Goal: Task Accomplishment & Management: Manage account settings

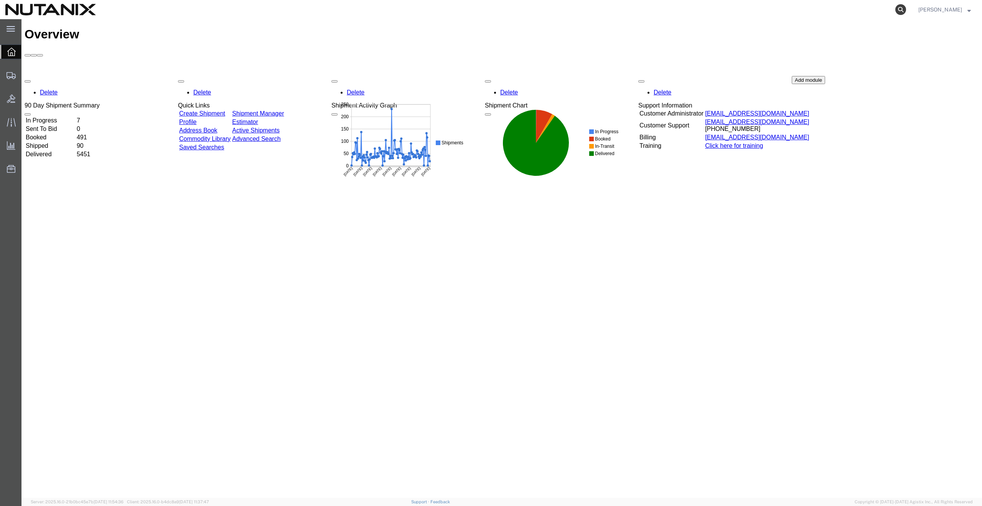
click at [906, 8] on icon at bounding box center [900, 9] width 11 height 11
paste input "56491770"
type input "56491770"
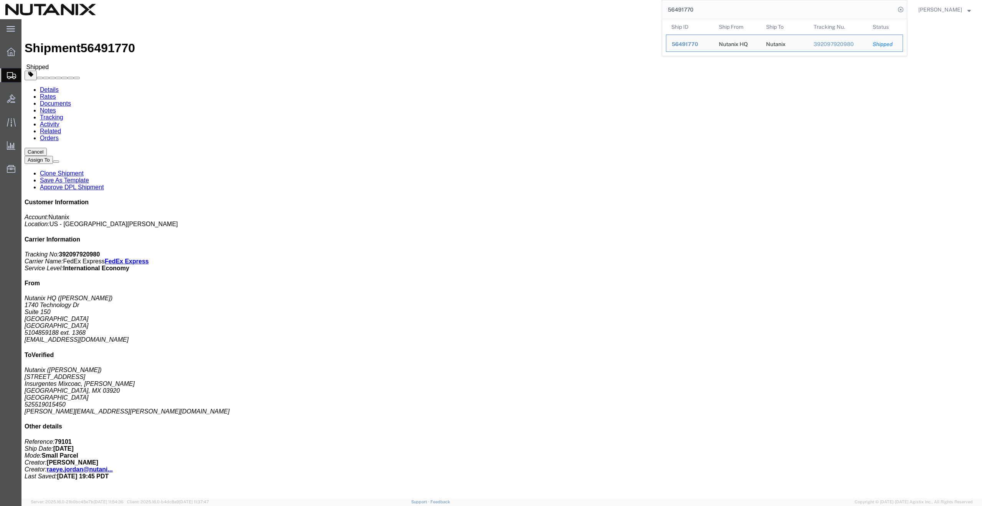
click link "Documents"
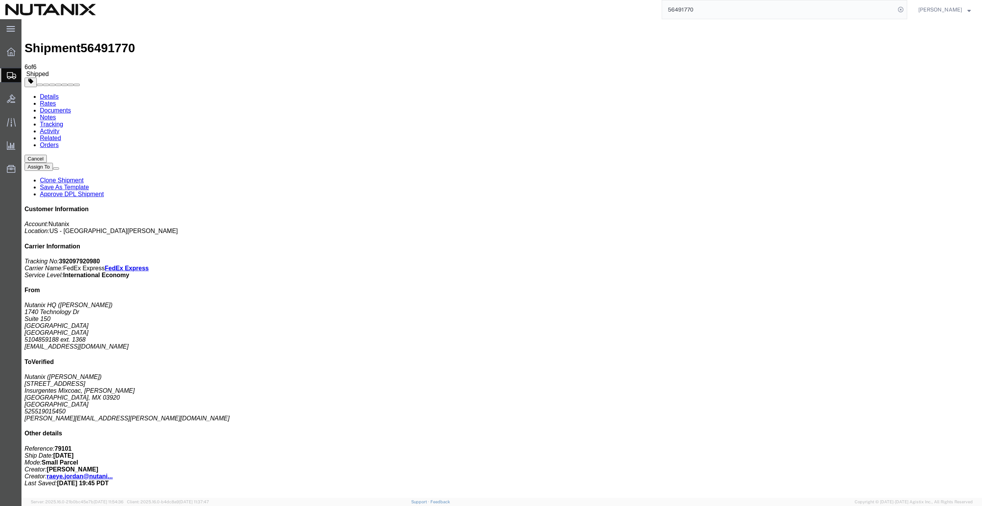
copy td "392097920980"
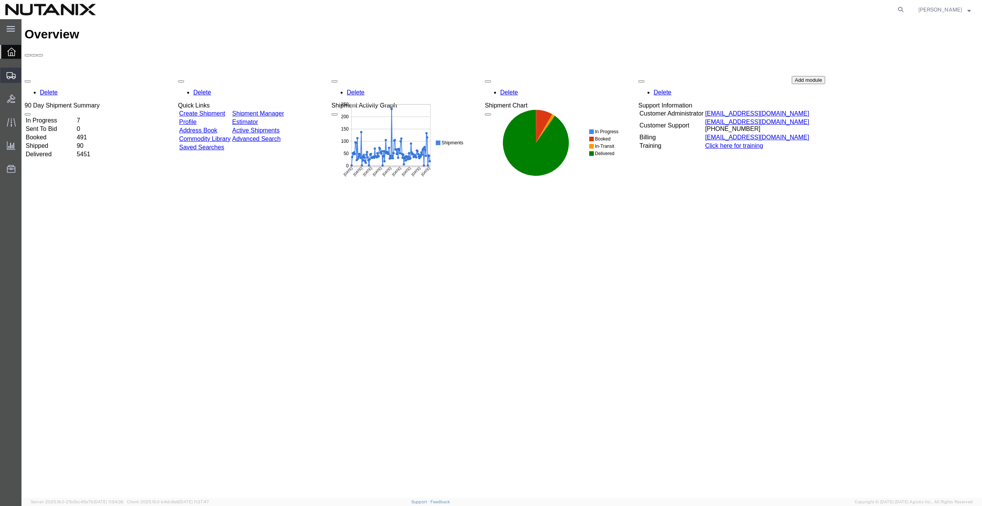
click at [0, 0] on span "Create from Template" at bounding box center [0, 0] width 0 height 0
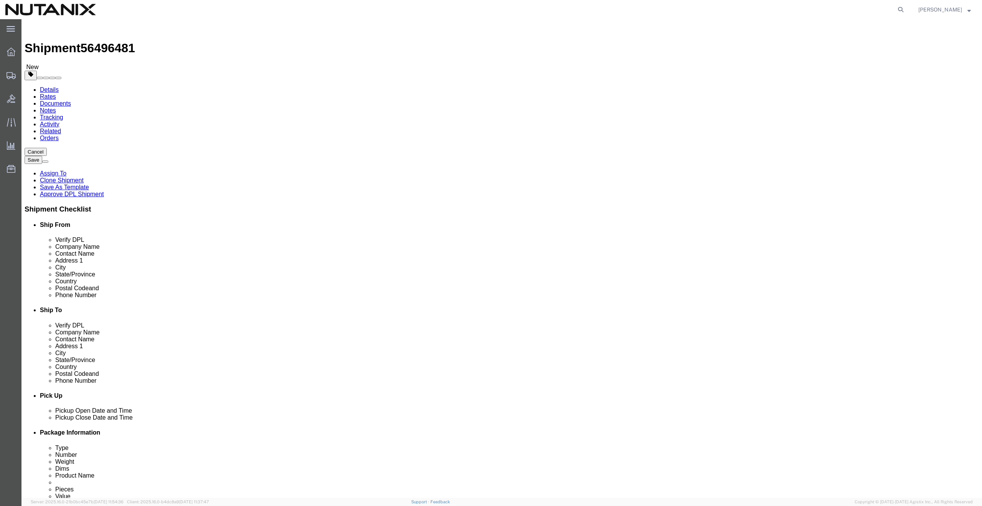
select select
click link "ADDITIONAL INFORMATION"
click input "text"
paste input "Arnav Mehta"
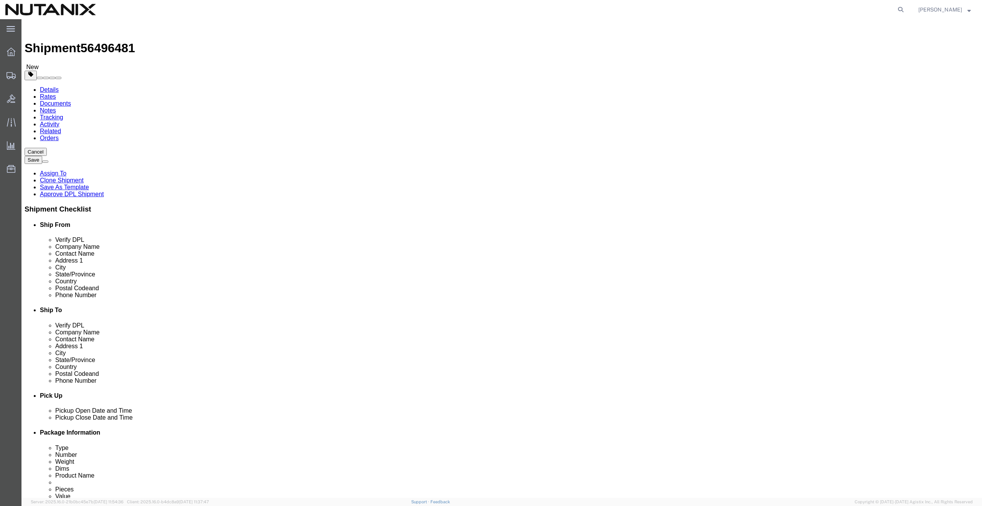
type input "Arnav Mehta"
click input "text"
paste input "1 Renoir Dr"
type input "1 Renoir Dr"
select select
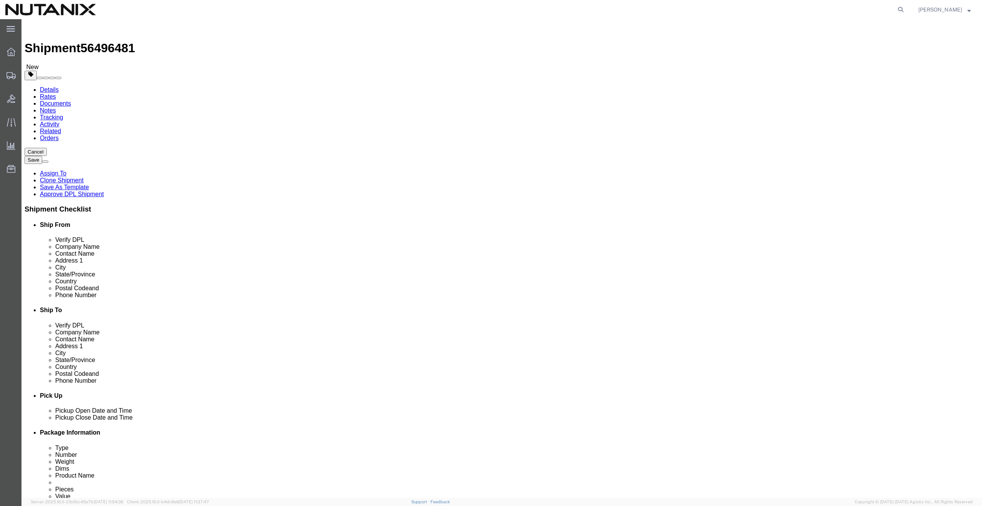
click input "text"
paste input "Monmouth Junction"
type input "Monmouth Junction"
select select
type input "n"
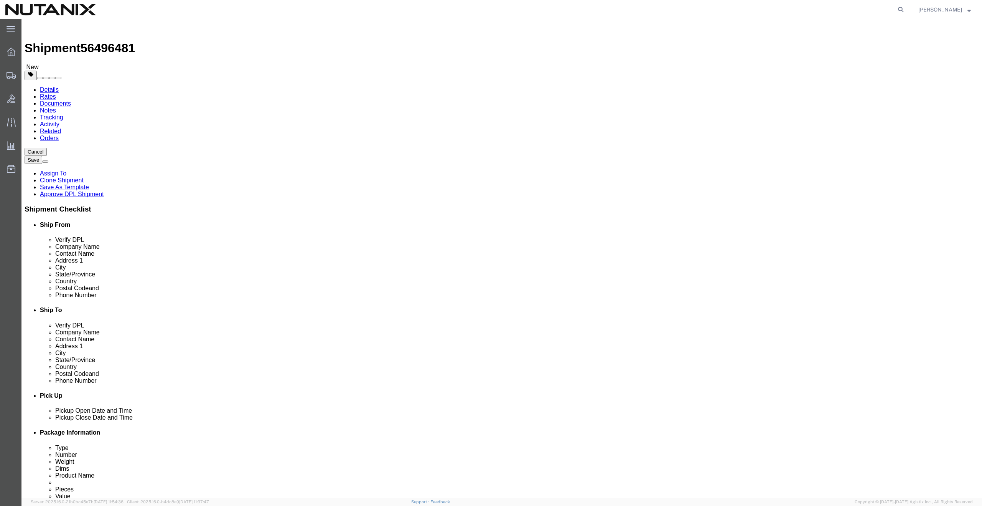
type input "ne"
type input "new"
select select
select select "NJ"
click input "Postal Code"
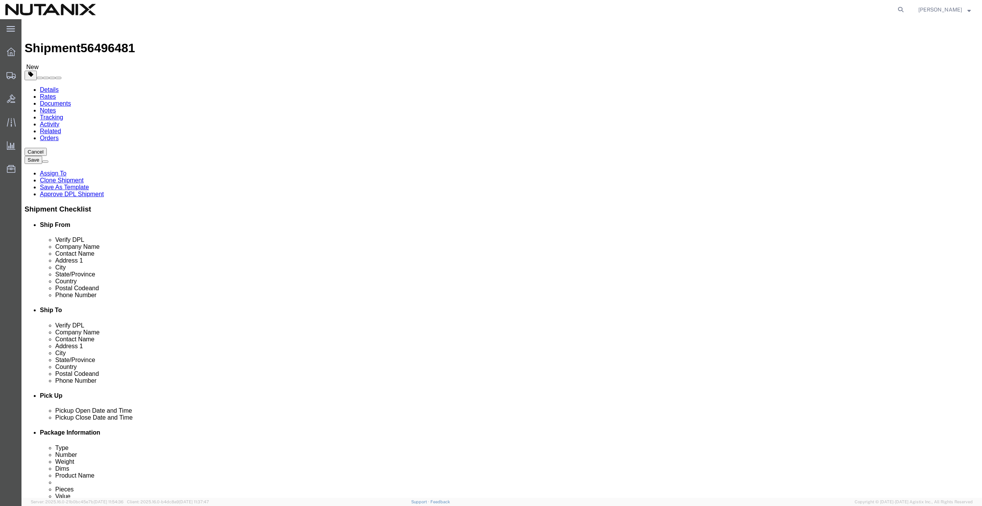
paste input "8852"
type input "08852"
select select
click input "text"
paste input "7326393818"
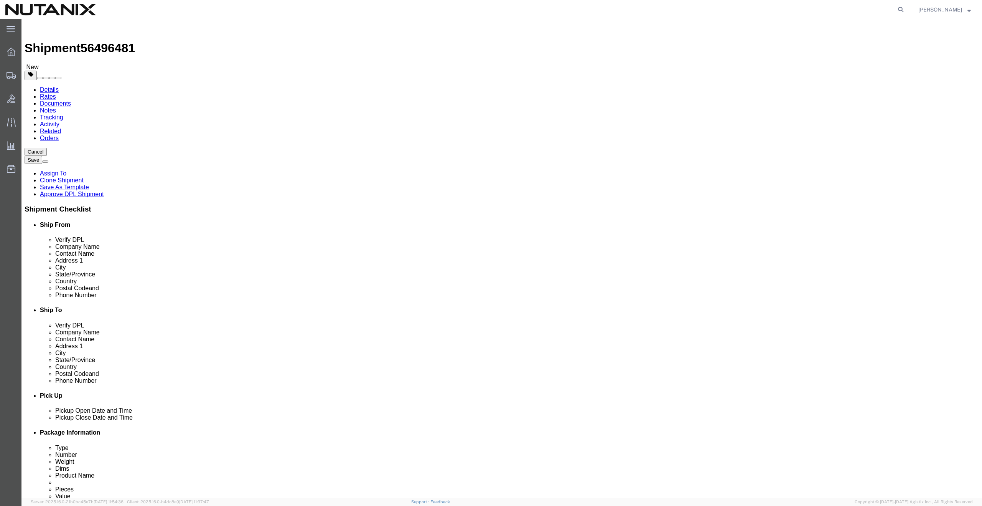
type input "7326393818"
click input "text"
paste input "arnav.mehta@nutanix.com"
type input "arnav.mehta@nutanix.com"
checkbox input "true"
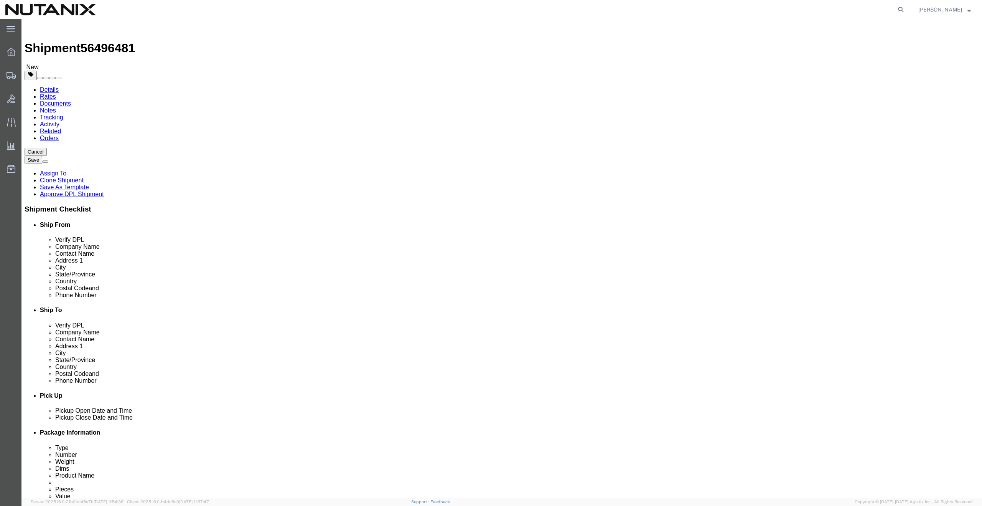
click link "ADDITIONAL INFORMATION"
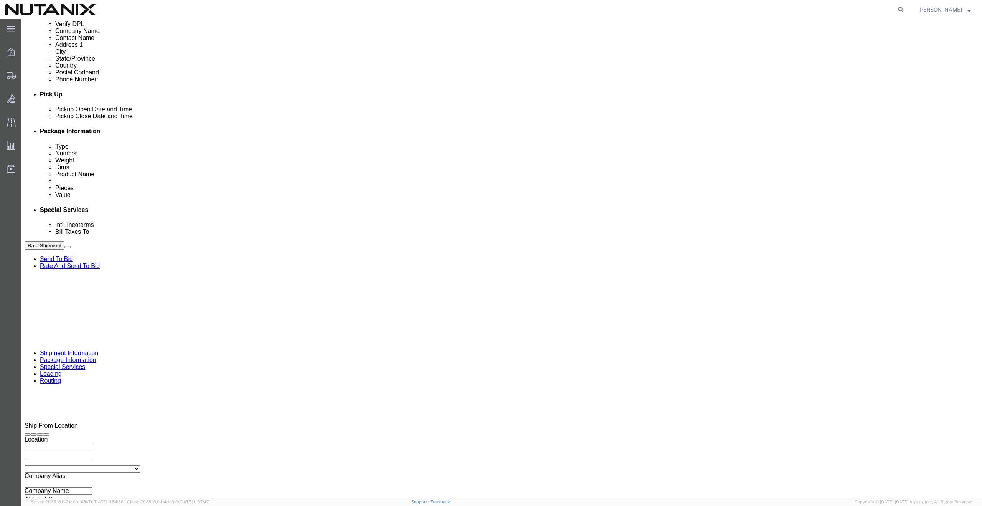
scroll to position [297, 0]
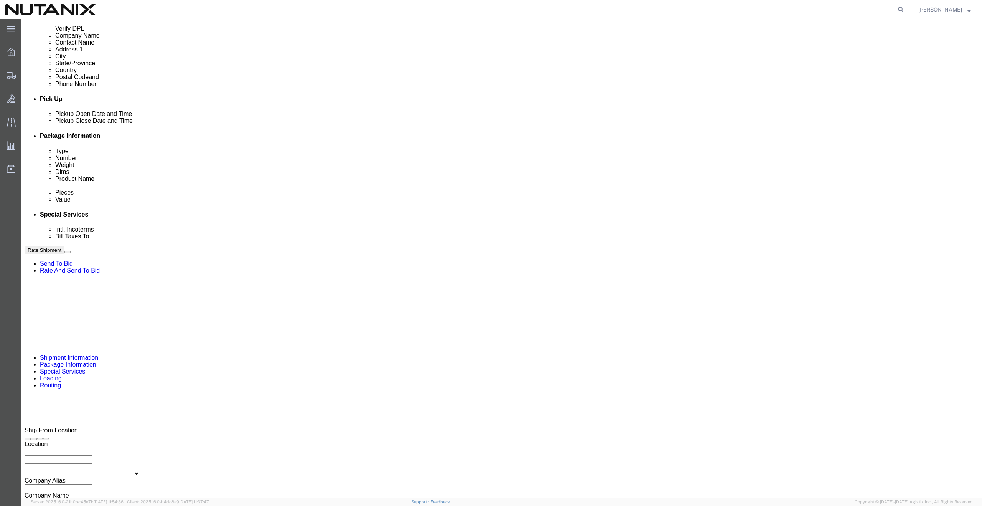
drag, startPoint x: 430, startPoint y: 301, endPoint x: 397, endPoint y: 298, distance: 33.9
click div "Select Account Type Activity ID Airline Appointment Number ASN Batch Request # …"
paste input "0427273"
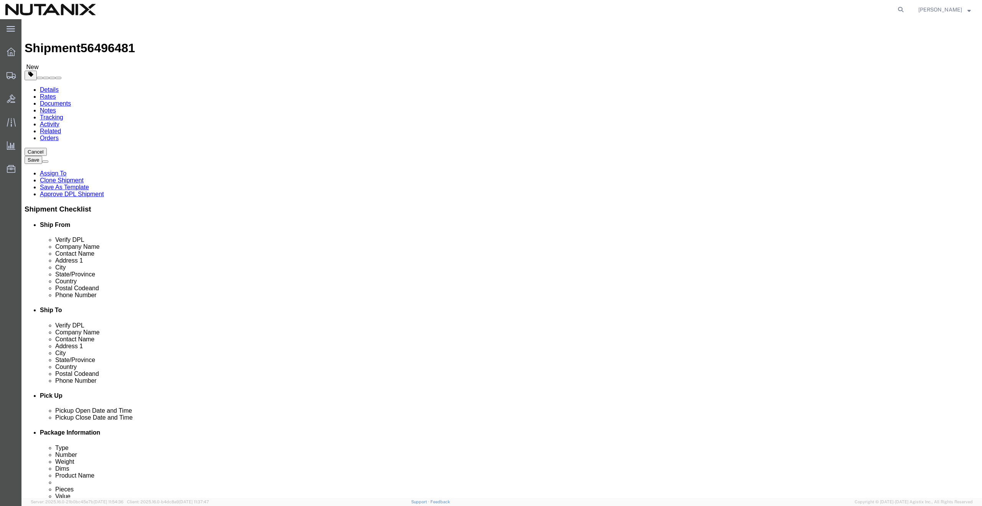
type input "TASK0427273"
click button "Rate Shipment"
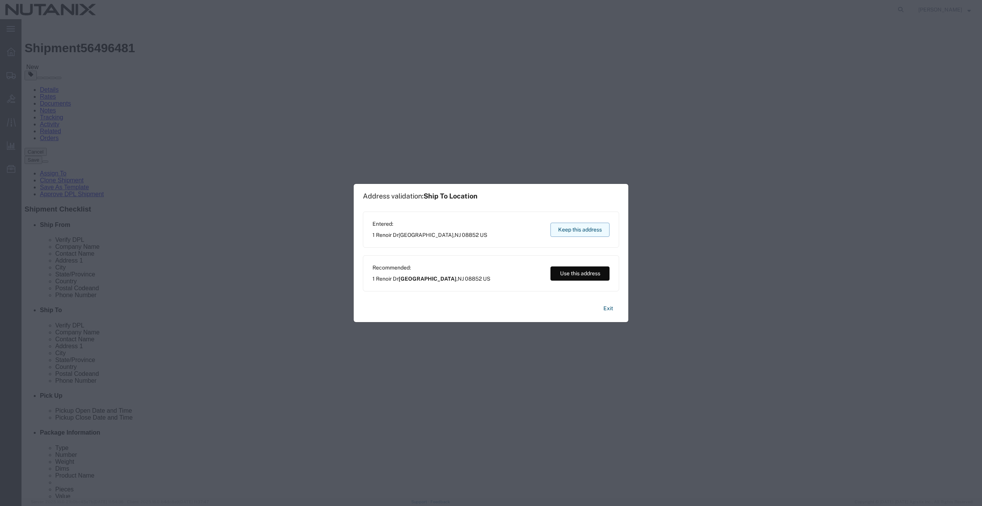
click at [573, 231] on button "Keep this address" at bounding box center [580, 230] width 59 height 14
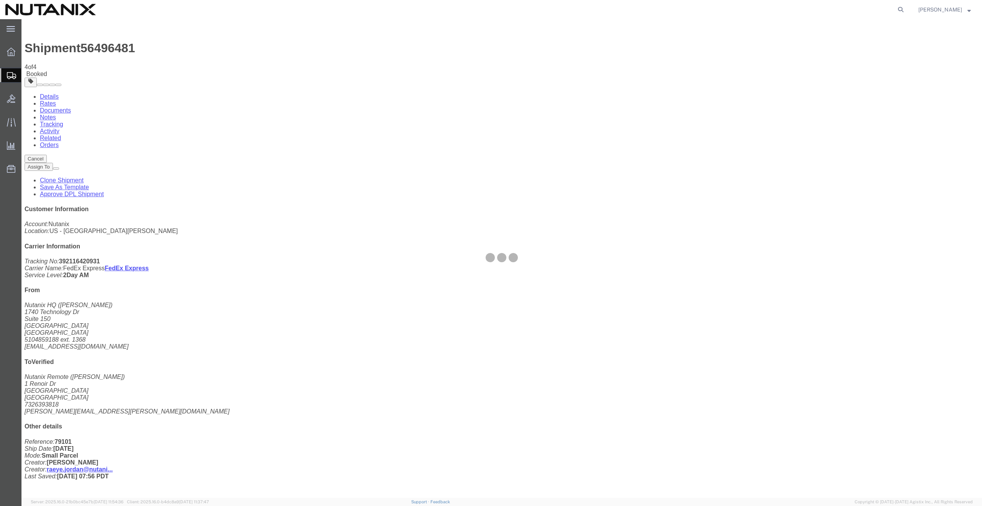
click at [288, 229] on div at bounding box center [501, 258] width 961 height 478
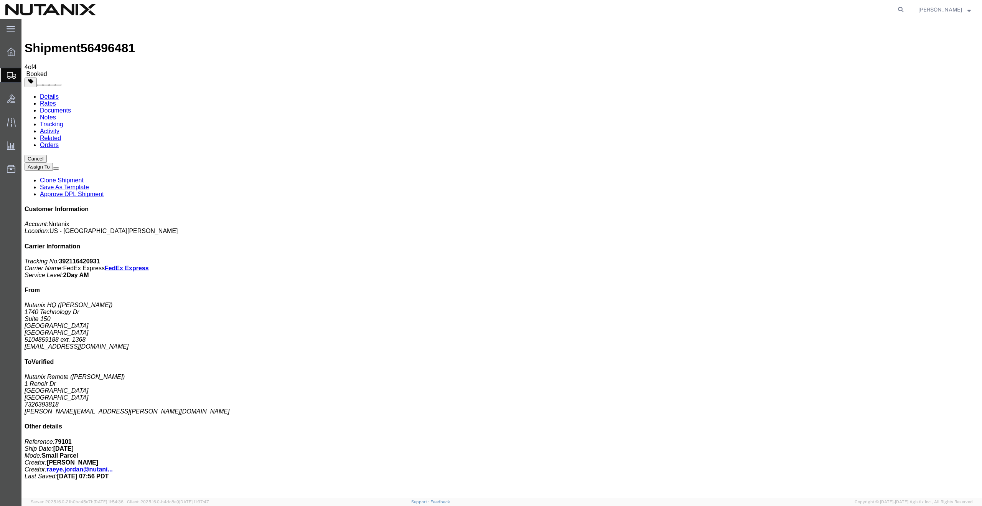
click at [84, 177] on link "Clone Shipment" at bounding box center [62, 180] width 44 height 7
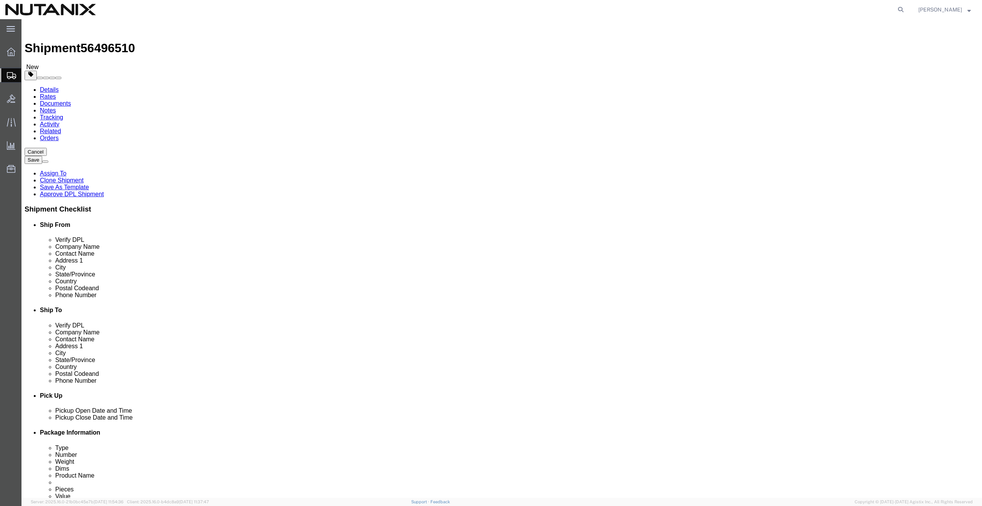
scroll to position [5, 0]
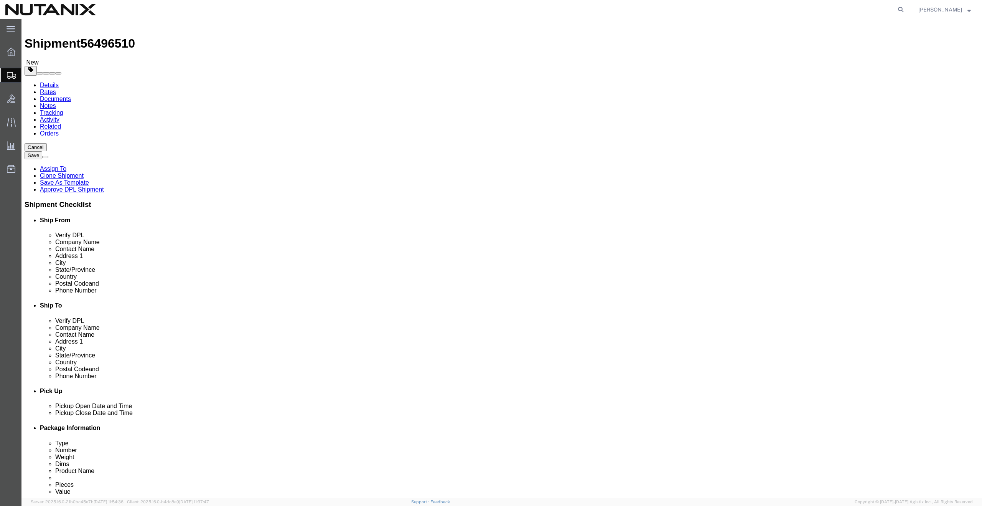
drag, startPoint x: 552, startPoint y: 153, endPoint x: 485, endPoint y: 152, distance: 67.1
click div "Contact Name Arnav Mehta"
paste input "vind Viswanathan"
type input "Arvind Viswanathan"
drag, startPoint x: 586, startPoint y: 168, endPoint x: 475, endPoint y: 164, distance: 110.9
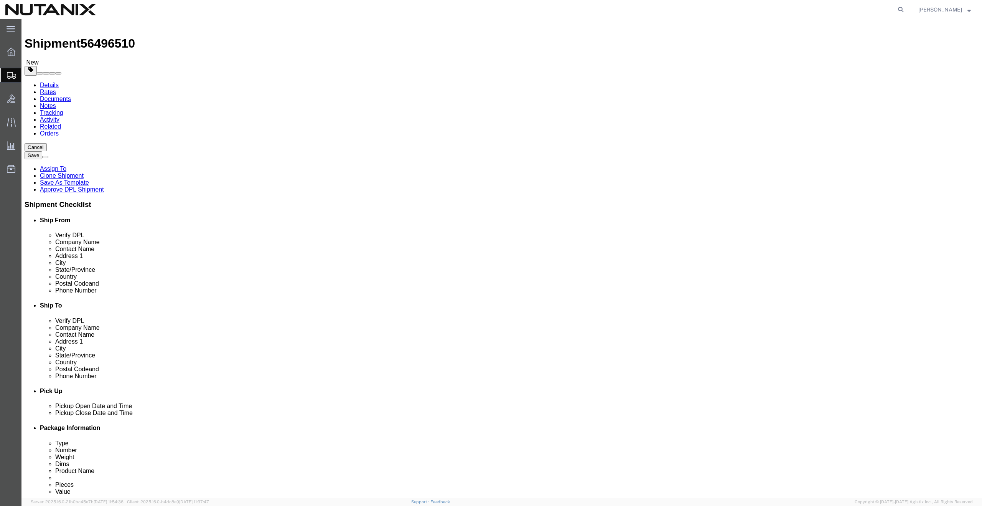
click div "Address 1 1 Renoir Dr"
paste input "2357 Elan Ln"
type input "2357 Elan Ln"
drag, startPoint x: 612, startPoint y: 199, endPoint x: 484, endPoint y: 194, distance: 127.9
click div "City Monmouth Junction"
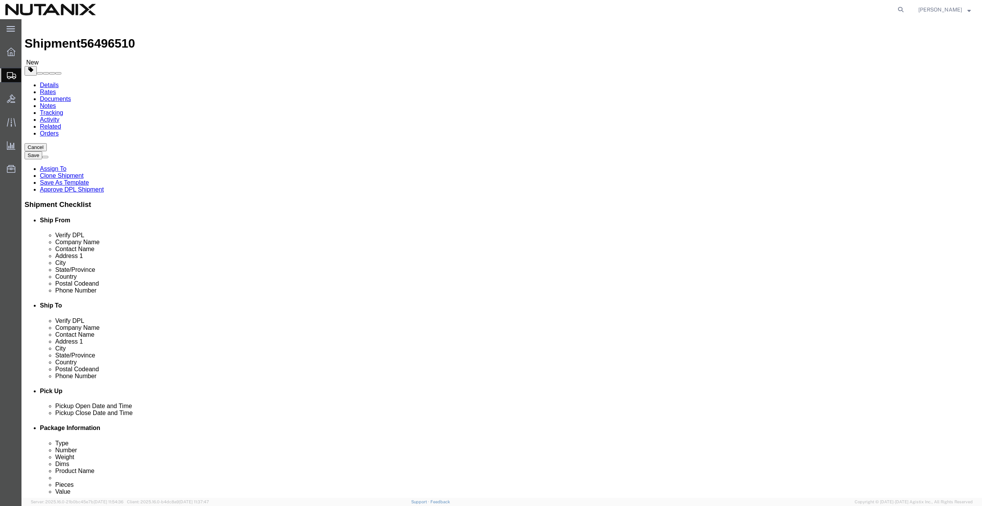
paste input "San Ram"
type input "San Ramon"
drag, startPoint x: 570, startPoint y: 242, endPoint x: 488, endPoint y: 240, distance: 82.1
click div "Postal Code 08852"
paste input "9458"
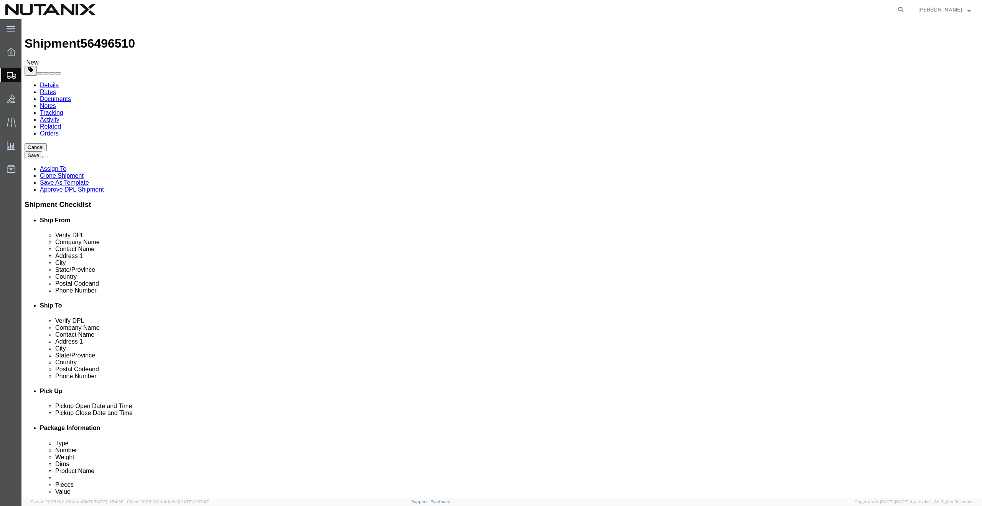
type input "94582"
drag, startPoint x: 597, startPoint y: 256, endPoint x: 501, endPoint y: 255, distance: 96.3
click div "Phone Number 7326393818"
paste input "4085134339"
type input "4085134339"
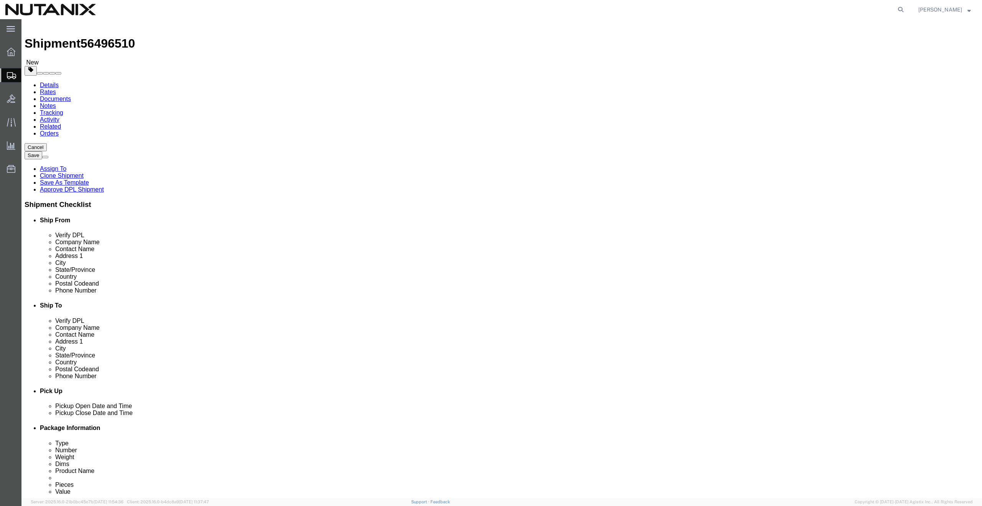
drag, startPoint x: 641, startPoint y: 274, endPoint x: 505, endPoint y: 271, distance: 135.8
click div "Email arnav.mehta@nutanix.com"
paste input "vind.viswanathan"
type input "arvind.viswanathan@nutanix.com"
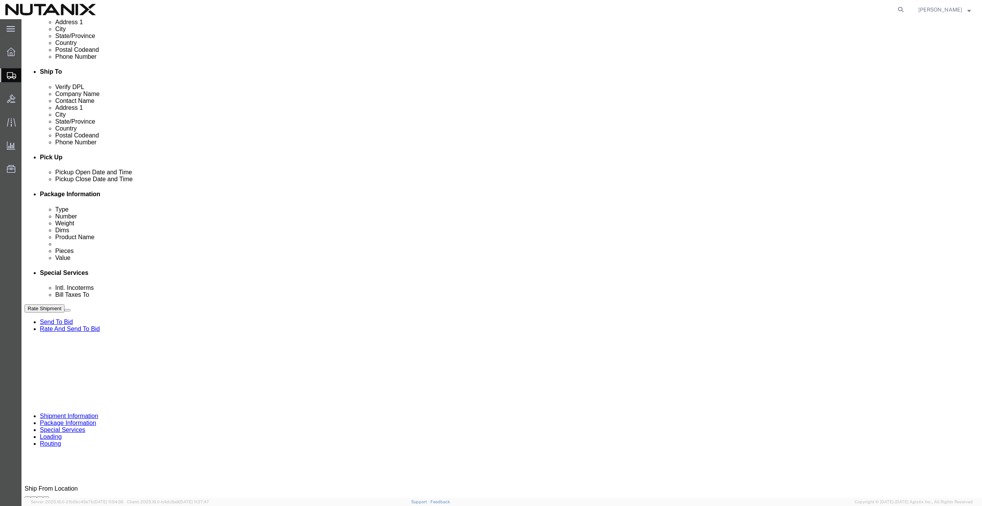
scroll to position [301, 0]
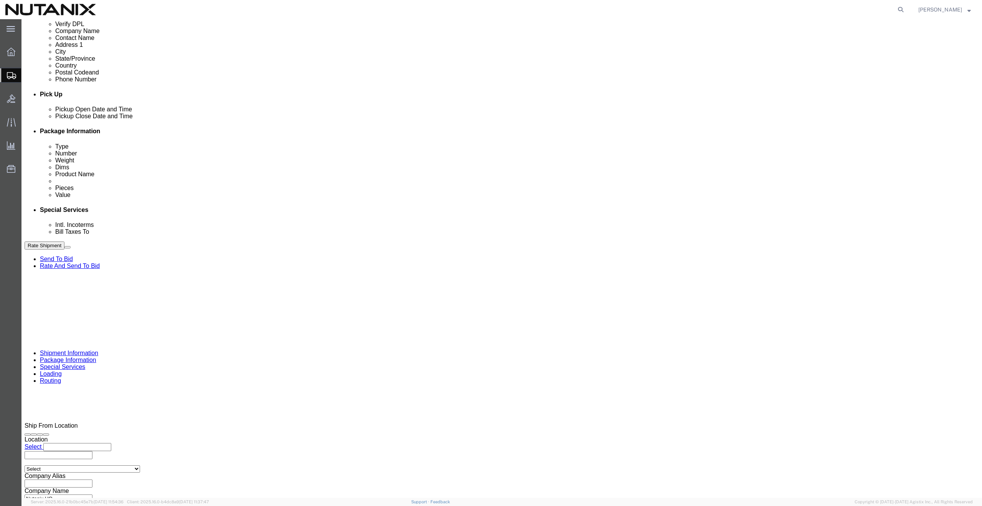
drag, startPoint x: 418, startPoint y: 295, endPoint x: 355, endPoint y: 296, distance: 62.6
click div "Select Account Type Activity ID Airline Appointment Number ASN Batch Request # …"
drag, startPoint x: 437, startPoint y: 292, endPoint x: 364, endPoint y: 286, distance: 73.1
click div "Select Account Type Activity ID Airline Appointment Number ASN Batch Request # …"
drag, startPoint x: 447, startPoint y: 292, endPoint x: 364, endPoint y: 288, distance: 82.2
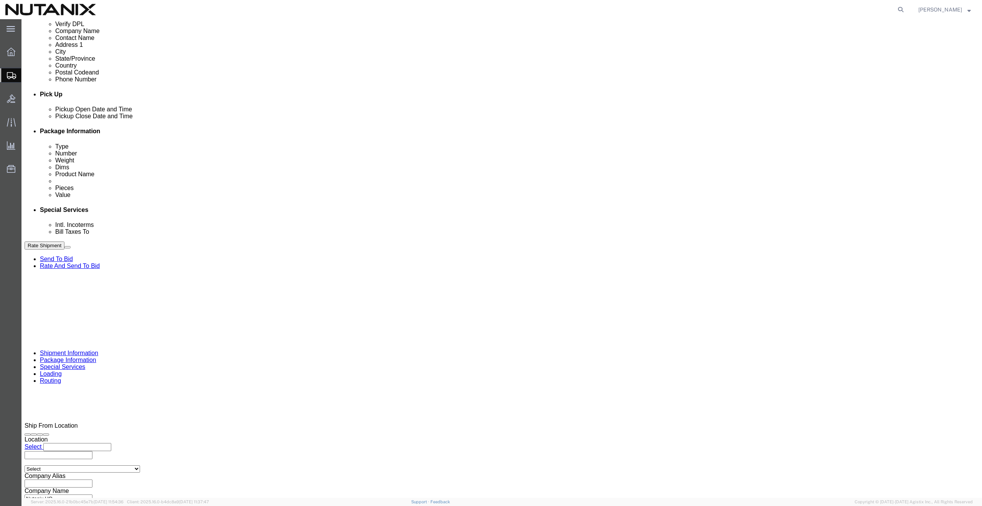
click div "Select Account Type Activity ID Airline Appointment Number ASN Batch Request # …"
paste input "304"
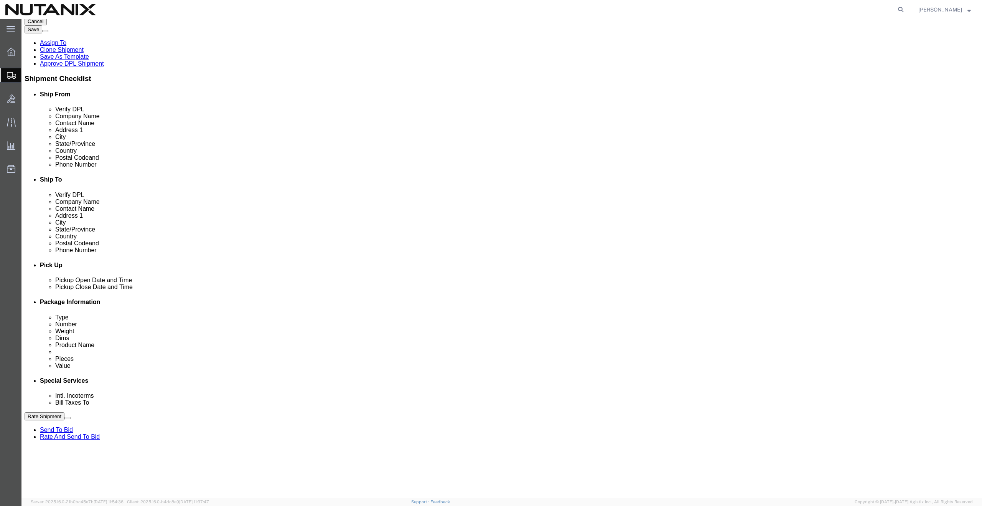
scroll to position [0, 0]
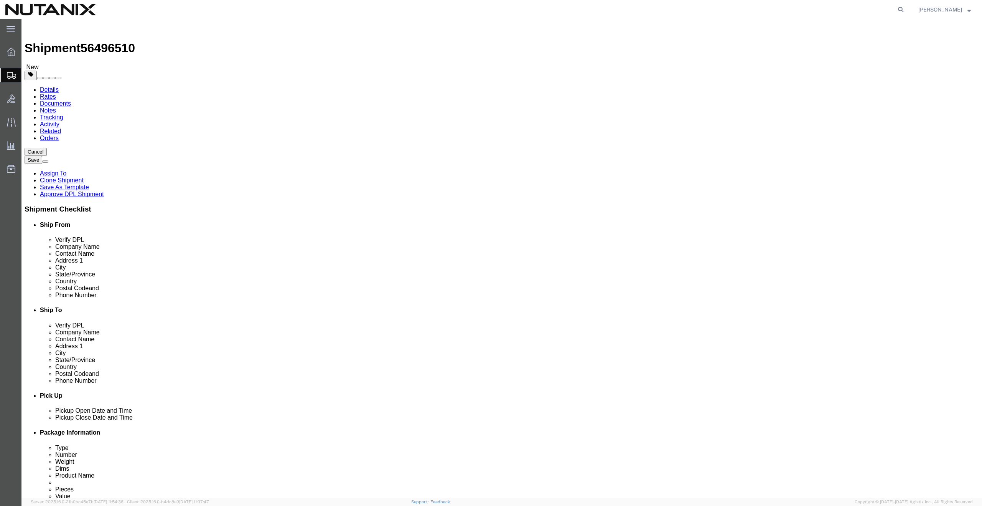
type input "TASK0427304"
click button "Rate Shipment"
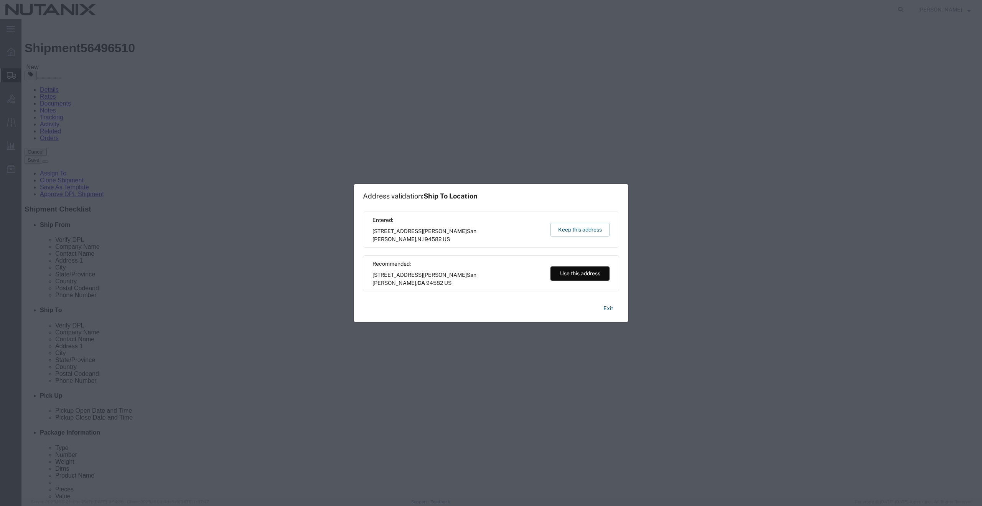
click at [575, 273] on button "Use this address" at bounding box center [580, 273] width 59 height 14
select select "CA"
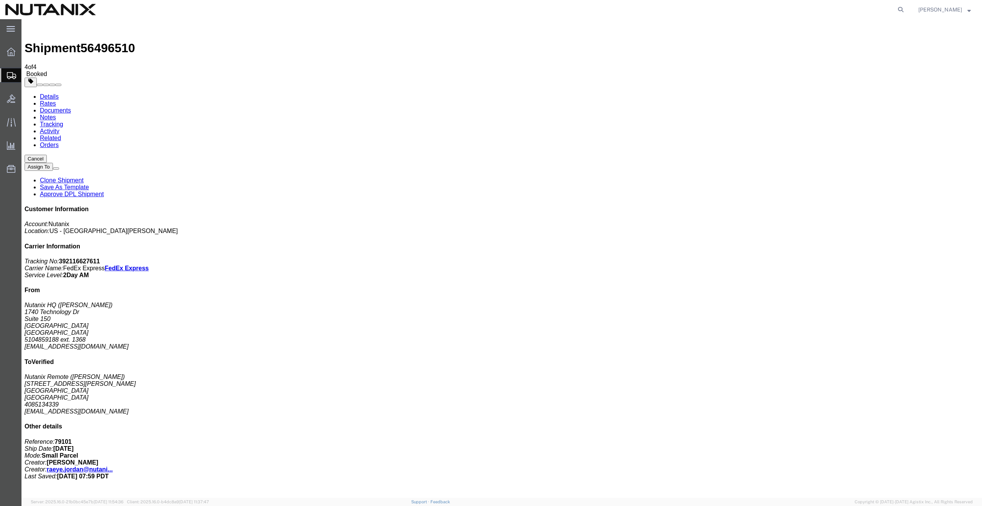
copy td "392116627611"
drag, startPoint x: 104, startPoint y: 152, endPoint x: 25, endPoint y: 210, distance: 98.2
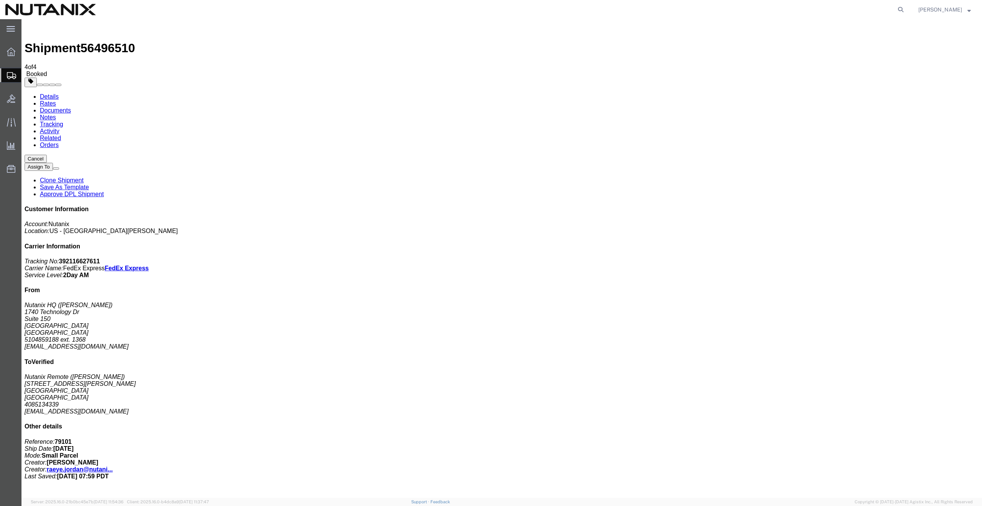
click at [84, 177] on link "Clone Shipment" at bounding box center [62, 180] width 44 height 7
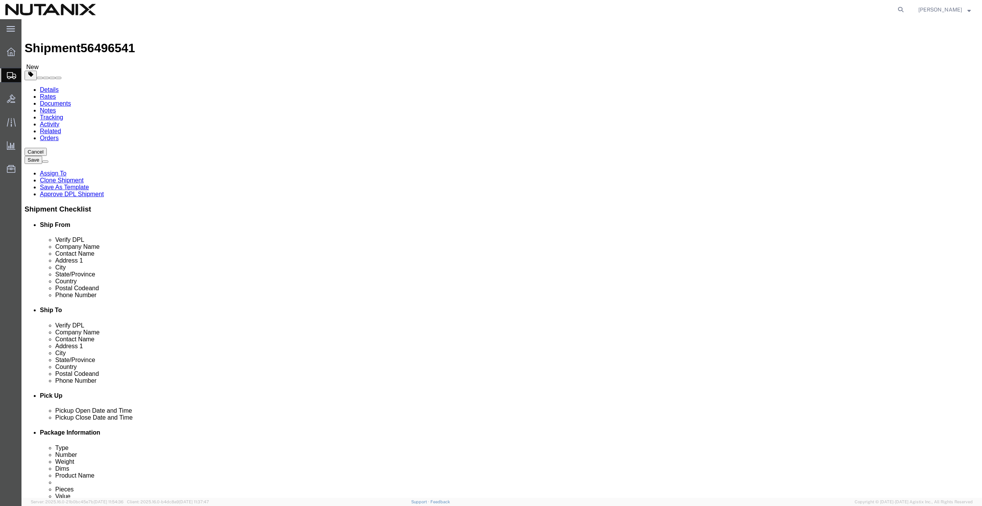
drag, startPoint x: 613, startPoint y: 159, endPoint x: 475, endPoint y: 153, distance: 138.2
click div "Contact Name Arvind Viswanathan"
paste input "vinash Patil"
type input "Avinash Patil"
drag, startPoint x: 593, startPoint y: 173, endPoint x: 493, endPoint y: 172, distance: 99.8
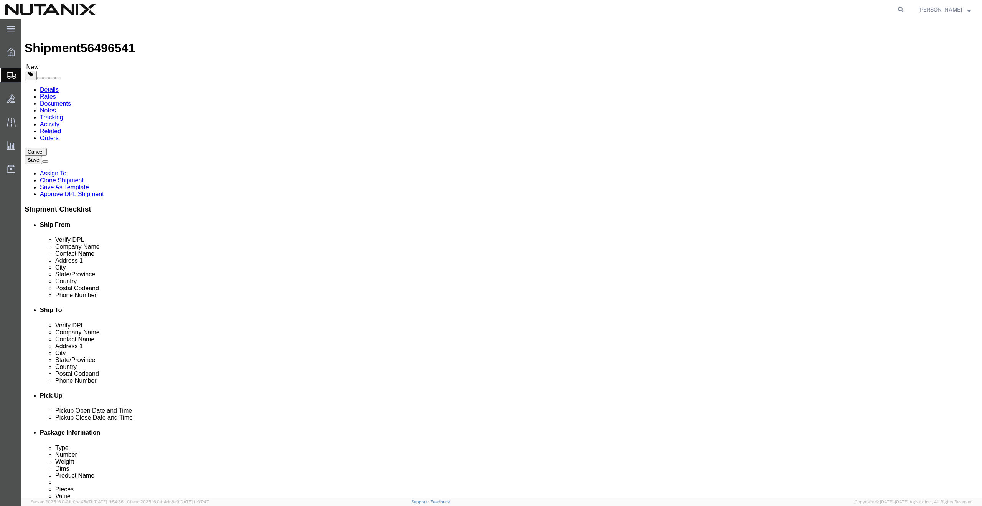
click div "Address 1 2357 Elan Ln"
paste input "1013 miller ave"
type input "1013 miller ave"
drag, startPoint x: 585, startPoint y: 203, endPoint x: 464, endPoint y: 192, distance: 121.4
click div "Location Select Select My Profile Location AE - Dubai City AU - Australia DE - …"
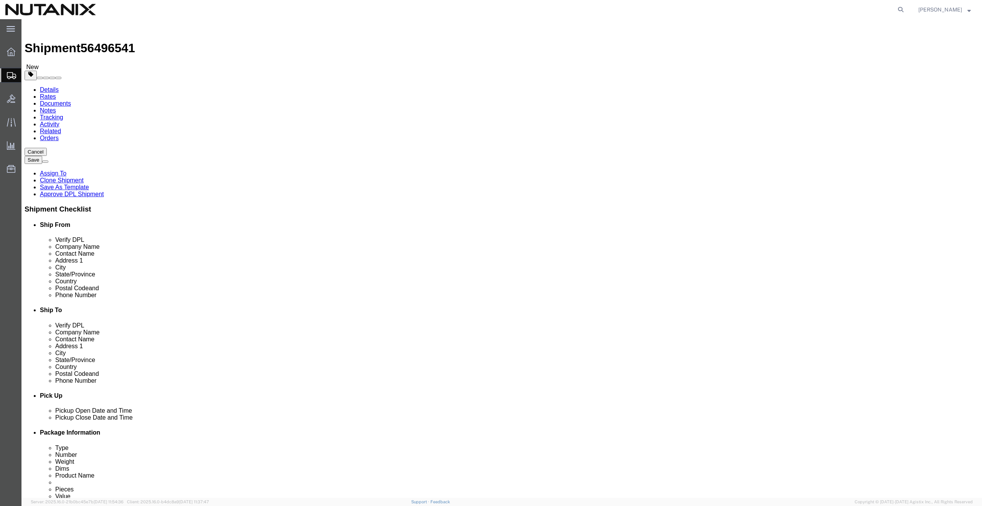
type input "[GEOGRAPHIC_DATA][PERSON_NAME]"
drag, startPoint x: 550, startPoint y: 244, endPoint x: 496, endPoint y: 237, distance: 54.6
click div "Location Select Select My Profile Location AE - Dubai City AU - Australia DE - …"
paste input "5129"
type input "95129"
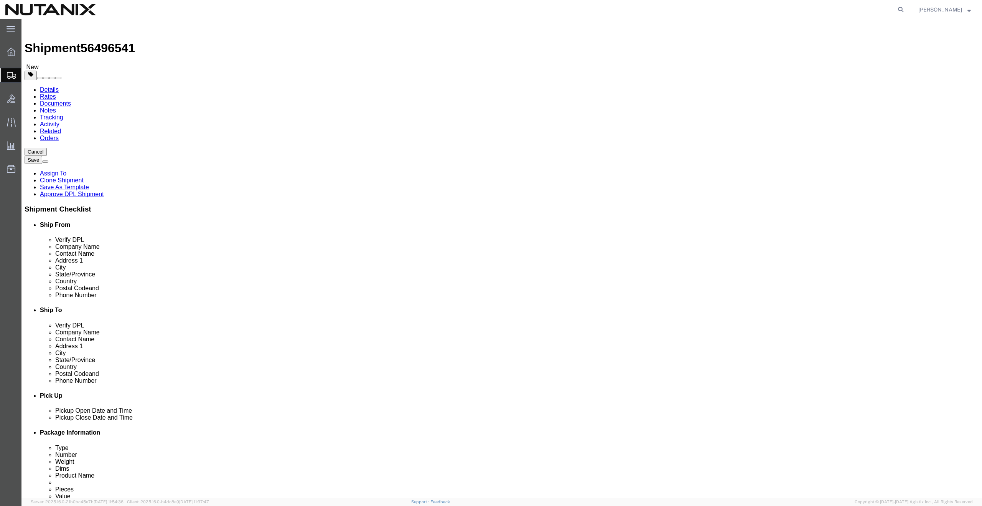
drag, startPoint x: 594, startPoint y: 262, endPoint x: 545, endPoint y: 260, distance: 49.1
click div "4085134339"
paste input "6211216"
type input "4086211216"
drag, startPoint x: 657, startPoint y: 277, endPoint x: 460, endPoint y: 269, distance: 197.8
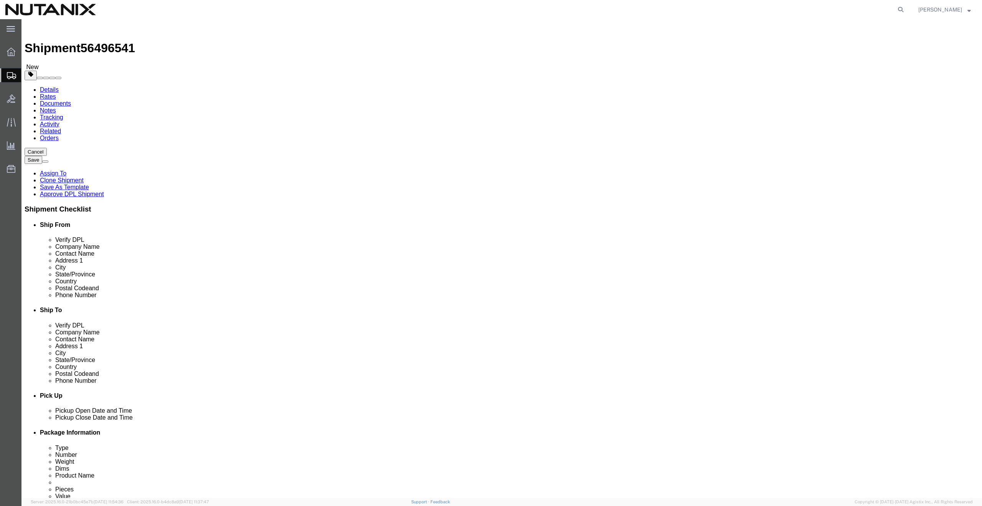
click div "Location Select Select My Profile Location AE - Dubai City AU - Australia DE - …"
paste input "vinash.patil2"
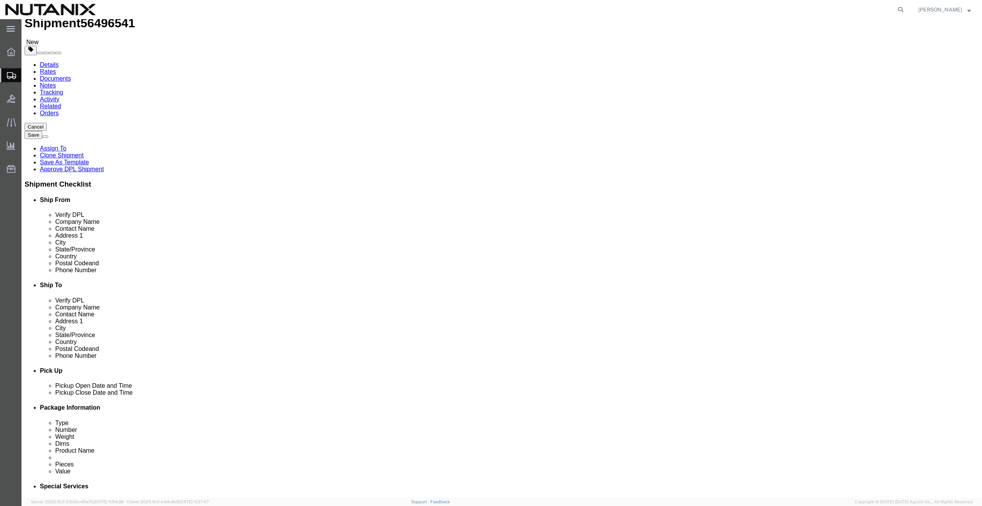
scroll to position [191, 0]
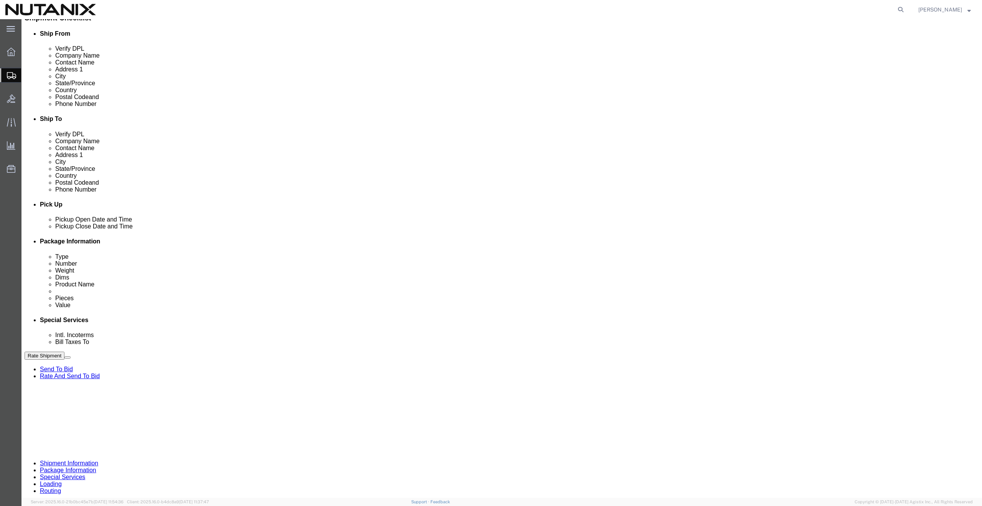
type input "avinash.patil2@nutanix.com"
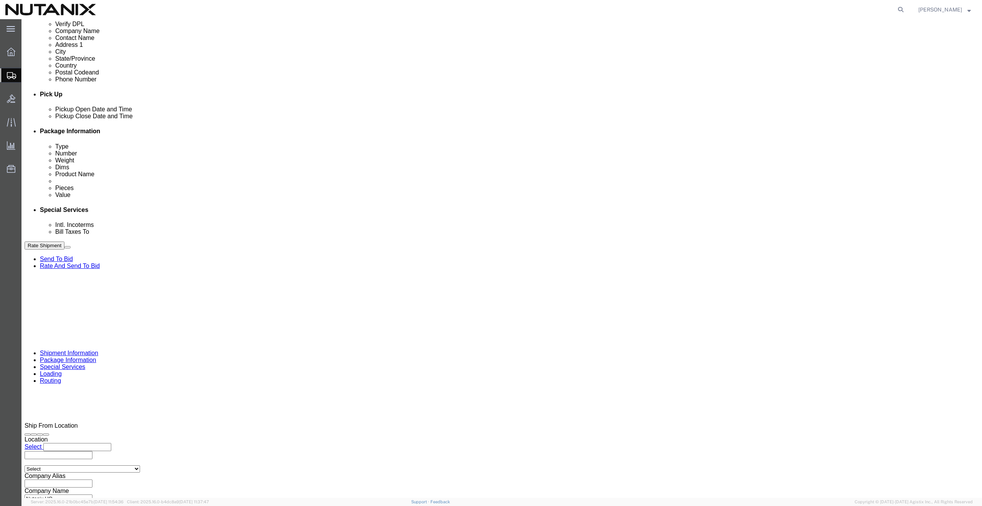
drag, startPoint x: 448, startPoint y: 294, endPoint x: 362, endPoint y: 285, distance: 86.0
click div "Select Account Type Activity ID Airline Appointment Number ASN Batch Request # …"
paste input "288"
type input "TASK0427288"
click button "Rate Shipment"
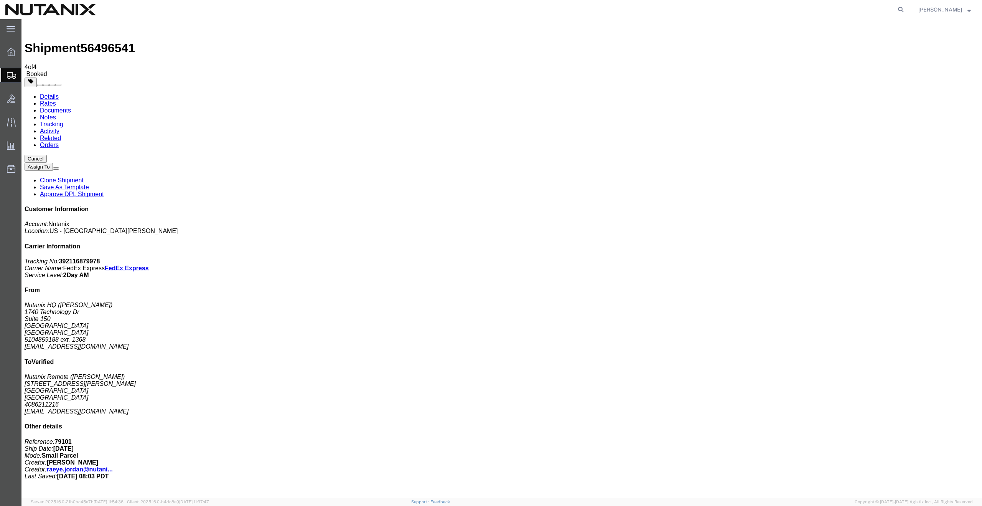
copy td "392116879978"
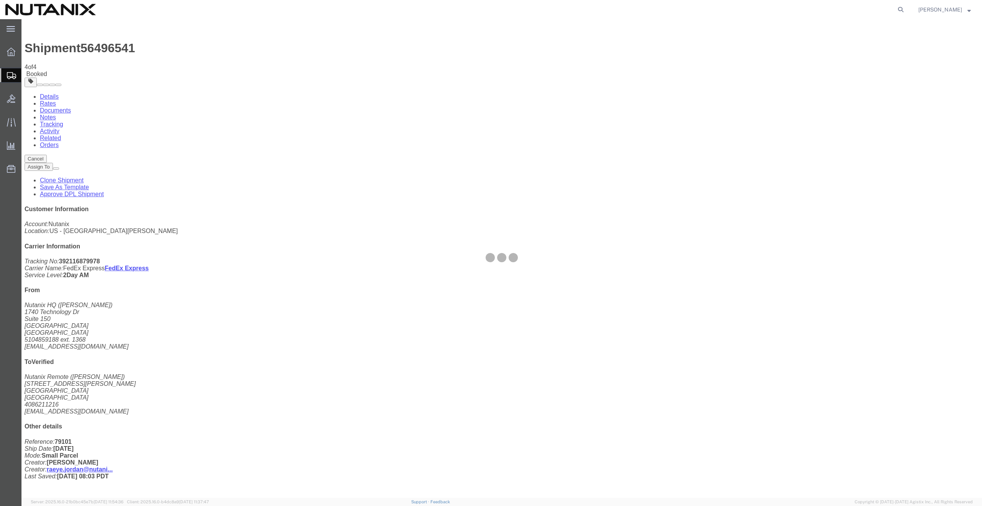
click at [86, 151] on div at bounding box center [501, 258] width 961 height 478
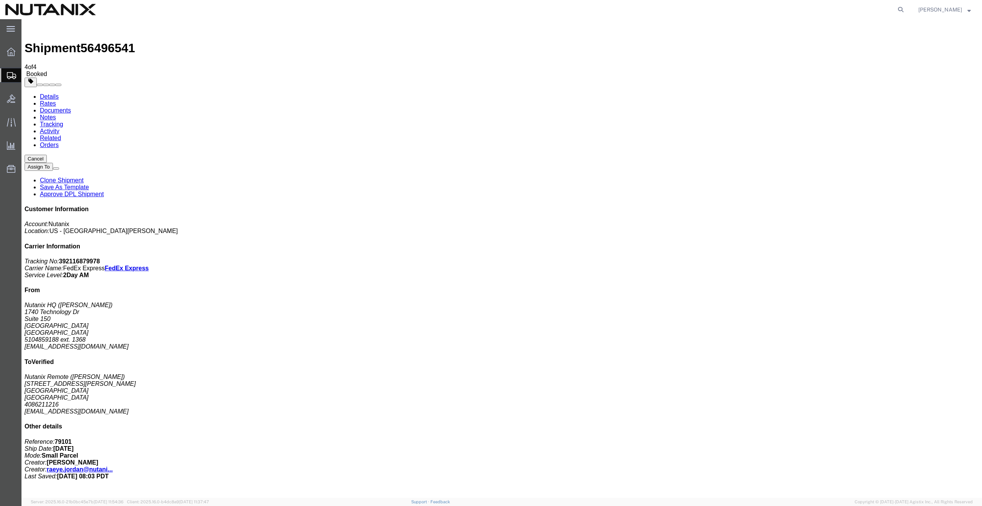
click at [53, 163] on button "Assign To" at bounding box center [39, 167] width 28 height 8
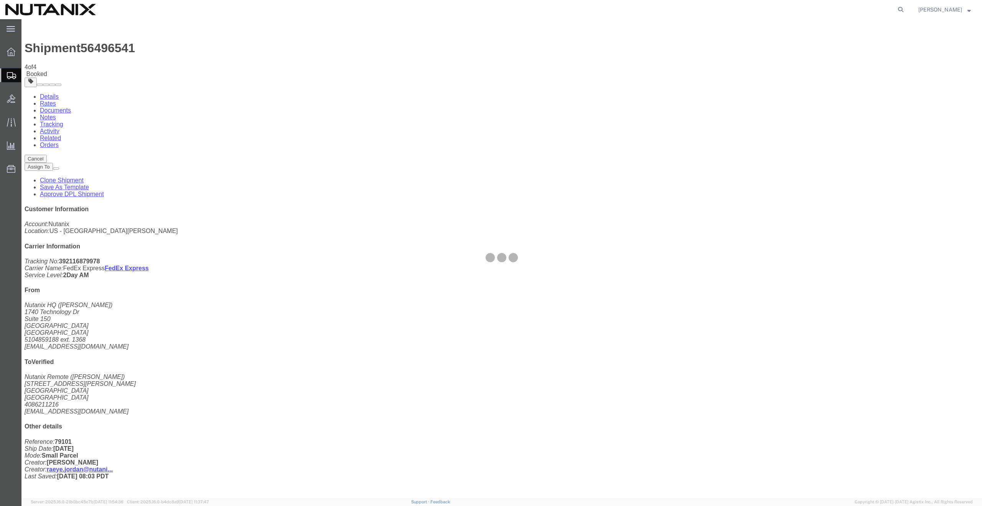
select select
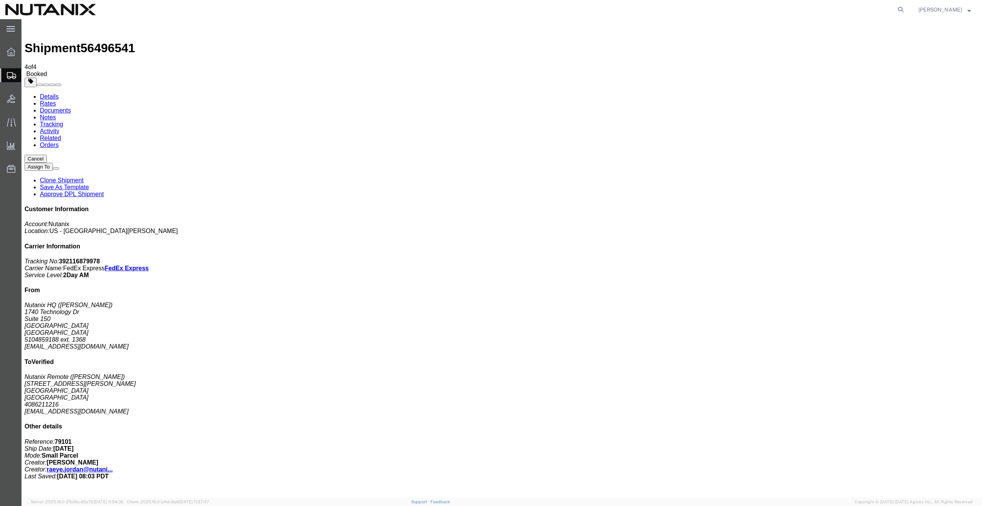
click at [84, 177] on link "Clone Shipment" at bounding box center [62, 180] width 44 height 7
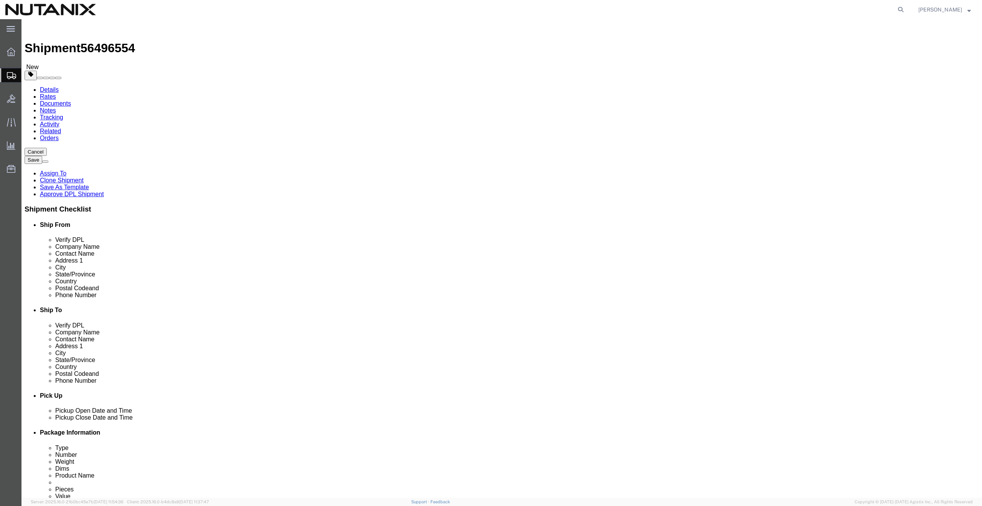
drag, startPoint x: 593, startPoint y: 157, endPoint x: 489, endPoint y: 150, distance: 104.3
click div "Location Select Select My Profile Location AE - Dubai City AU - Australia DE - …"
paste input "Bradley Folds"
type input "Bradley Folds"
drag, startPoint x: 593, startPoint y: 173, endPoint x: 448, endPoint y: 174, distance: 145.0
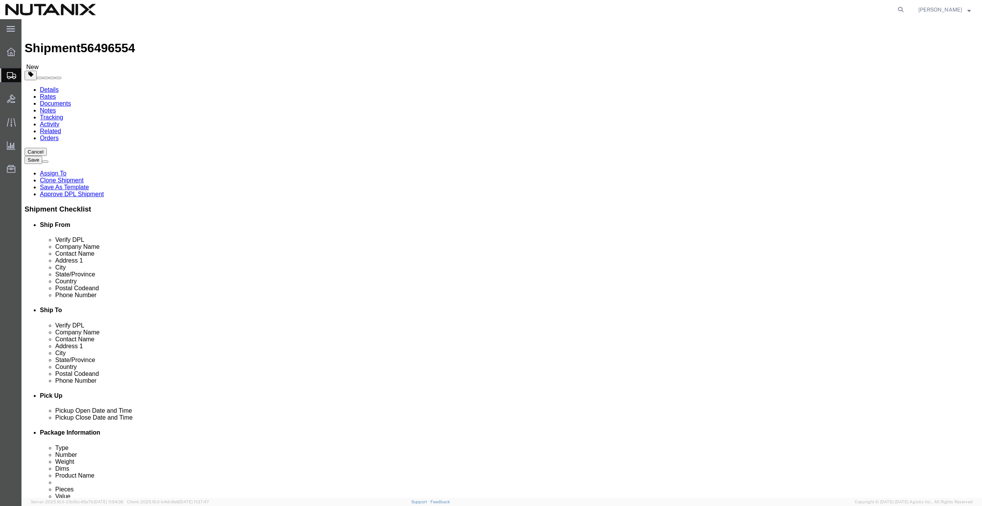
click div "Address 1 1013 miller ave"
paste input "8535 Red Deer Ln"
type input "8535 Red Deer Ln"
drag, startPoint x: 579, startPoint y: 203, endPoint x: 513, endPoint y: 209, distance: 66.2
click div "Location Select Select My Profile Location AE - Dubai City AU - Australia DE - …"
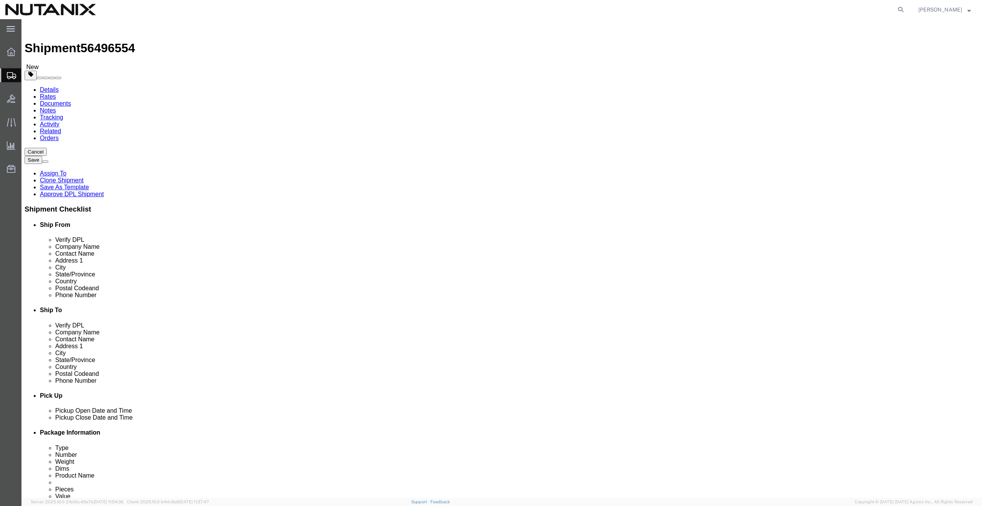
paste input "Ooltewah"
drag, startPoint x: 618, startPoint y: 203, endPoint x: 507, endPoint y: 209, distance: 111.4
click div "Location Select Select My Profile Location AE - Dubai City AU - Australia DE - …"
paste input "Ooltewah"
type input "San JoseOoltewahOoltewah"
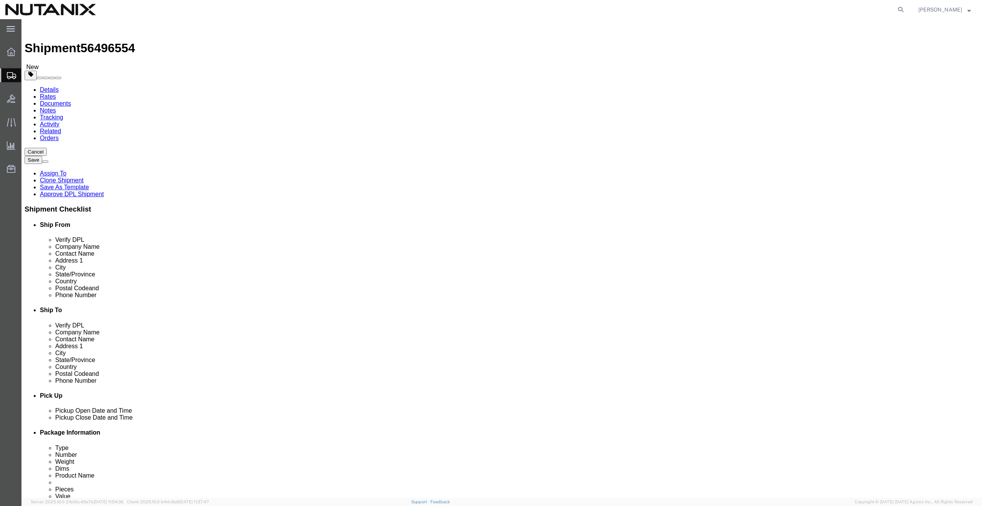
paste input "Ooltewah"
type input "Ooltewah"
type input "r"
type input "tenn"
select select "TN"
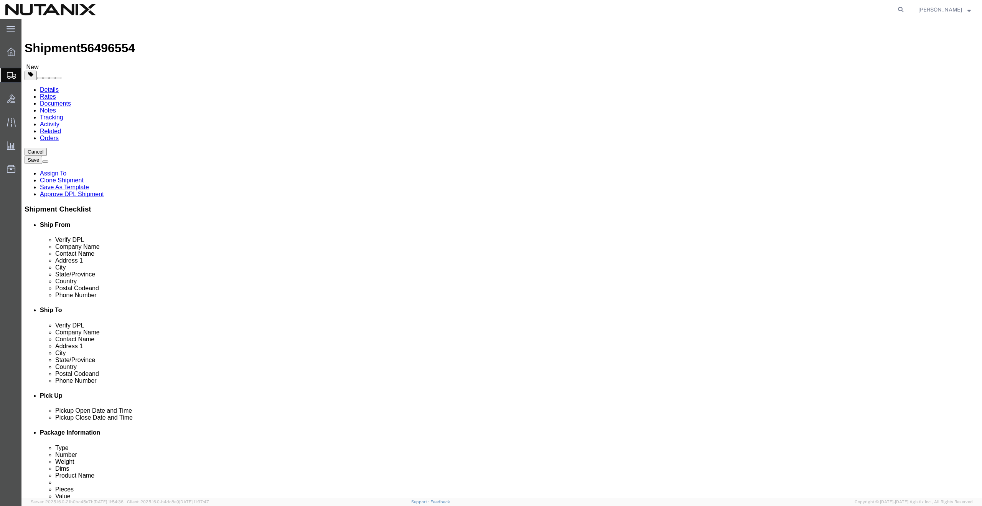
paste input "37363"
type input "37363"
drag, startPoint x: 598, startPoint y: 260, endPoint x: 503, endPoint y: 256, distance: 95.3
click div "Phone Number 4086211216"
paste input "9046290604"
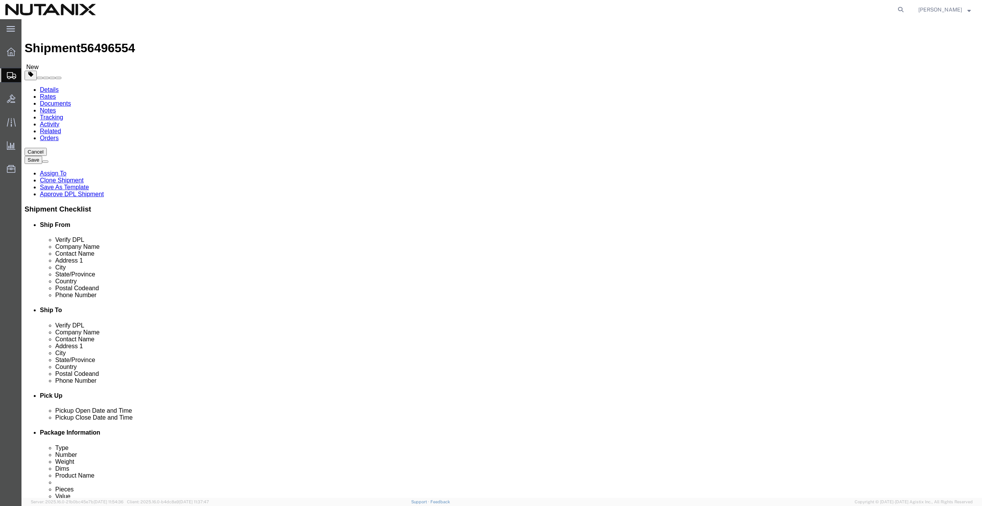
type input "9046290604"
drag, startPoint x: 629, startPoint y: 275, endPoint x: 525, endPoint y: 270, distance: 104.1
click div "Email avinash.patil2@nutanix.com"
checkbox input "false"
click label "Postal Code"
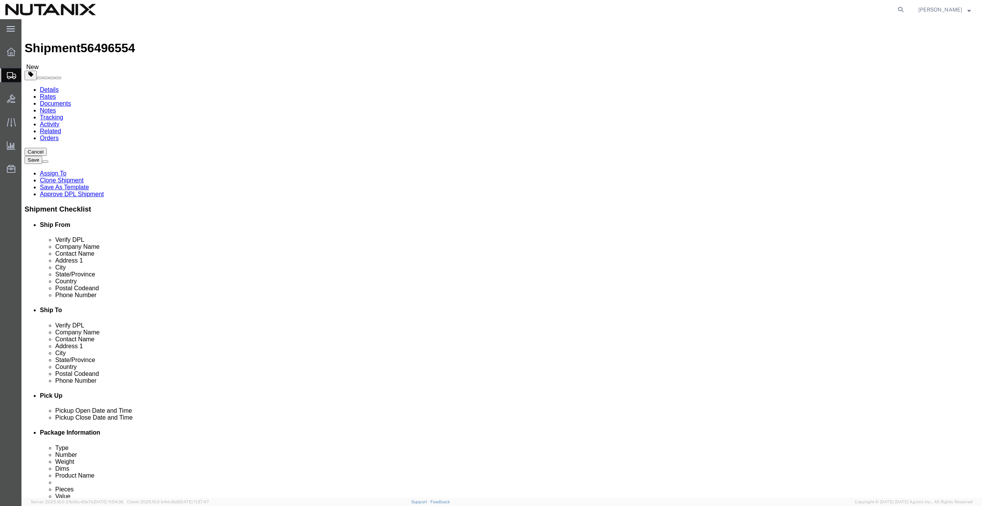
click input "37363"
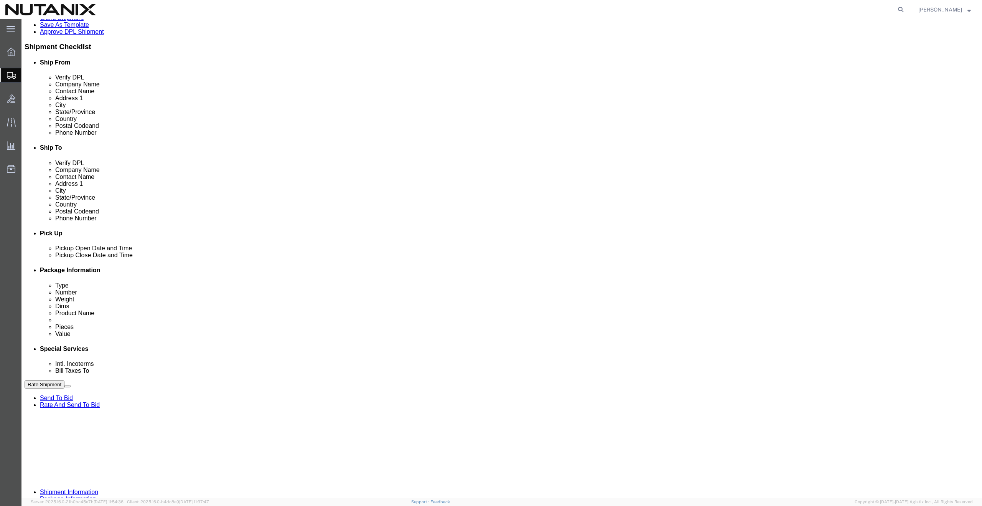
scroll to position [301, 0]
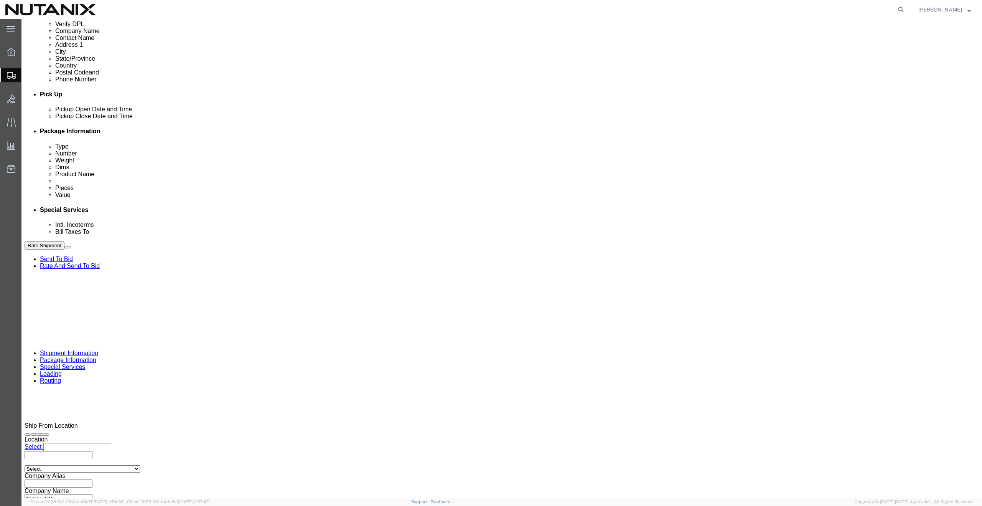
drag, startPoint x: 446, startPoint y: 291, endPoint x: 328, endPoint y: 279, distance: 118.8
click div "Select Account Type Activity ID Airline Appointment Number ASN Batch Request # …"
paste input "7"
type input "TASK0427287"
click button "Rate Shipment"
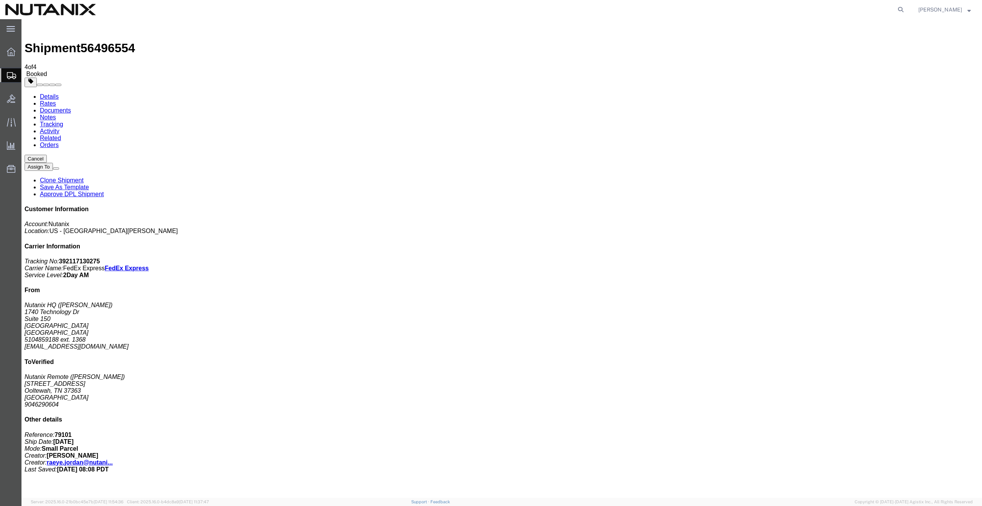
click at [84, 177] on link "Clone Shipment" at bounding box center [62, 180] width 44 height 7
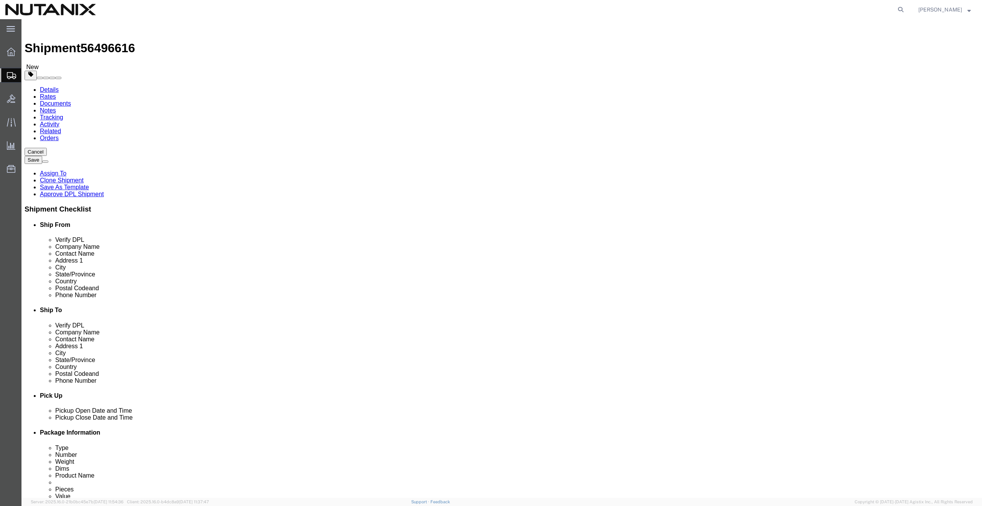
click input "Bradley Folds"
drag, startPoint x: 600, startPoint y: 160, endPoint x: 493, endPoint y: 162, distance: 107.4
click div "Contact Name Bradley Folds"
drag, startPoint x: 591, startPoint y: 158, endPoint x: 509, endPoint y: 161, distance: 81.8
click div "Contact Name Bradley Folds"
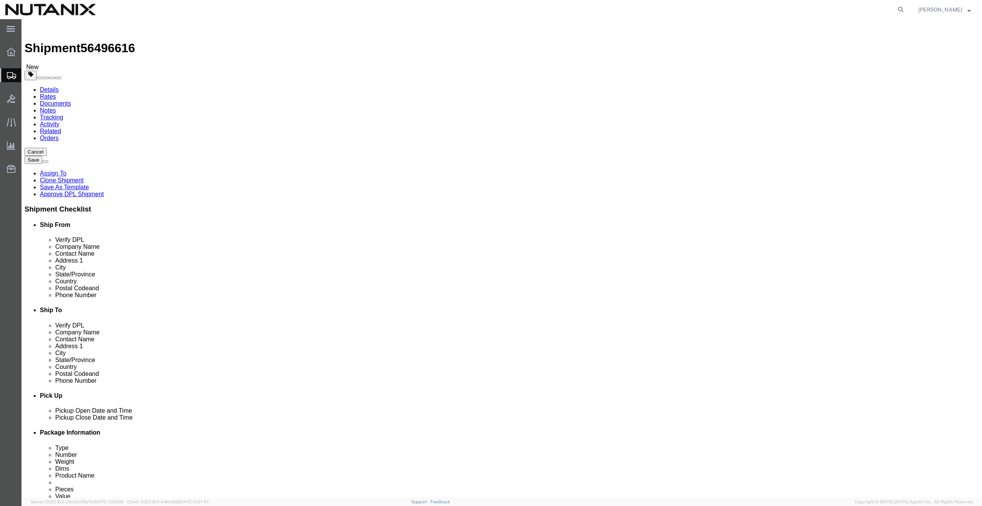
paste input "Chenchen Yang"
type input "Chenchen Yang"
drag, startPoint x: 601, startPoint y: 176, endPoint x: 475, endPoint y: 175, distance: 125.8
click div "Address 1 8535 Red Deer Ln"
paste input "24 Market Dr."
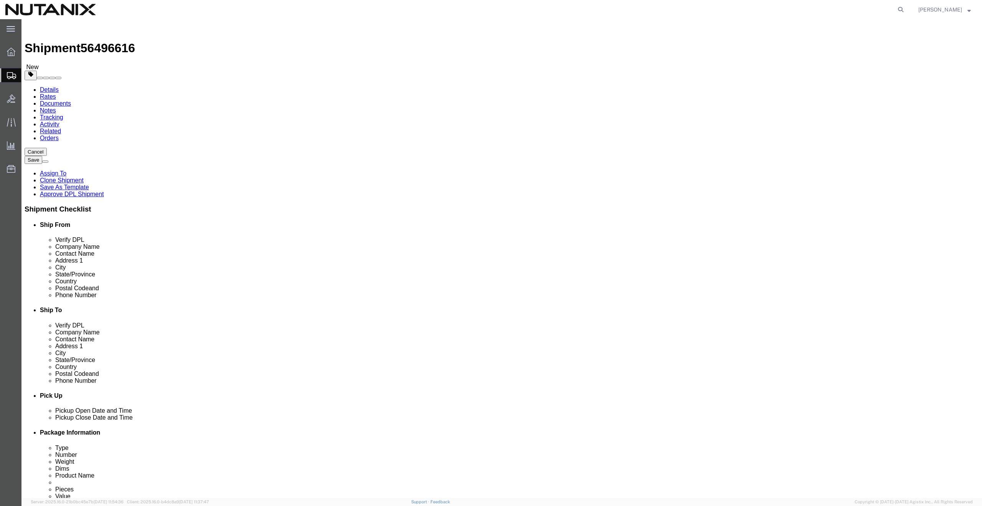
type input "24 Market Dr."
drag, startPoint x: 590, startPoint y: 203, endPoint x: 465, endPoint y: 218, distance: 126.0
click div "Location Select Select My Profile Location AE - Dubai City AU - Australia DE - …"
drag, startPoint x: 589, startPoint y: 205, endPoint x: 451, endPoint y: 202, distance: 137.8
click div "City Ooltewah"
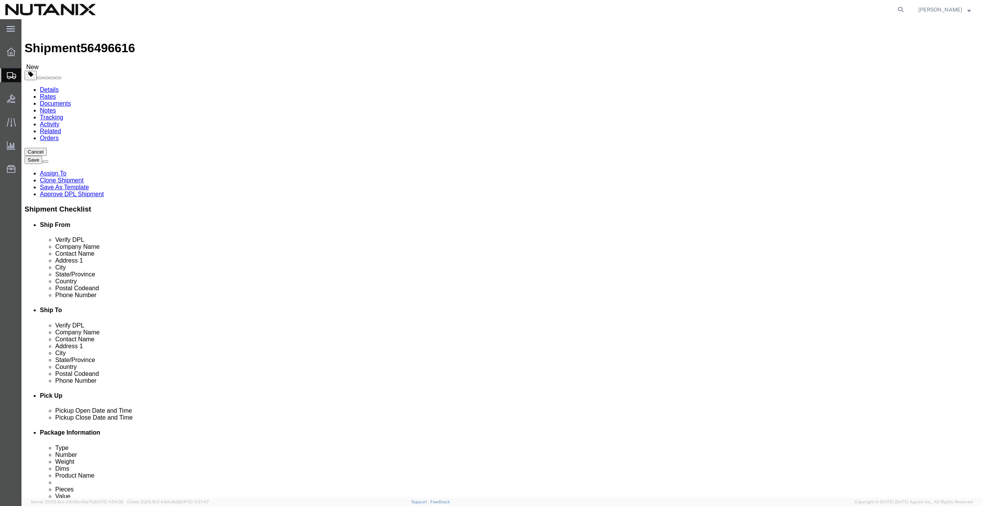
paste input "Syosset"
type input "Syosset"
drag, startPoint x: 582, startPoint y: 249, endPoint x: 513, endPoint y: 251, distance: 69.1
click div "Postal Code 37363"
paste input "11791"
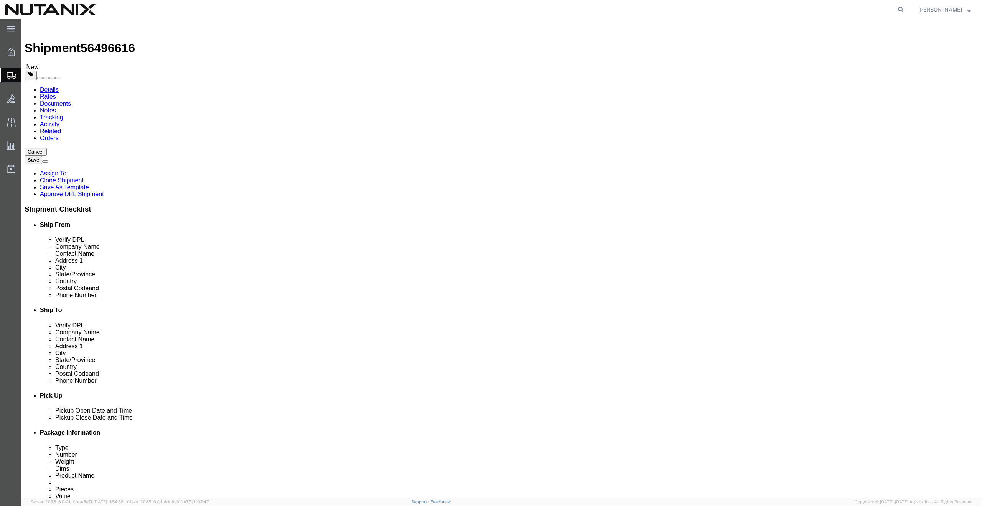
drag, startPoint x: 589, startPoint y: 245, endPoint x: 502, endPoint y: 246, distance: 87.1
click div "Postal Code 3736311791"
paste input "text"
type input "11791"
type input "new y"
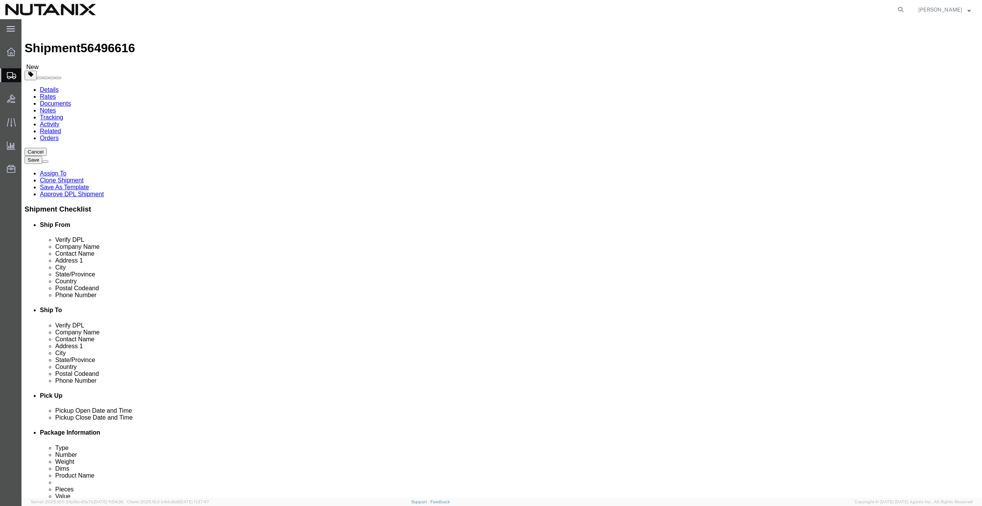
select select "NY"
drag, startPoint x: 599, startPoint y: 262, endPoint x: 494, endPoint y: 264, distance: 105.1
click div "Phone Number 9046290604"
drag, startPoint x: 600, startPoint y: 265, endPoint x: 569, endPoint y: 260, distance: 31.2
click div "9046290604"
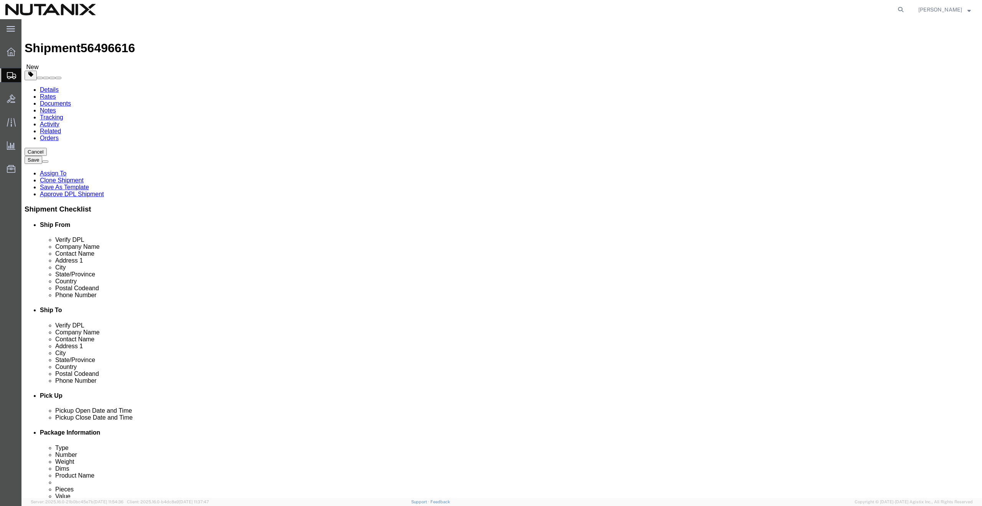
drag, startPoint x: 595, startPoint y: 259, endPoint x: 511, endPoint y: 263, distance: 84.9
click div "Phone Number 9046290604"
paste input "+1 (718) 801-3436"
type input "(718) 801-3436"
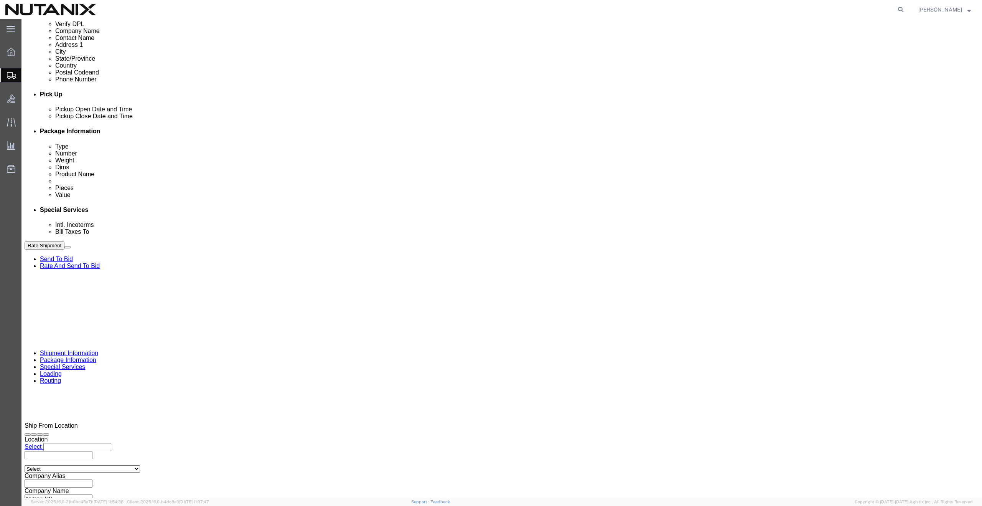
drag, startPoint x: 449, startPoint y: 291, endPoint x: 337, endPoint y: 288, distance: 112.1
click div "Select Account Type Activity ID Airline Appointment Number ASN Batch Request # …"
paste input "312"
type input "TASK0427312"
click button "Rate Shipment"
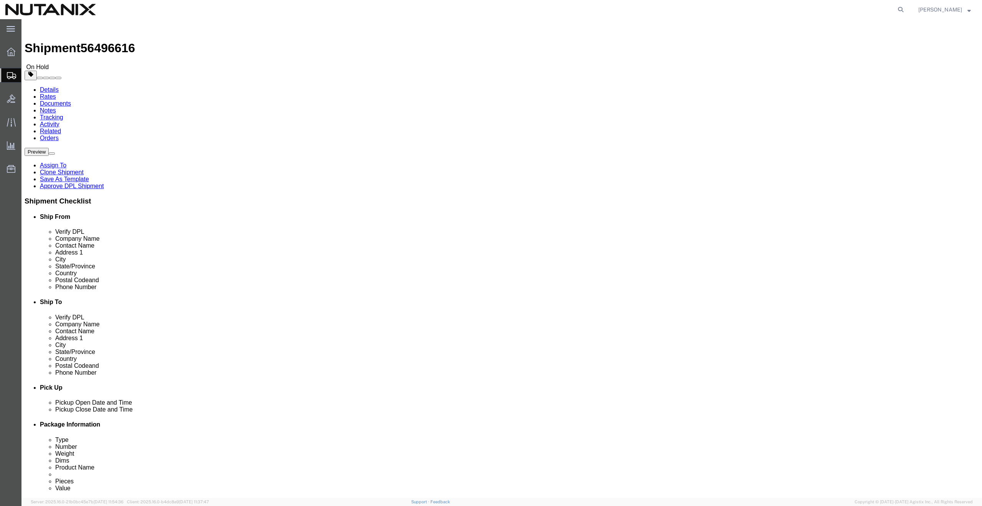
click button "Rate Shipment"
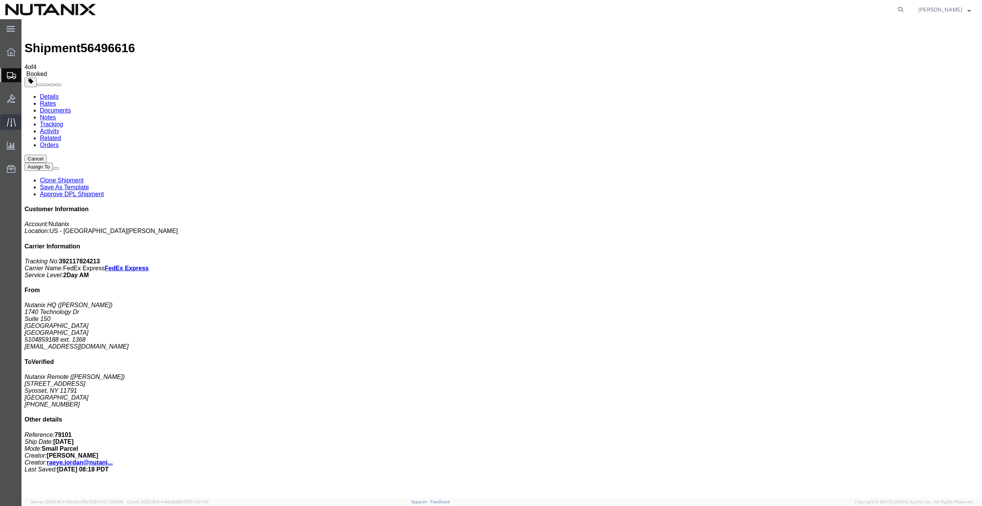
copy td "392117824213"
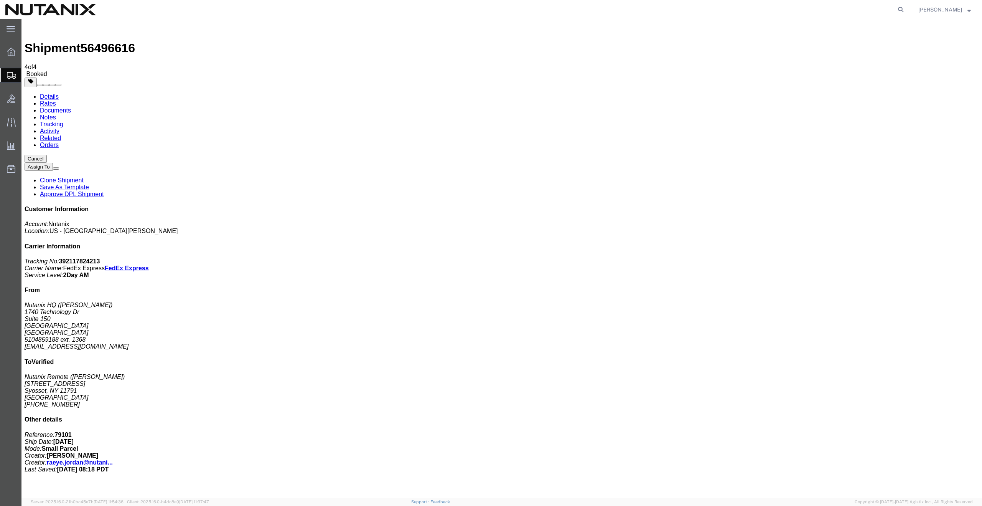
click at [84, 177] on link "Clone Shipment" at bounding box center [62, 180] width 44 height 7
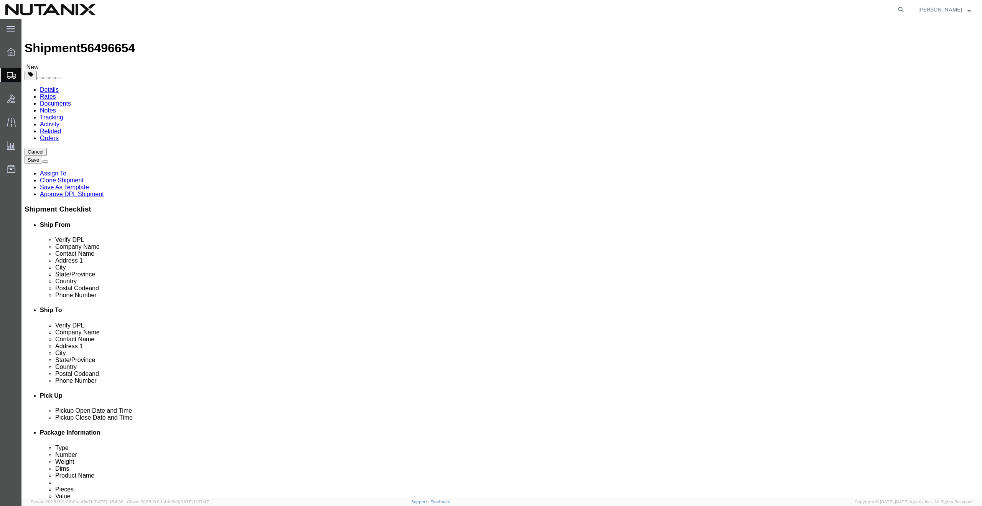
drag, startPoint x: 593, startPoint y: 158, endPoint x: 467, endPoint y: 150, distance: 126.1
click div "Location Select Select My Profile Location AE - Dubai City AU - Australia DE - …"
paste input "urry Garval"
type input "Curry Garval"
drag, startPoint x: 599, startPoint y: 173, endPoint x: 483, endPoint y: 175, distance: 116.6
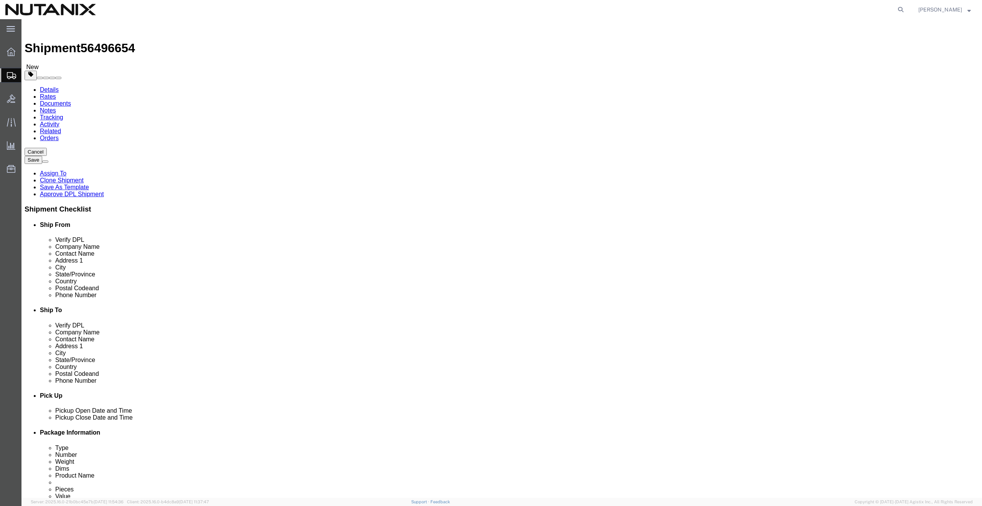
click div "Address 1 24 Market Dr."
paste input "5860 Atwater Trail"
type input "5860 Atwater Trail"
drag, startPoint x: 580, startPoint y: 204, endPoint x: 498, endPoint y: 200, distance: 81.4
click div "City Syosset"
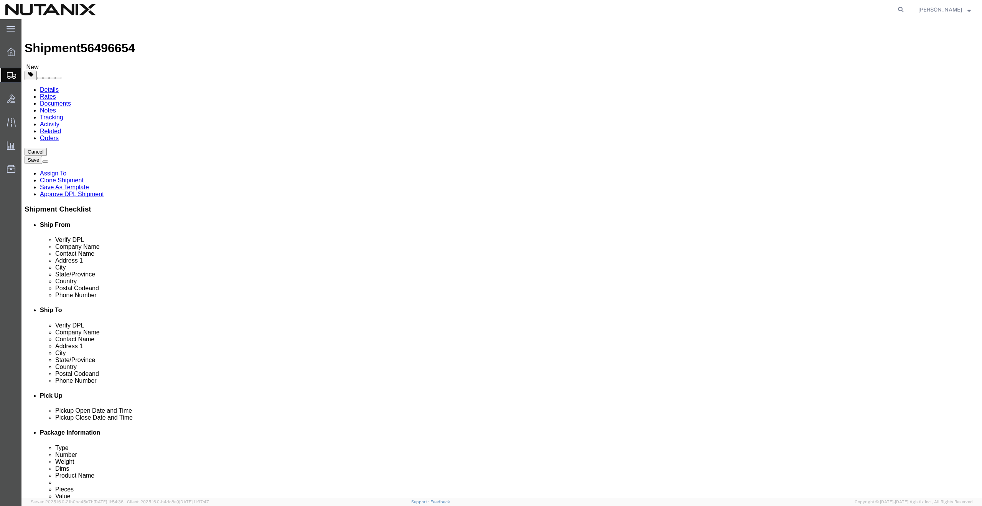
paste input "Cumming"
type input "Cumming"
type input "geor"
select select "GA"
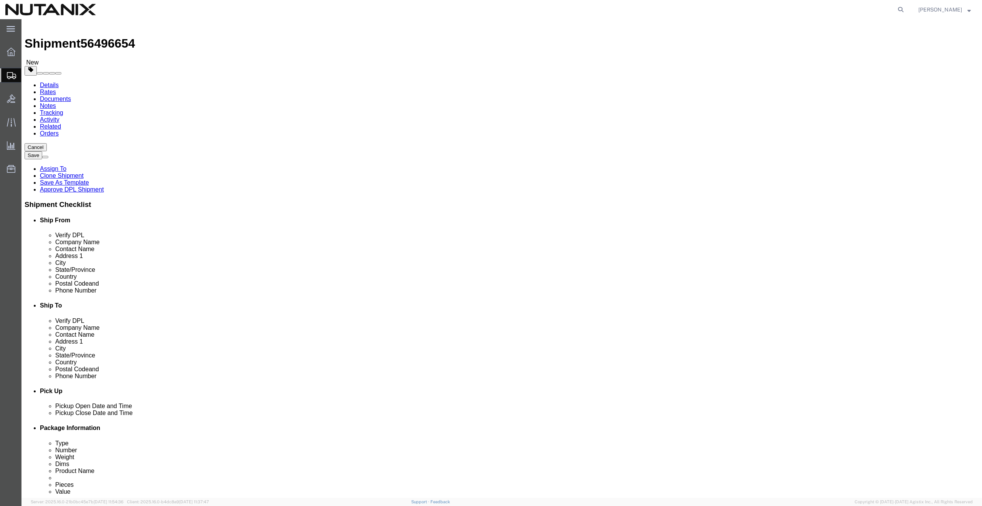
paste input "30040"
type input "30040"
drag, startPoint x: 575, startPoint y: 253, endPoint x: 512, endPoint y: 244, distance: 63.6
click div "Location Select Select My Profile Location AE - Dubai City AU - Australia DE - …"
paste input "770570794"
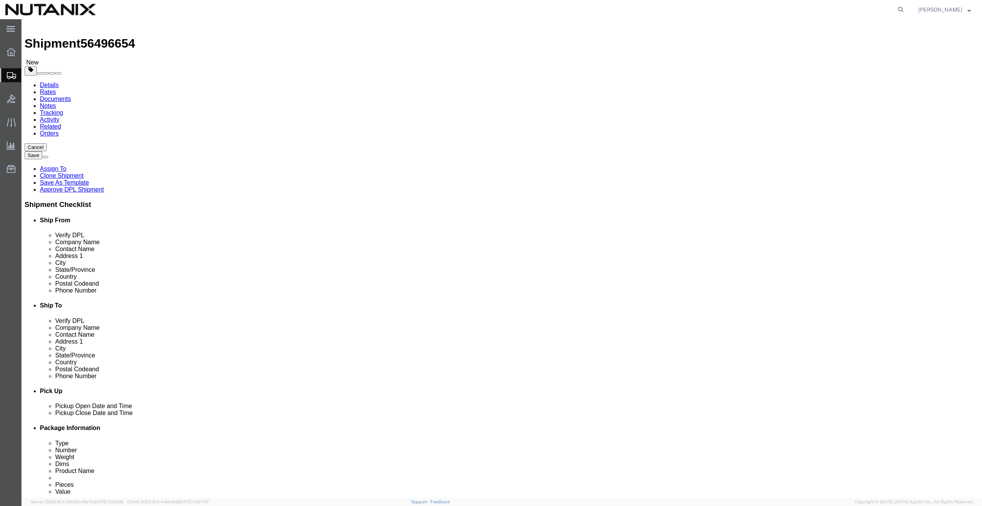
type input "7705707946"
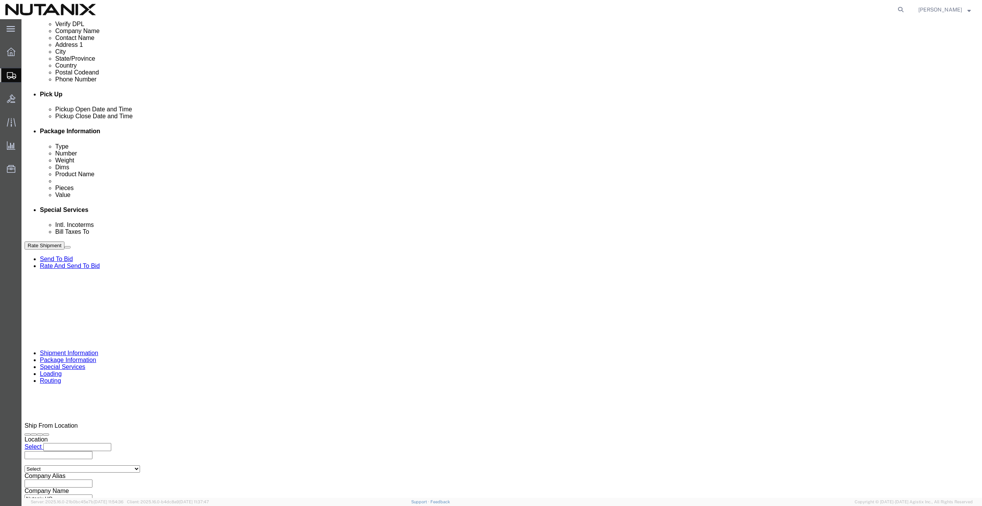
drag, startPoint x: 454, startPoint y: 292, endPoint x: 360, endPoint y: 287, distance: 94.1
click div "Select Account Type Activity ID Airline Appointment Number ASN Batch Request # …"
paste input "4"
type input "TASK0427314"
click button "Rate Shipment"
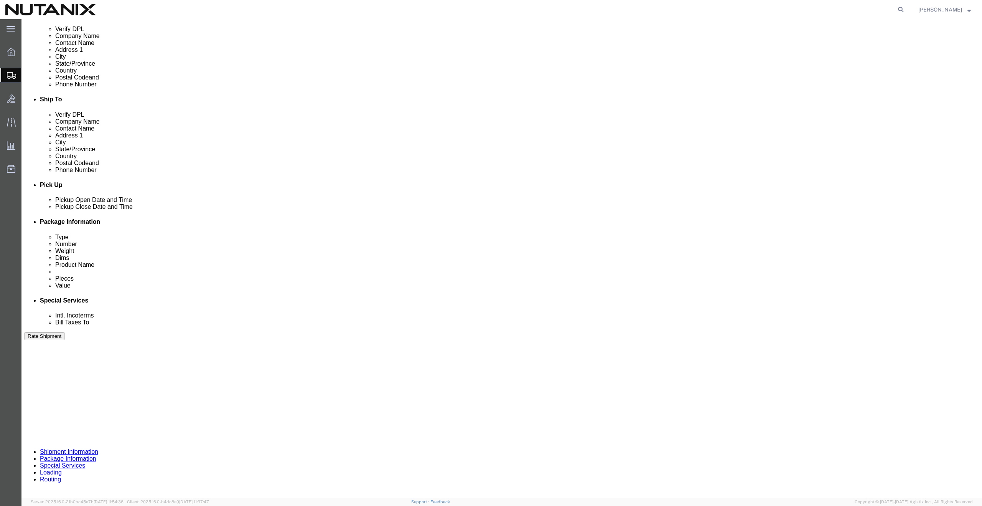
scroll to position [170, 0]
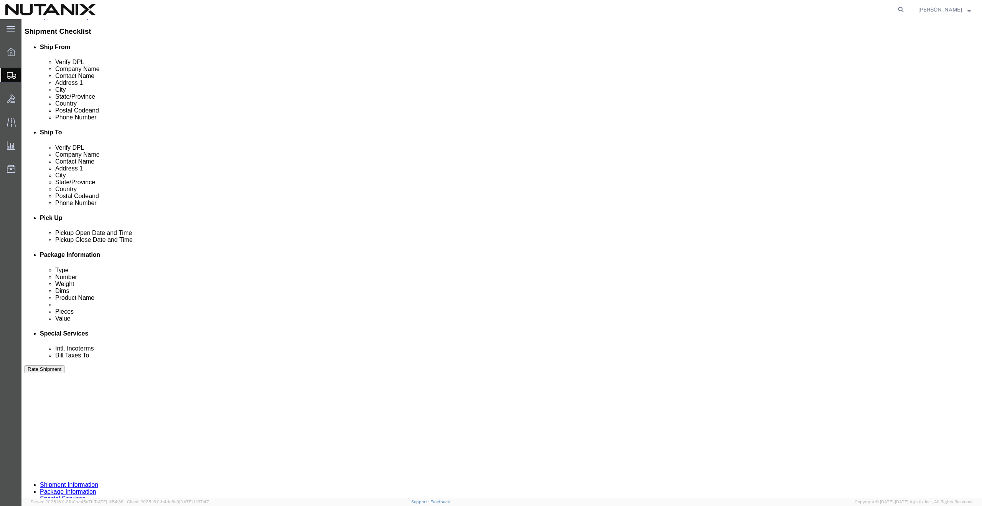
click button "Rate Shipment"
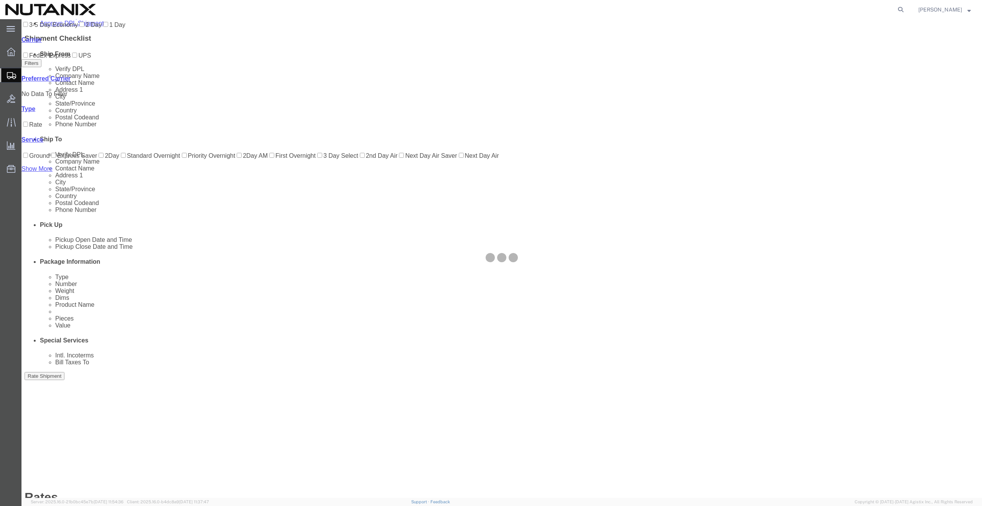
scroll to position [0, 0]
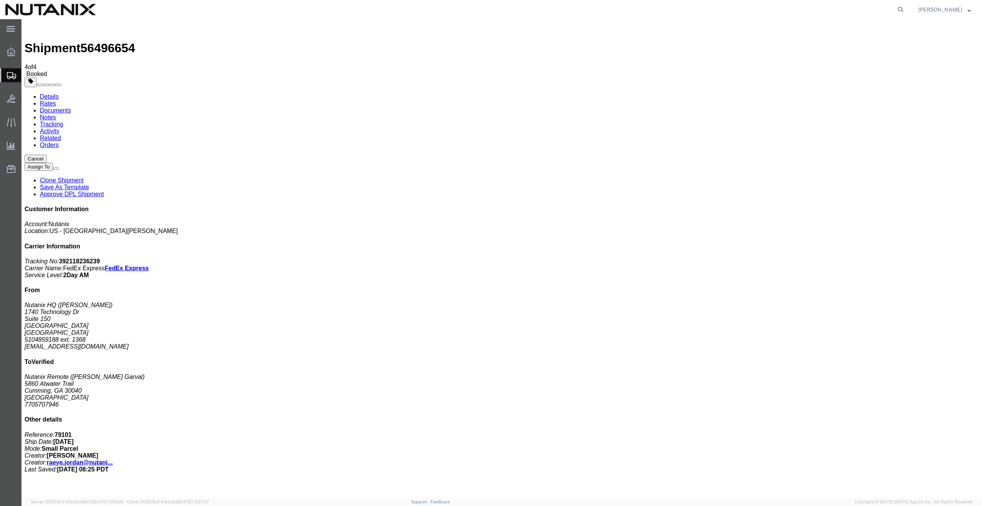
click at [84, 177] on link "Clone Shipment" at bounding box center [62, 180] width 44 height 7
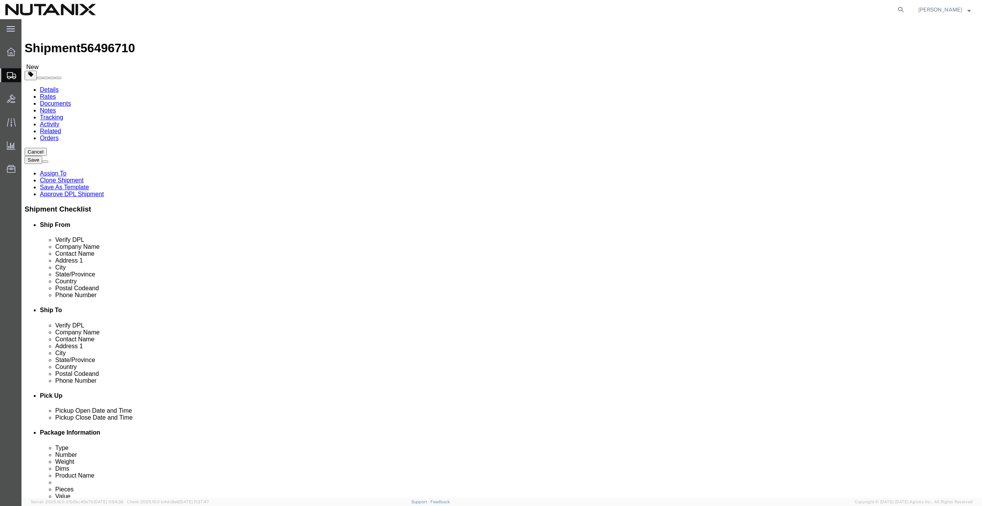
drag, startPoint x: 595, startPoint y: 158, endPoint x: 523, endPoint y: 164, distance: 72.3
click div "Location Select Select My Profile Location AE - Dubai City AU - Australia DE - …"
drag, startPoint x: 598, startPoint y: 159, endPoint x: 518, endPoint y: 160, distance: 79.8
click div "Contact Name Curry Garval"
paste input "tis L Miller"
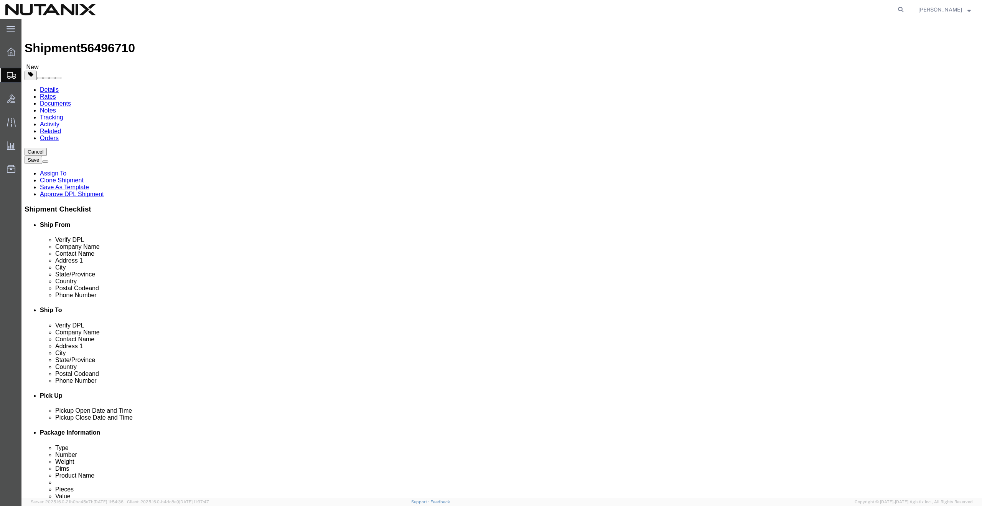
type input "Curtis L Miller"
drag, startPoint x: 607, startPoint y: 174, endPoint x: 498, endPoint y: 176, distance: 108.6
click div "Address 1 5860 Atwater Trail"
paste input "111 E Main Street"
type input "5860 Atwater Trail111 E Main Street"
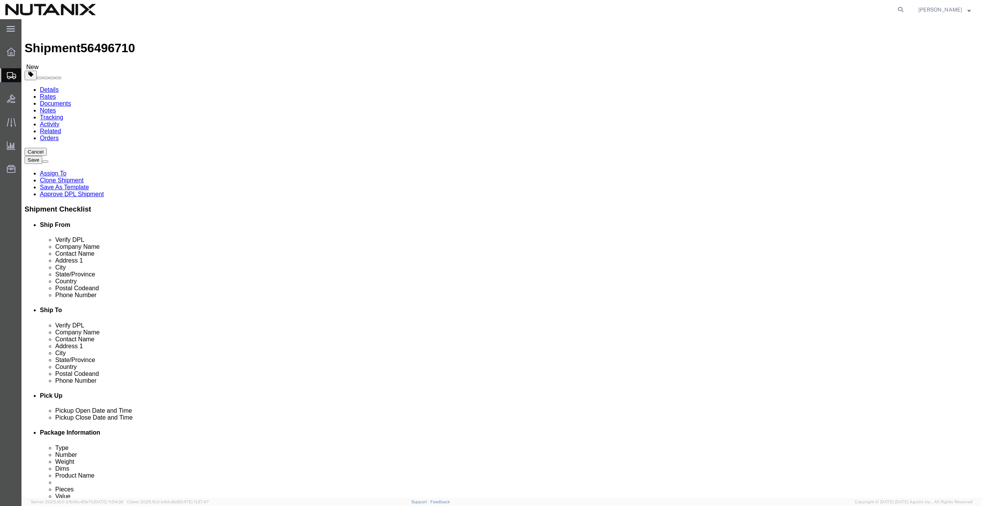
paste input "111 E Main Street"
type input "111 E Main Street"
click input "text"
paste input "142"
type input "142"
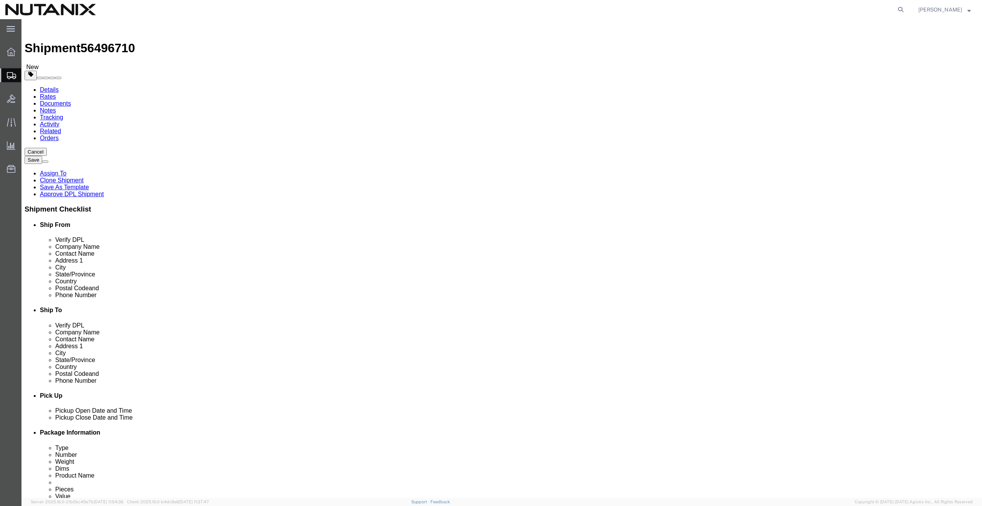
drag, startPoint x: 470, startPoint y: 204, endPoint x: 461, endPoint y: 203, distance: 9.2
click div "City Cumming"
paste input "Brownstown"
type input "Brownstown"
type input "pen"
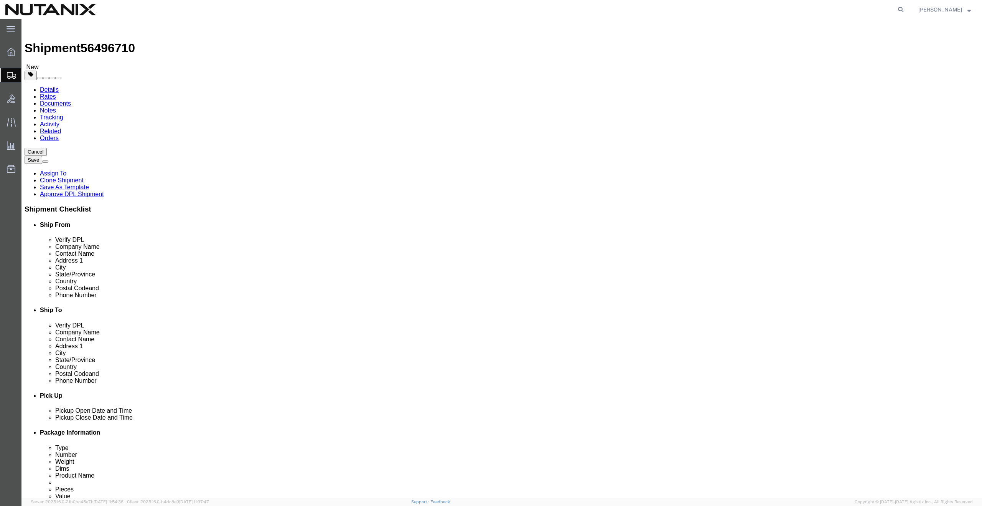
select select "PA"
paste input "17508"
type input "17508"
drag, startPoint x: 547, startPoint y: 262, endPoint x: 524, endPoint y: 264, distance: 23.5
click div "Phone Number 7705707946"
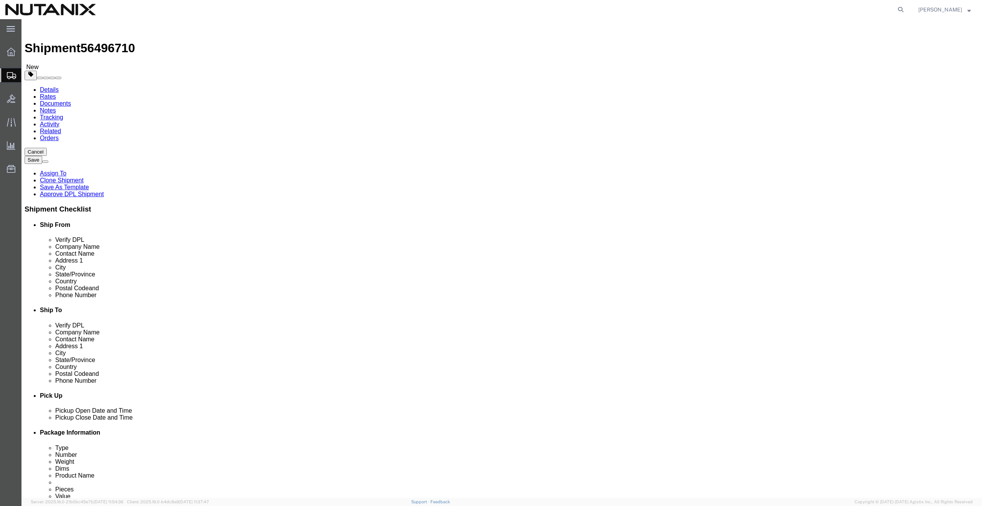
drag, startPoint x: 545, startPoint y: 261, endPoint x: 480, endPoint y: 260, distance: 65.6
click div "Phone Number 7705707946"
paste input "17-333-0378"
type input "717-333-0378"
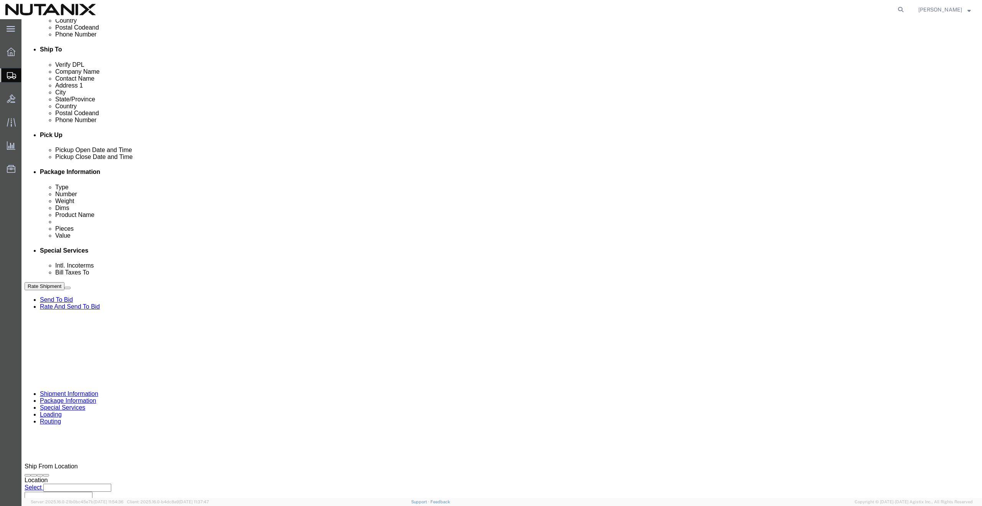
scroll to position [293, 0]
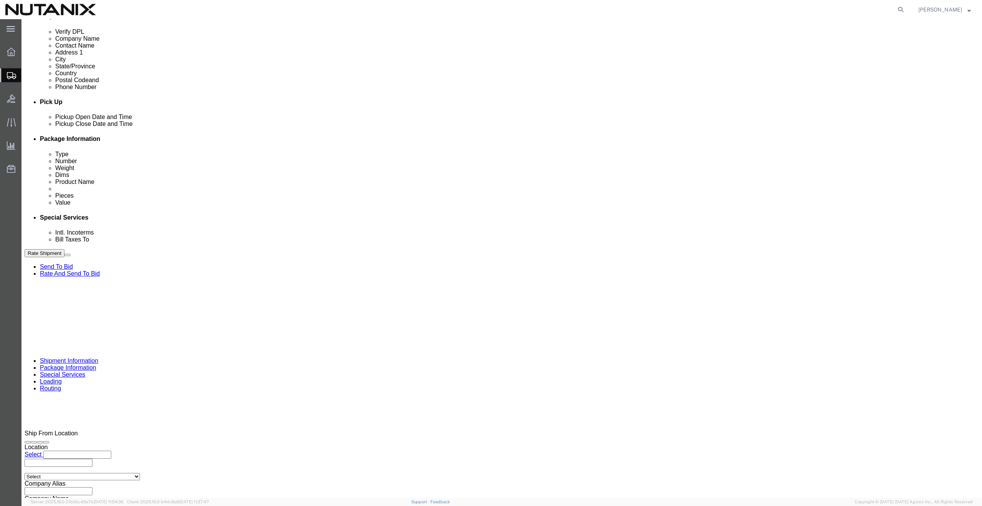
drag, startPoint x: 447, startPoint y: 298, endPoint x: 342, endPoint y: 300, distance: 104.8
click div "Select Account Type Activity ID Airline Appointment Number ASN Batch Request # …"
paste input "279"
type input "TASK0427279"
click button "Rate Shipment"
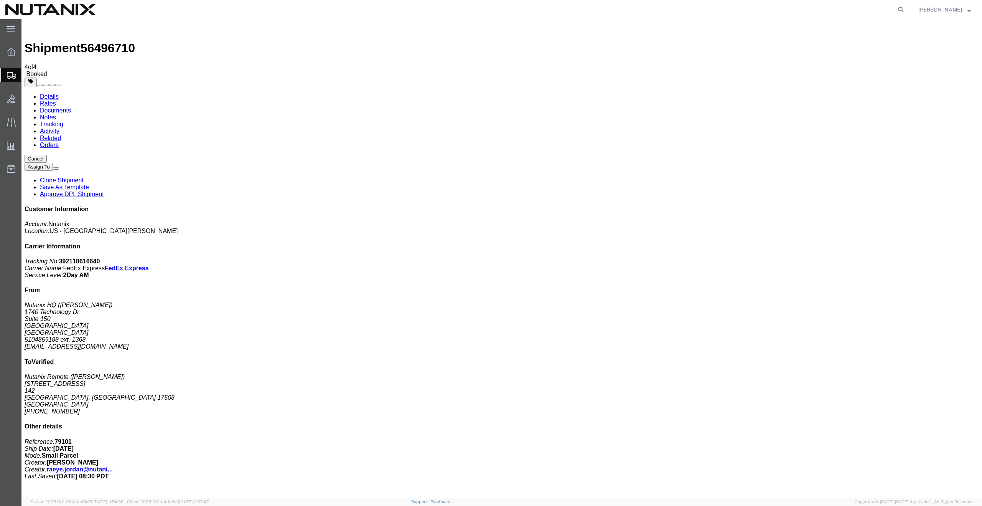
copy td "392118616640"
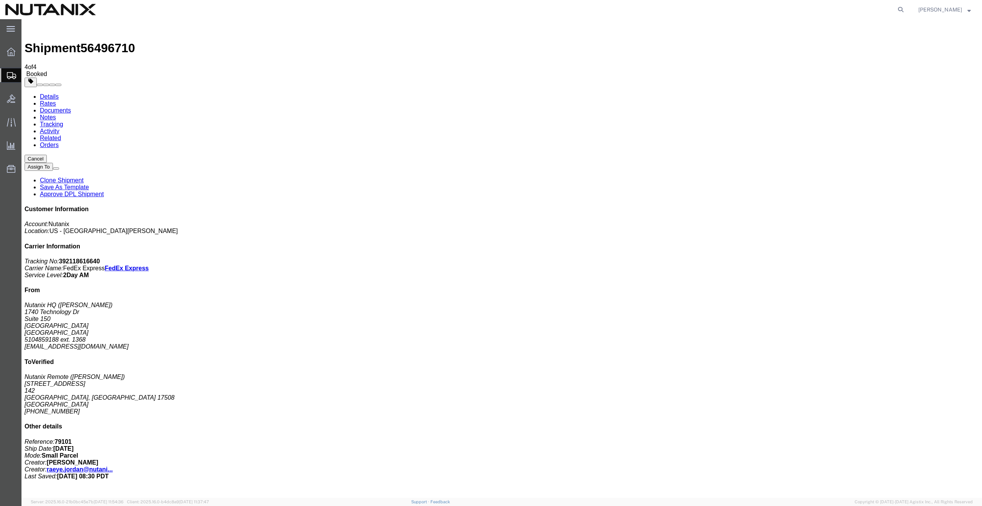
click at [84, 177] on link "Clone Shipment" at bounding box center [62, 180] width 44 height 7
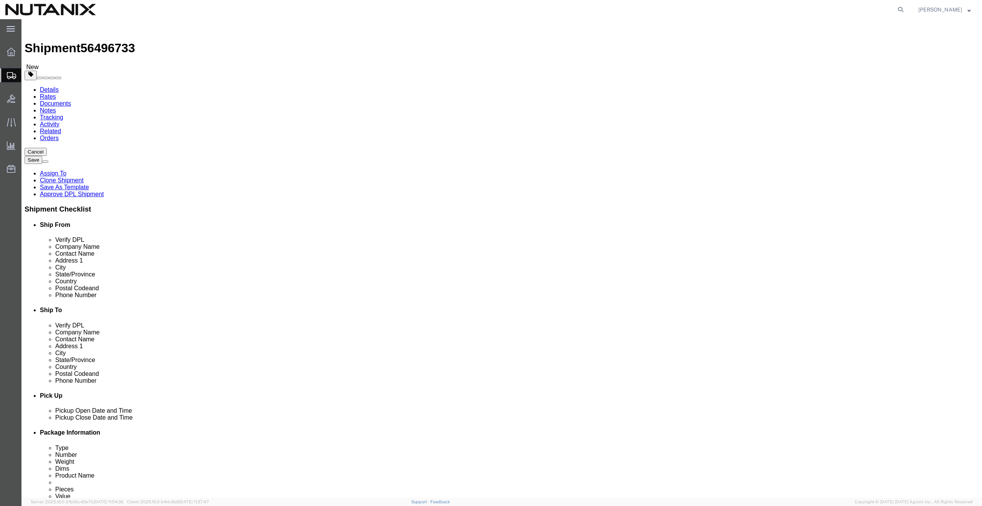
drag, startPoint x: 598, startPoint y: 160, endPoint x: 490, endPoint y: 156, distance: 107.9
click div "Contact Name Curtis L Miller"
paste input "Davide Bergamasco"
type input "Davide Bergamasco"
paste input "77-159 Laaloa Ave"
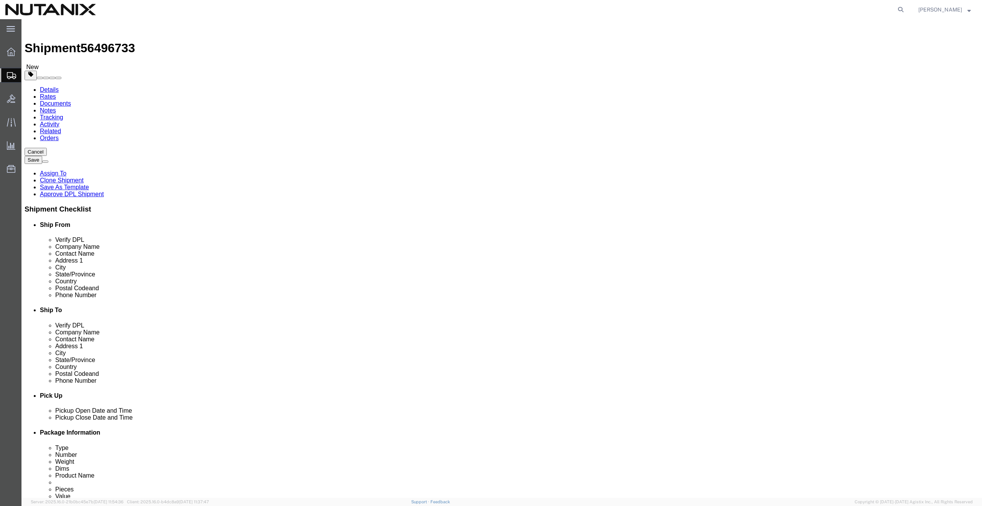
type input "77-159 Laaloa Ave"
paste input "Kailua Kona"
type input "Kailua Kona"
type input "h"
type input "ha"
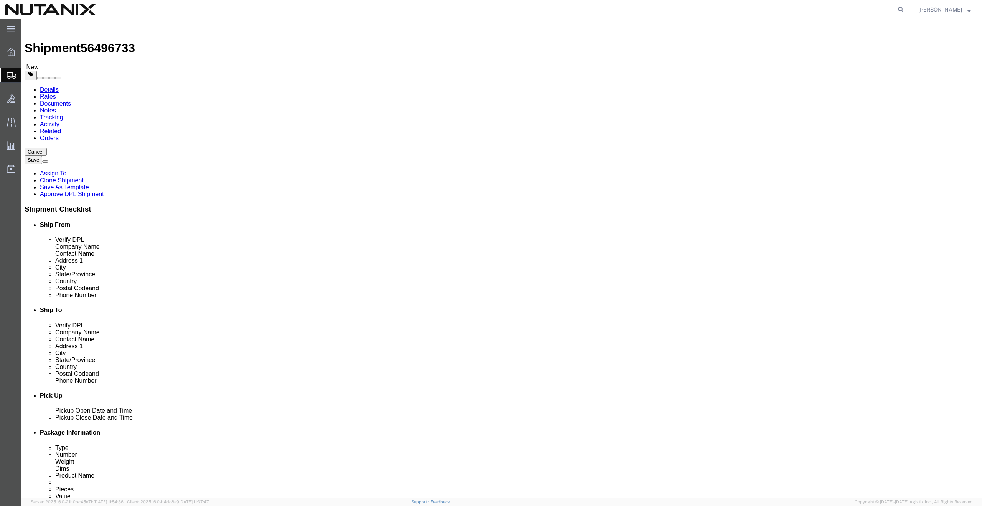
type input "haw"
select select "HI"
paste input "96740"
type input "96740"
paste input "4082427569"
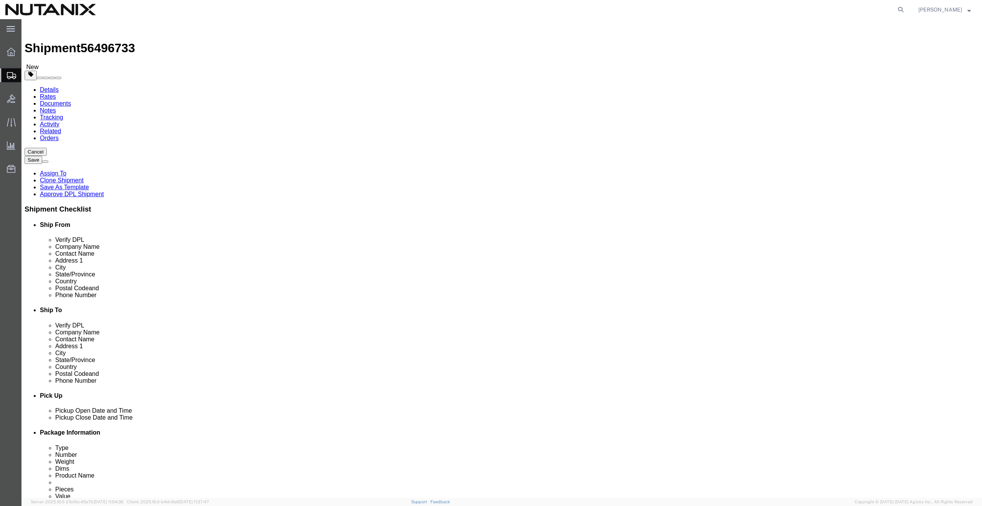
type input "4082427569"
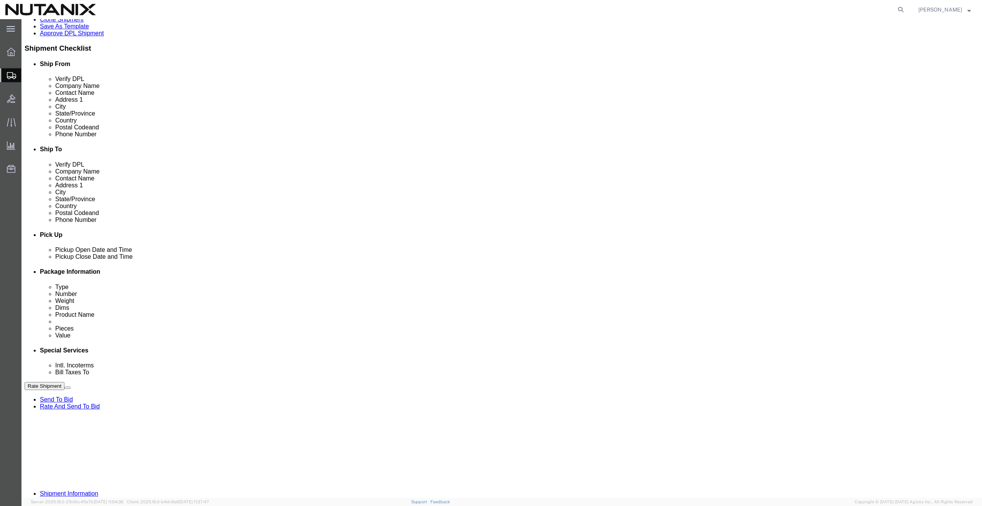
scroll to position [265, 0]
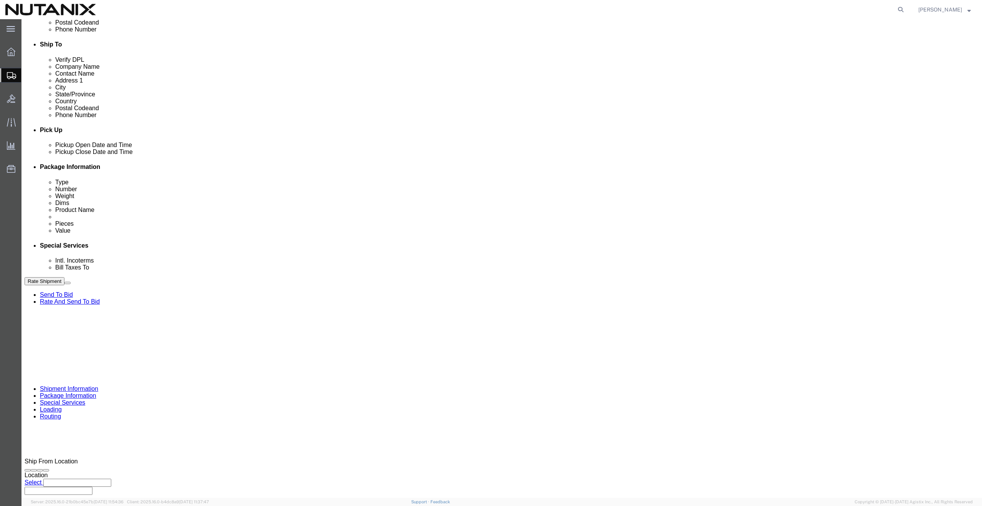
drag, startPoint x: 389, startPoint y: 326, endPoint x: 331, endPoint y: 320, distance: 58.2
click div "Select Account Type Activity ID Airline Appointment Number ASN Batch Request # …"
paste input "84"
type input "TASK0427284"
click button "Rate Shipment"
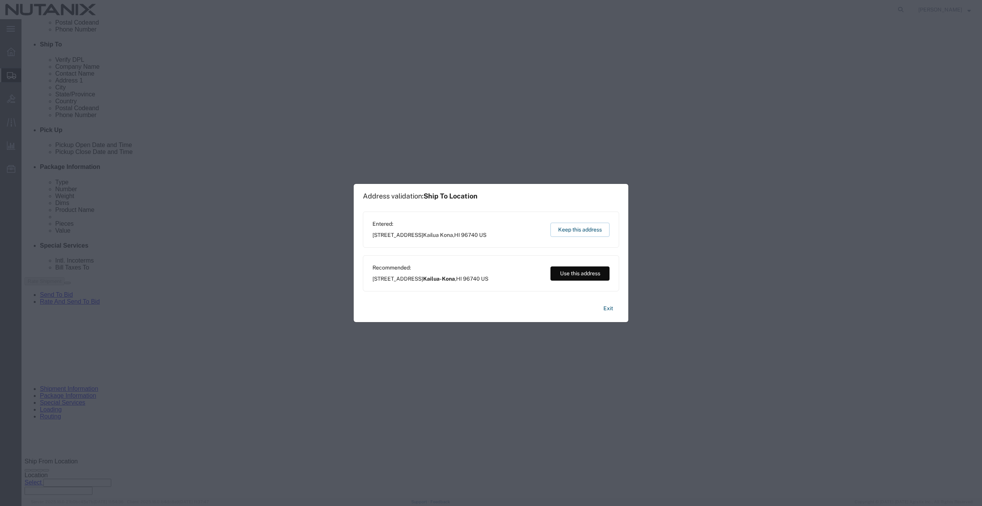
click at [572, 272] on button "Use this address" at bounding box center [580, 273] width 59 height 14
type input "Kailua-Kona"
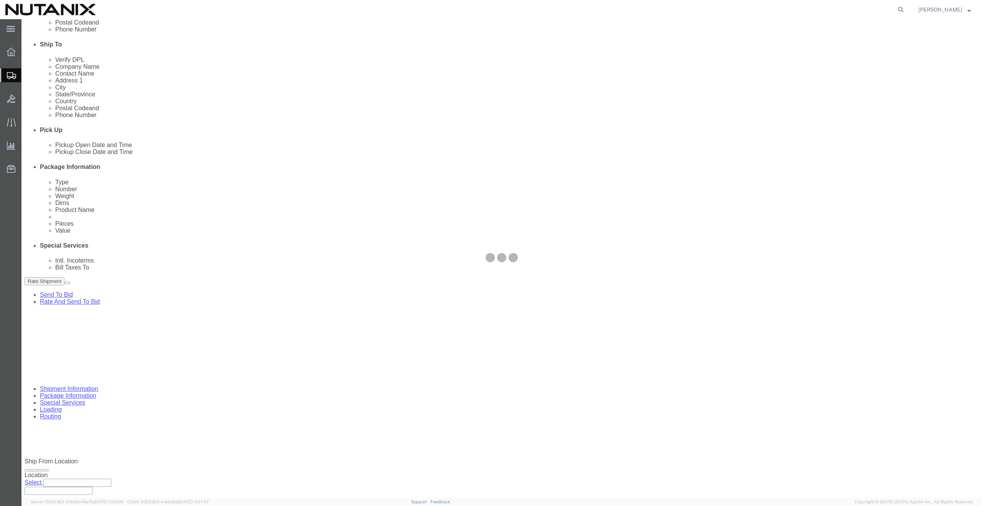
scroll to position [0, 0]
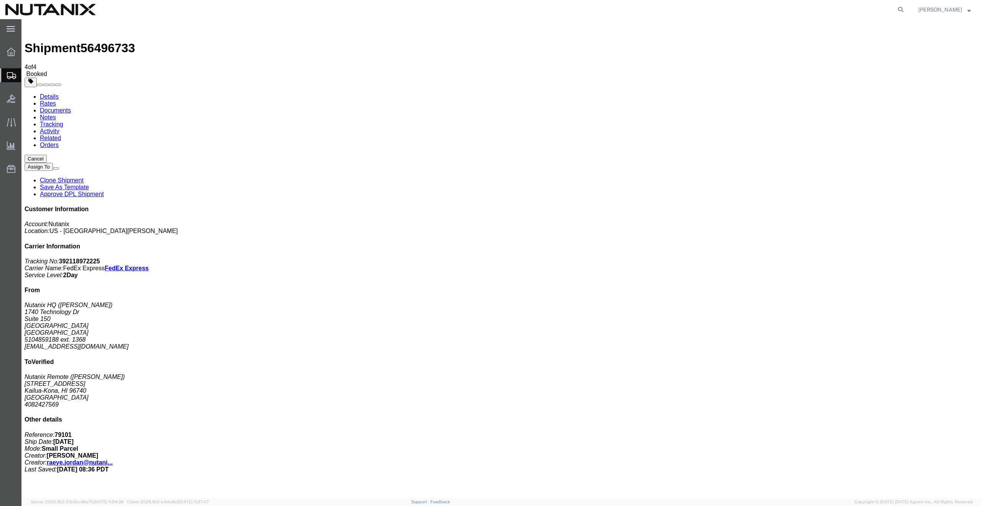
copy td "392118972225"
drag, startPoint x: 101, startPoint y: 151, endPoint x: 31, endPoint y: 195, distance: 82.8
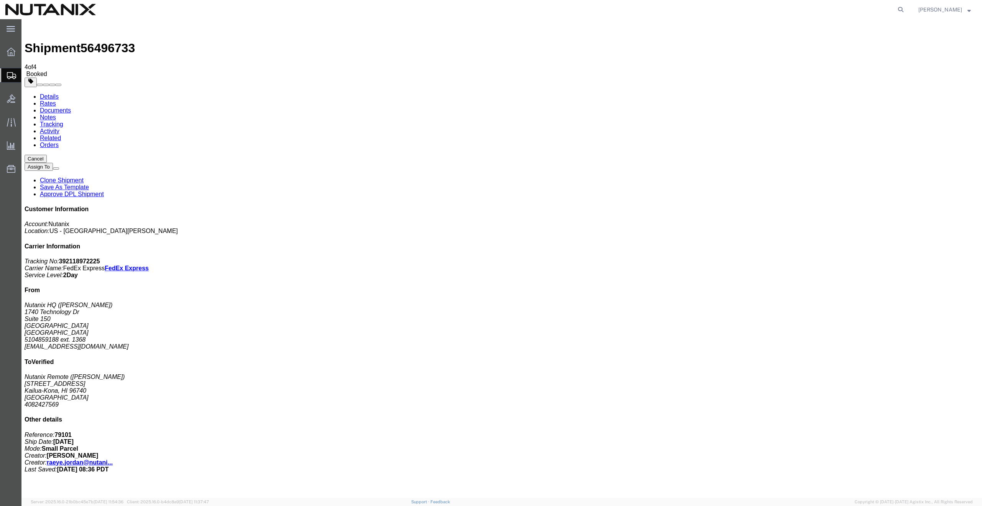
copy td "392118972225"
click at [84, 177] on link "Clone Shipment" at bounding box center [62, 180] width 44 height 7
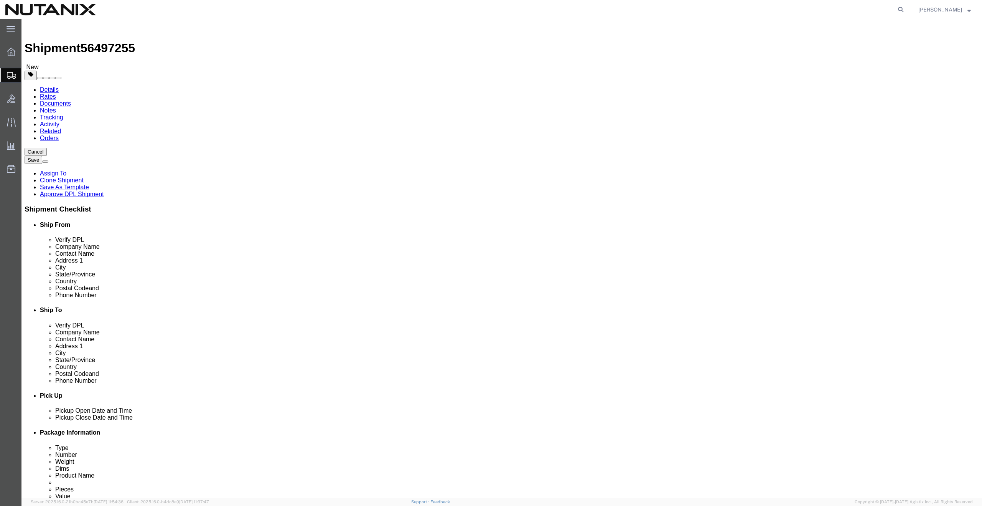
drag, startPoint x: 575, startPoint y: 161, endPoint x: 446, endPoint y: 158, distance: 128.5
click div "Contact Name Davide Bergamasco"
paste input "evon Gerenza"
type input "Devon Gerenza"
drag, startPoint x: 610, startPoint y: 174, endPoint x: 493, endPoint y: 174, distance: 116.6
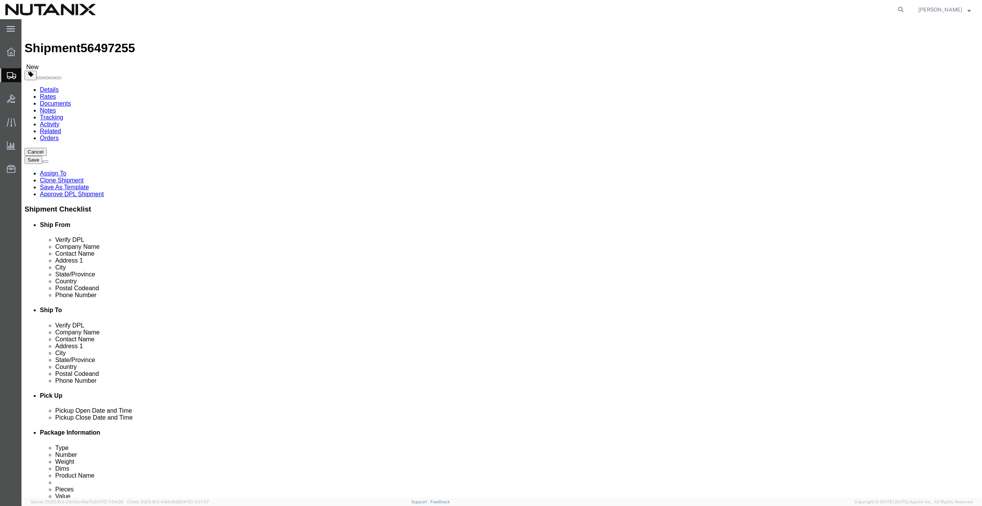
click div "Address 1 77-159 Laaloa Ave"
paste input "506 Eastern Parkway Apt B2"
type input "506 Eastern Parkway"
paste input "Apt B2"
type input "Apt B2"
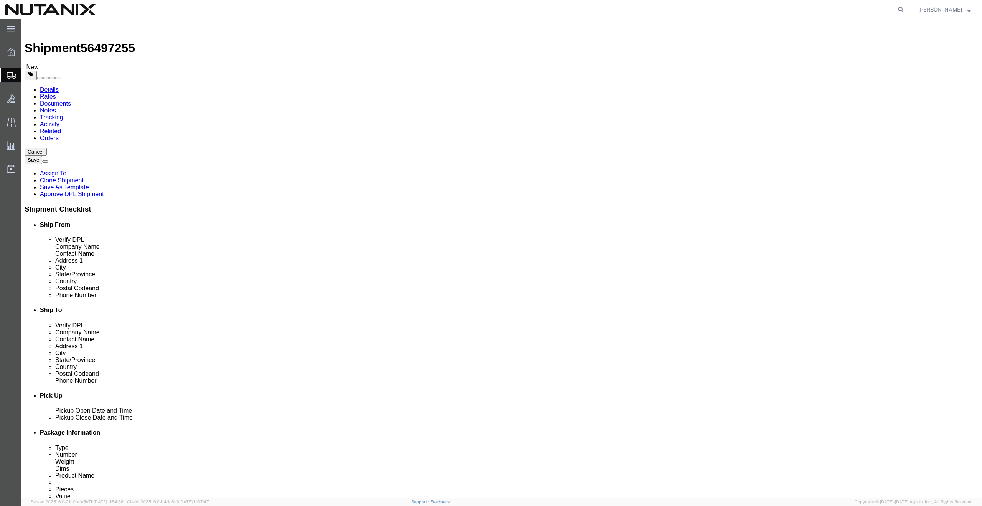
drag, startPoint x: 585, startPoint y: 203, endPoint x: 462, endPoint y: 196, distance: 124.1
click div "City Kailua-Kona"
paste input "Brooklyn"
type input "Brooklyn"
type input "n"
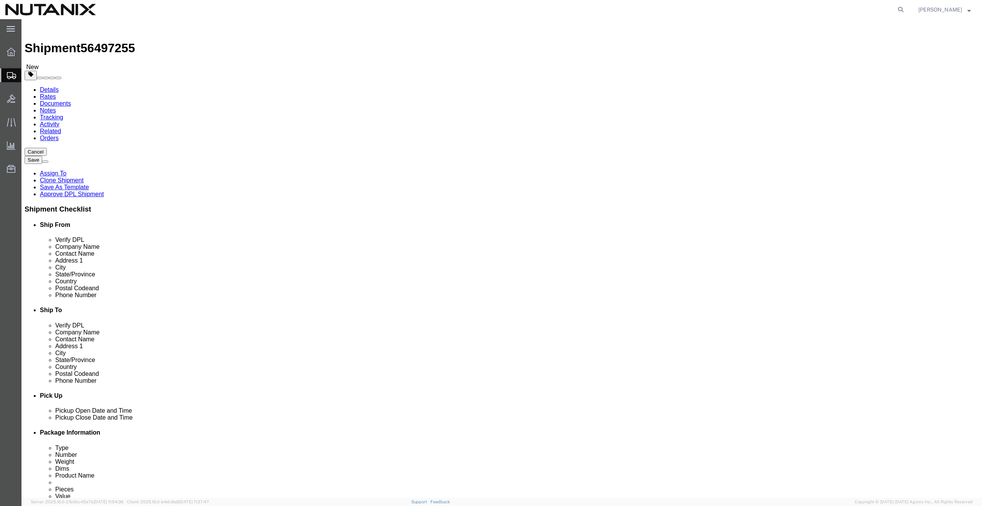
type input "n"
type input "new"
select select "NY"
paste input "11225"
type input "11225"
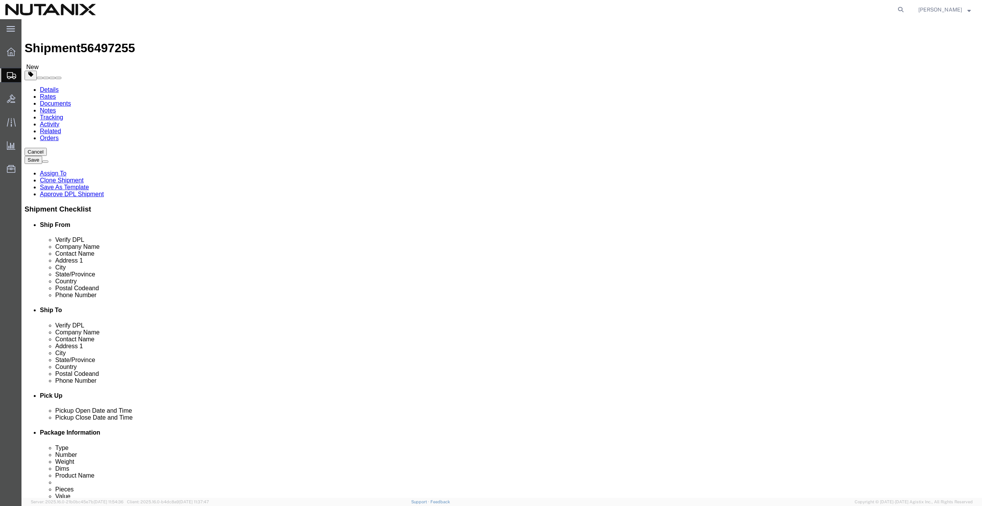
paste input "7049107820"
type input "7049107820"
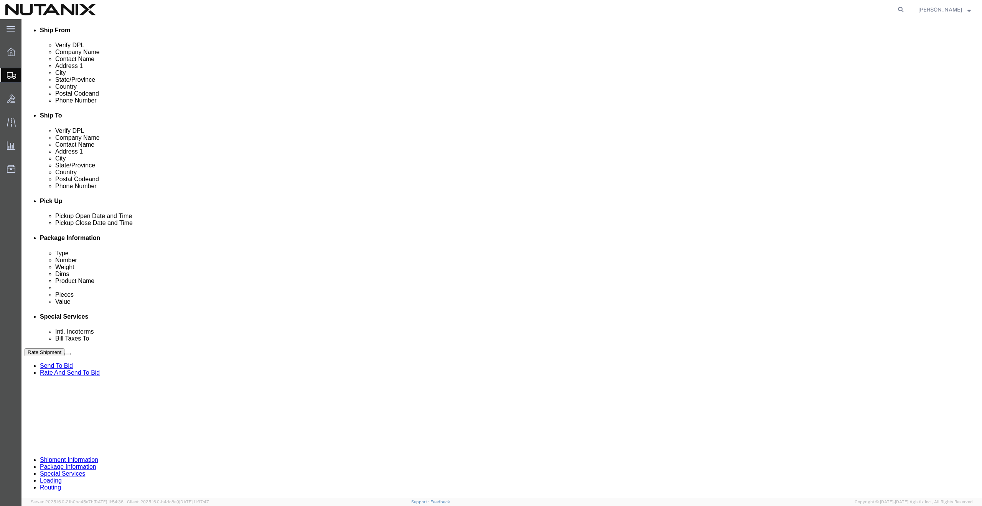
drag, startPoint x: 449, startPoint y: 400, endPoint x: 321, endPoint y: 390, distance: 128.5
click div "Select Account Type Activity ID Airline Appointment Number ASN Batch Request # …"
paste input "7"
type input "TASK0427274"
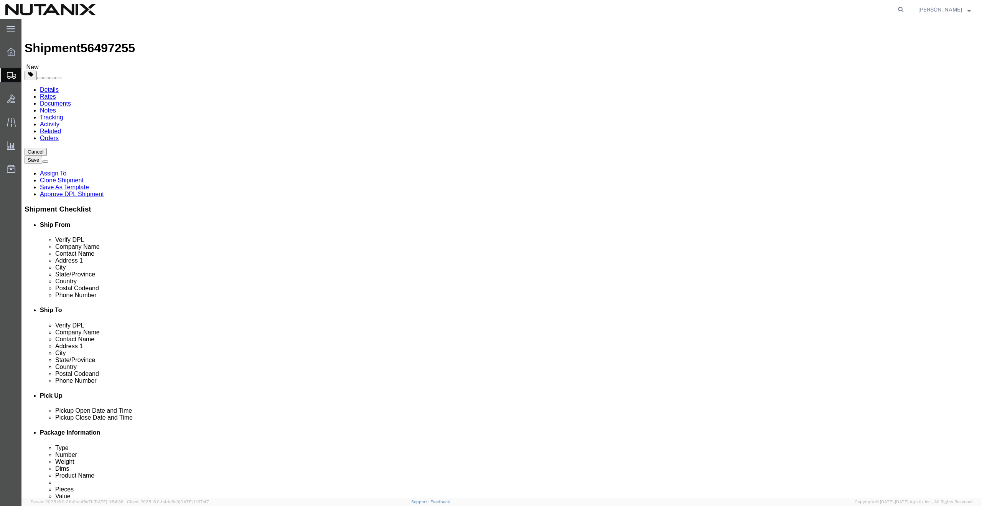
click button "Rate Shipment"
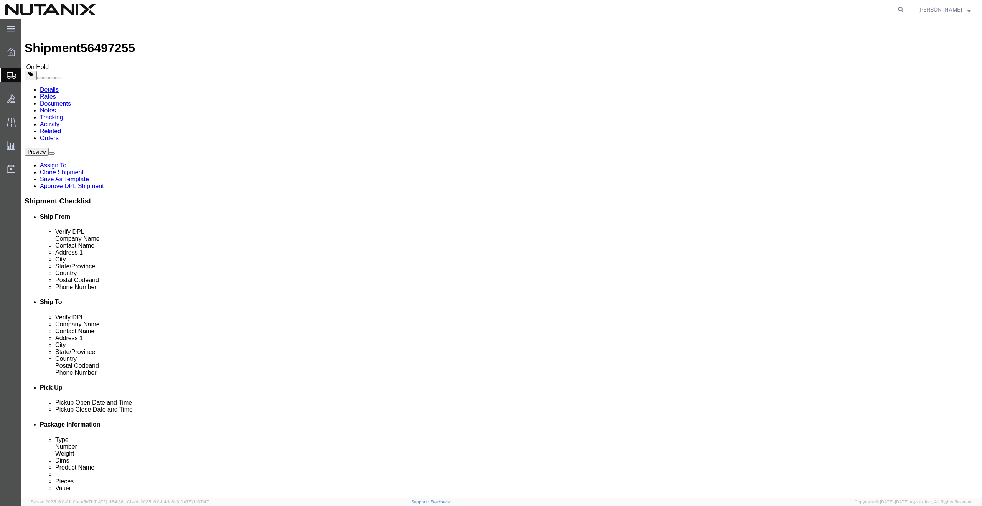
click button "Rate Shipment"
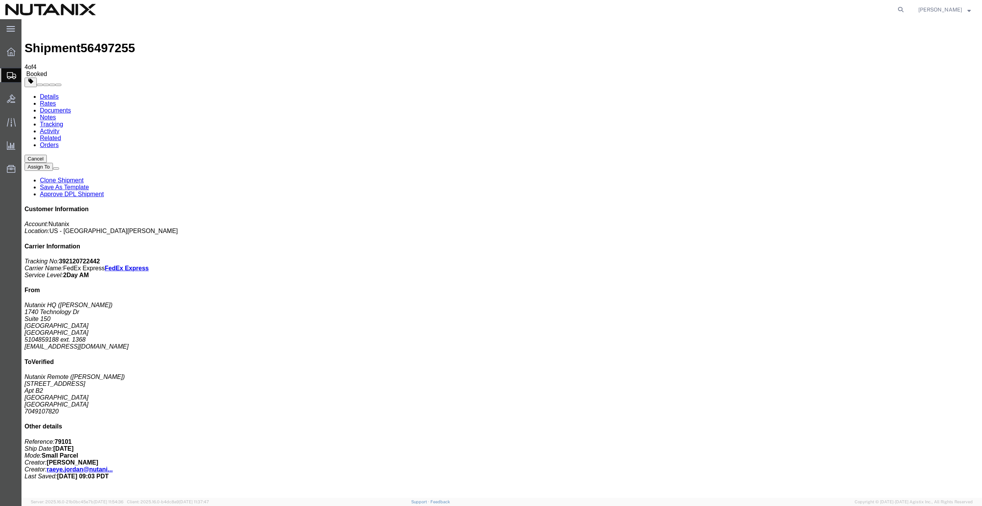
copy td "392120722442"
click at [84, 177] on link "Clone Shipment" at bounding box center [62, 180] width 44 height 7
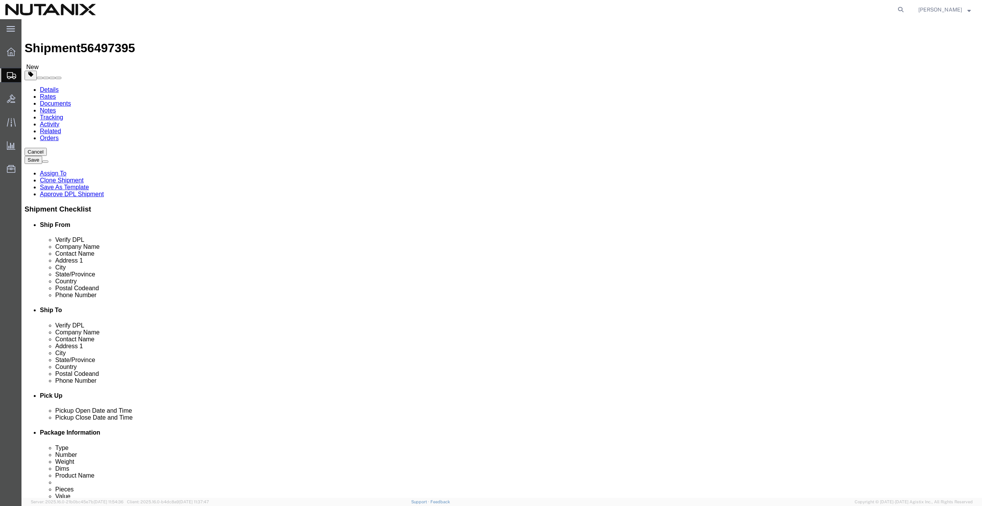
click input "Devon Gerenza"
drag, startPoint x: 620, startPoint y: 160, endPoint x: 504, endPoint y: 154, distance: 116.0
click div "Contact Name Devon Gerenza"
paste input "Frank Shen"
type input "Frank Shen"
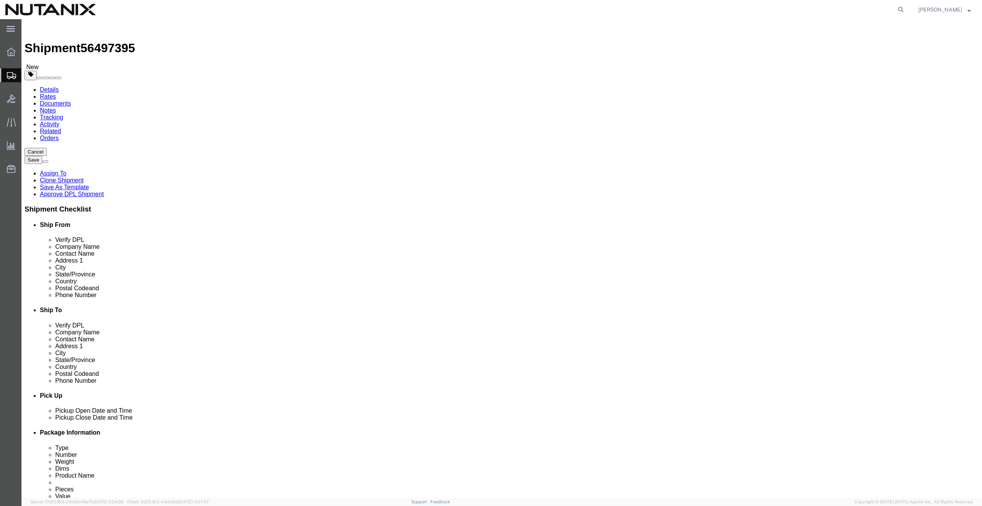
click input "506 Eastern Parkway"
paste input "10429 Bonny Dr"
type input "10429 Bonny Dr"
paste input "CUPERTINO"
type input "CUPERTINO"
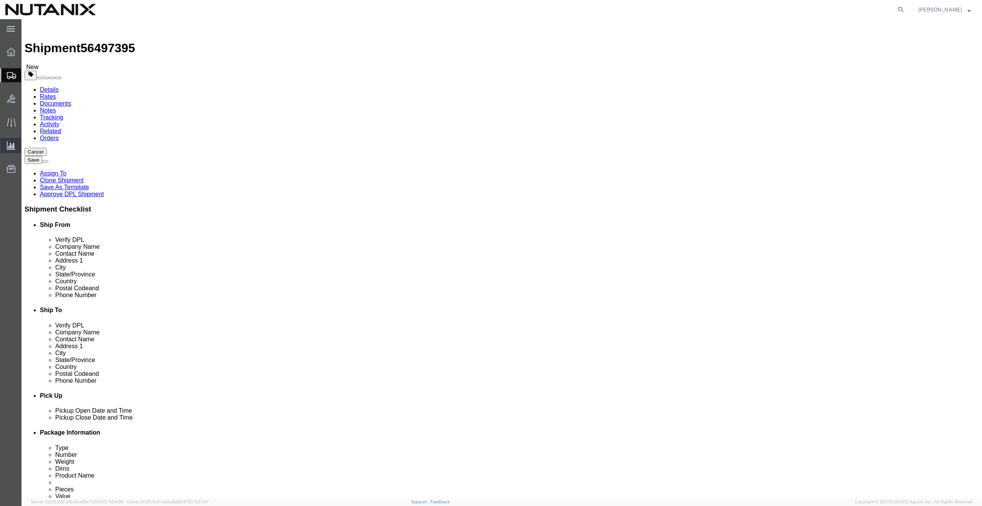
type input "c"
type input "ca"
type input "cal"
select select "CA"
paste input "95014"
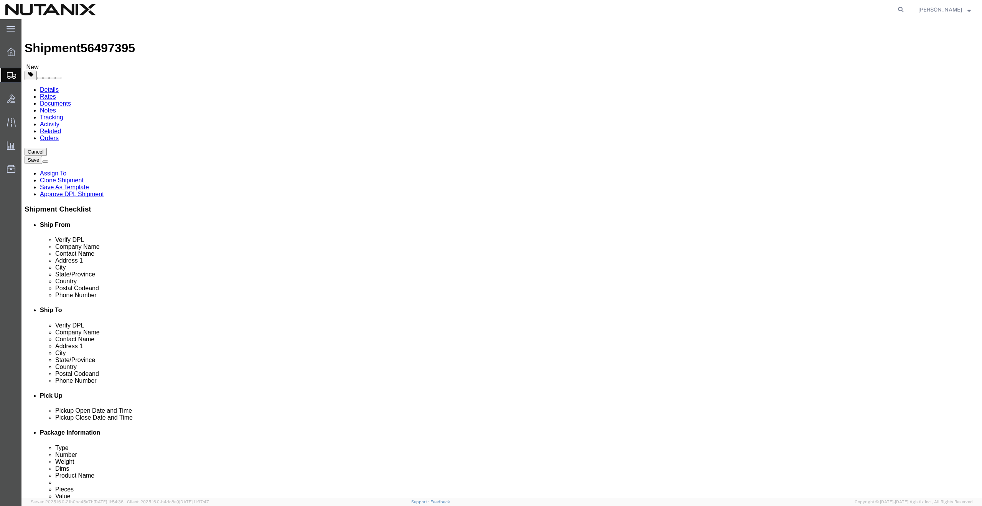
type input "95014"
drag, startPoint x: 607, startPoint y: 260, endPoint x: 478, endPoint y: 244, distance: 129.8
click div "Location Select Select My Profile Location AE - Dubai City AU - Australia DE - …"
paste input "4088886512"
type input "4088886512"
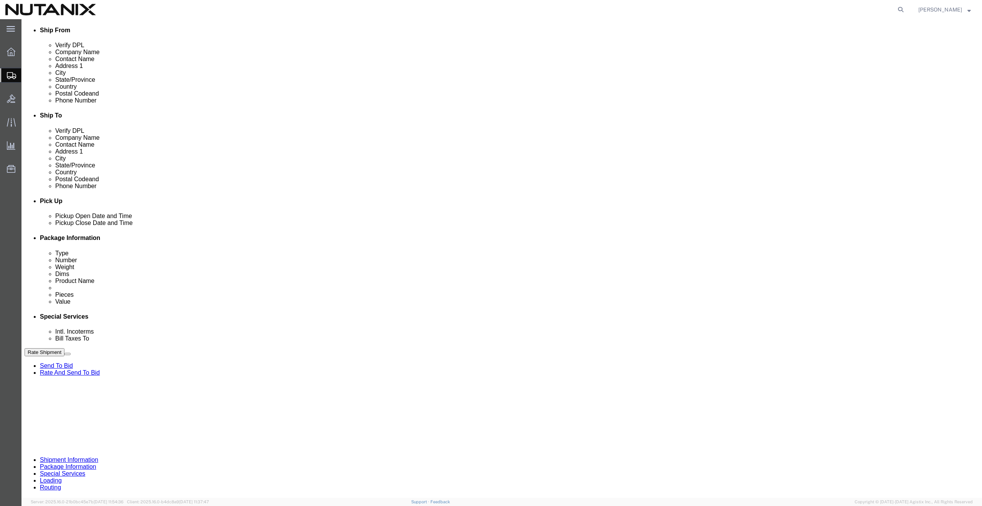
scroll to position [256, 0]
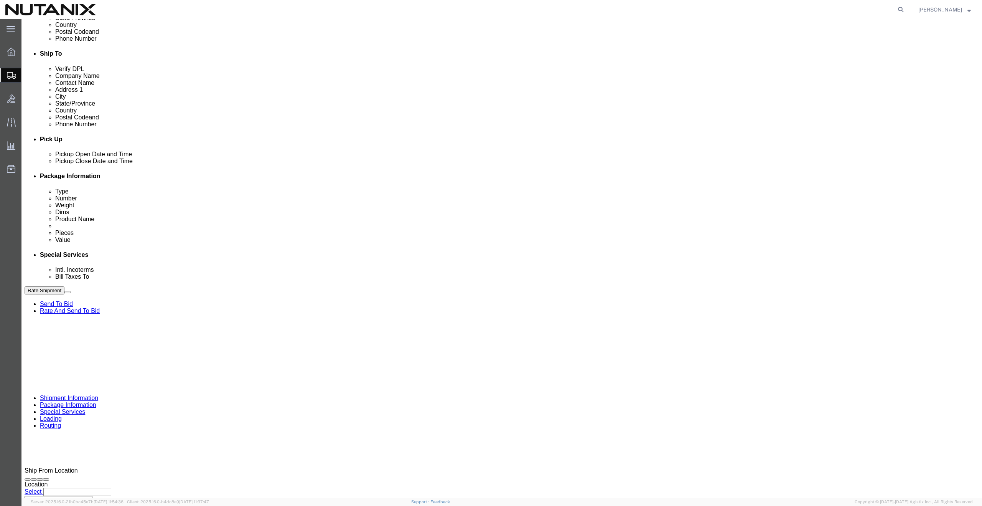
click input "TASK0427274"
drag, startPoint x: 447, startPoint y: 336, endPoint x: 335, endPoint y: 326, distance: 113.2
click div "Select Account Type Activity ID Airline Appointment Number ASN Batch Request # …"
paste input "5"
type input "TASK0427275"
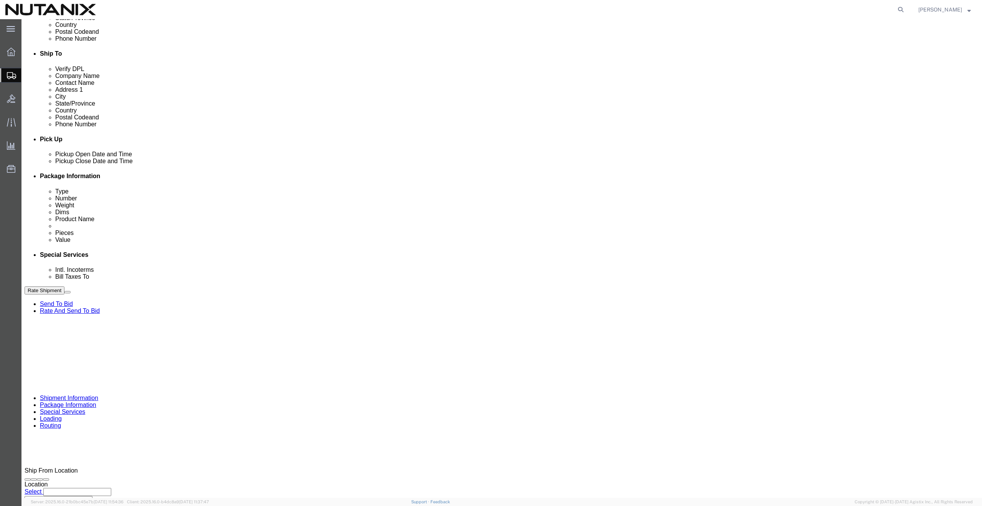
click button "Rate Shipment"
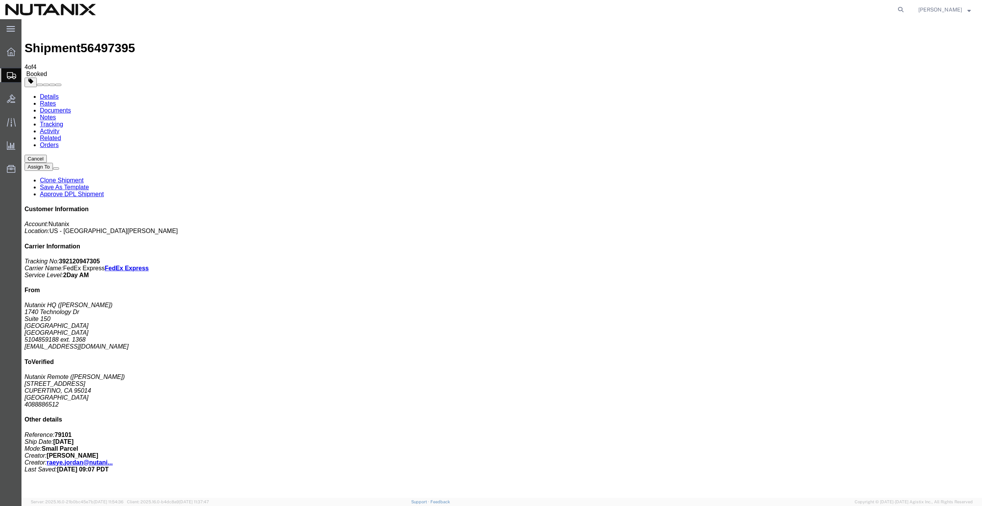
copy td "392120947305"
click at [84, 177] on link "Clone Shipment" at bounding box center [62, 180] width 44 height 7
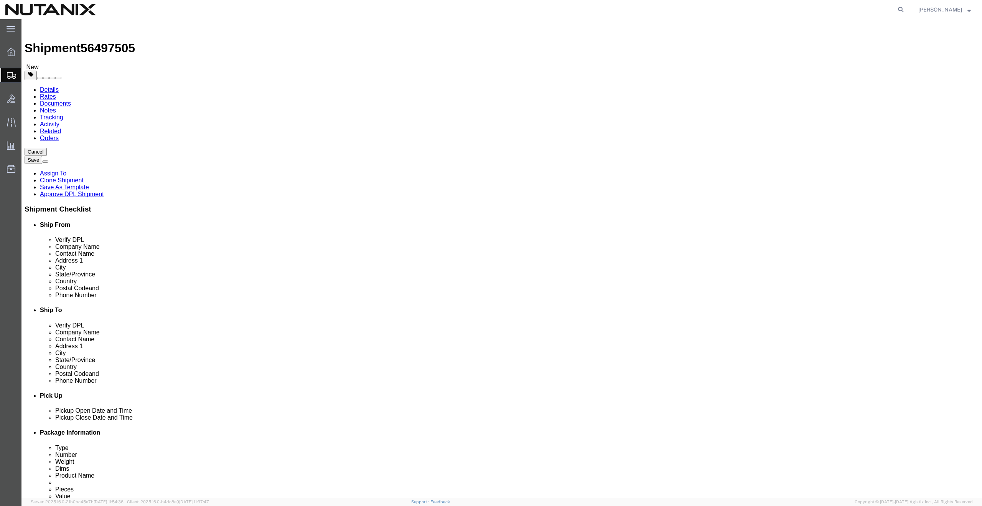
drag, startPoint x: 579, startPoint y: 158, endPoint x: 476, endPoint y: 160, distance: 102.5
click div "Contact Name Frank Shen"
paste input "Jeffery Thomas Hunter"
type input "Jeffery Thomas Hunter"
drag, startPoint x: 614, startPoint y: 174, endPoint x: 508, endPoint y: 164, distance: 106.7
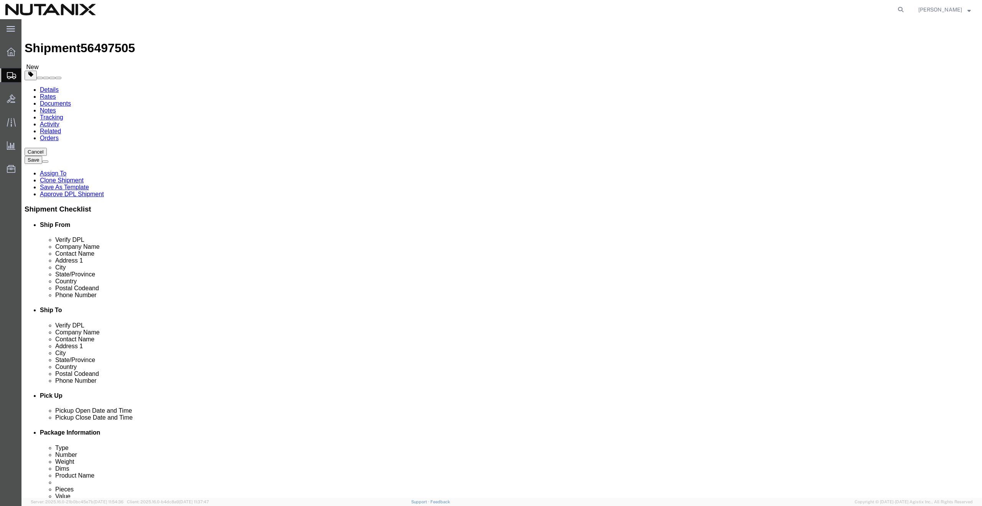
click div "Location Select Select My Profile Location AE - Dubai City AU - Australia DE - …"
paste input "3201 Evans Way"
type input "3201 Evans Way"
drag, startPoint x: 610, startPoint y: 203, endPoint x: 485, endPoint y: 194, distance: 125.0
click div "Location Select Select My Profile Location AE - Dubai City AU - Australia DE - …"
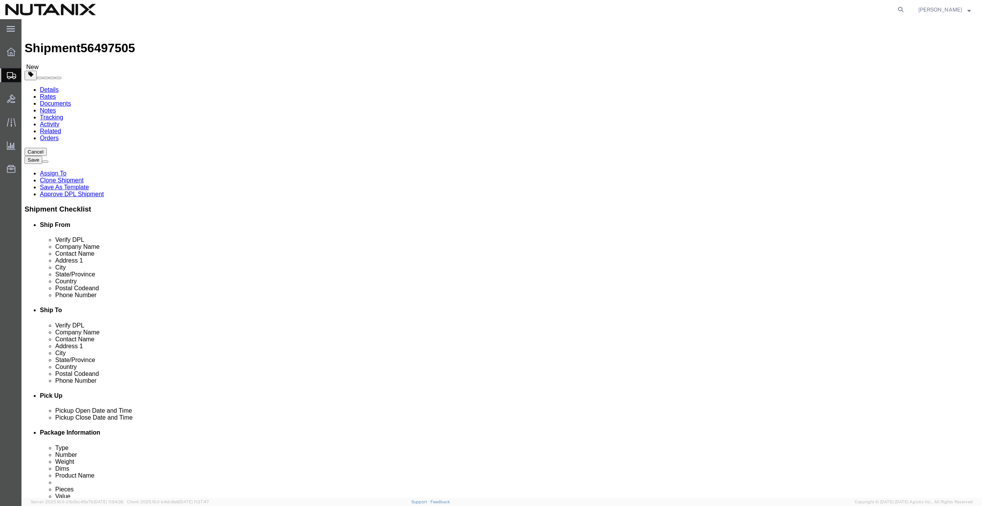
paste input "Twinsburg"
type input "Twinsburg"
type input "o"
type input "oh"
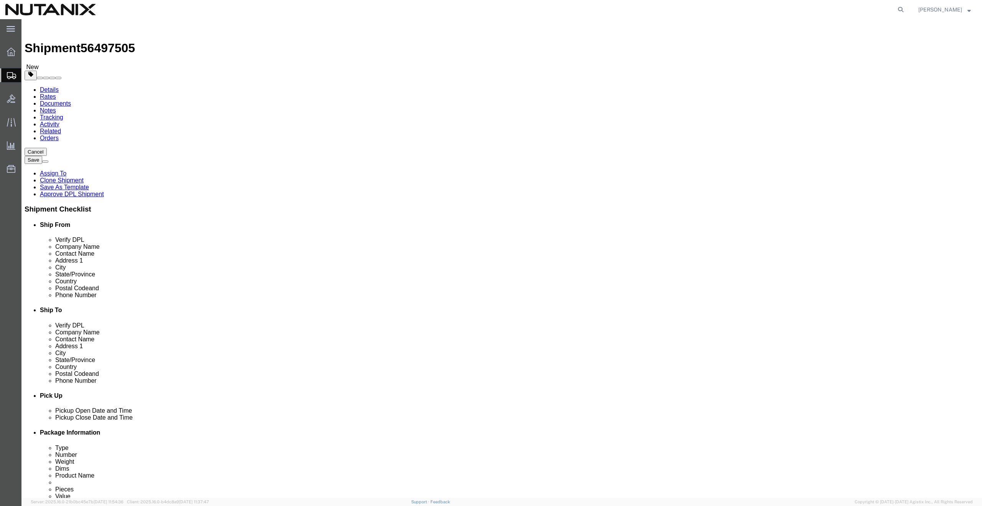
drag, startPoint x: 567, startPoint y: 246, endPoint x: 510, endPoint y: 236, distance: 58.3
click div "Location Select Select My Profile Location AE - Dubai City AU - Australia DE - …"
paste input "44087"
type input "44087"
drag, startPoint x: 599, startPoint y: 262, endPoint x: 494, endPoint y: 250, distance: 105.5
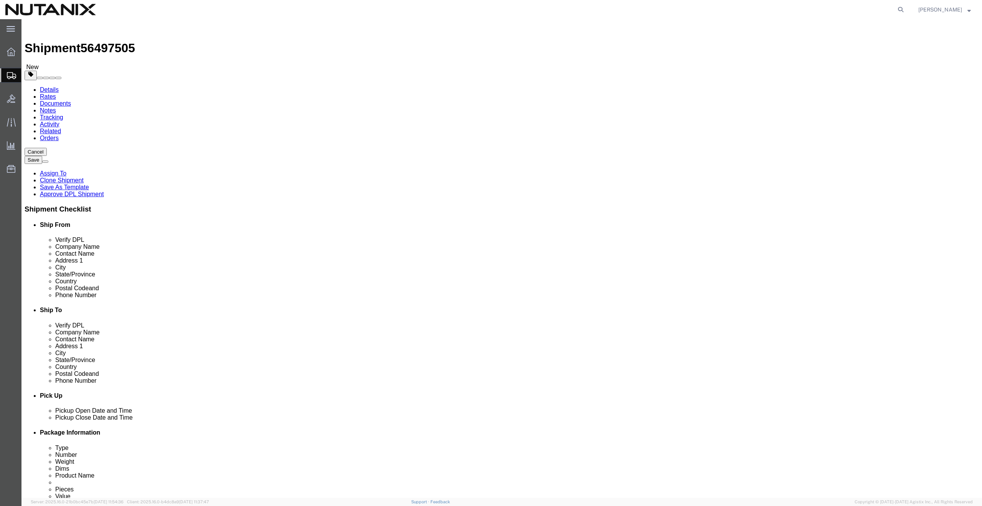
click div "Location Select Select My Profile Location AE - Dubai City AU - Australia DE - …"
paste input "216-526-8230"
type input "216-526-8230"
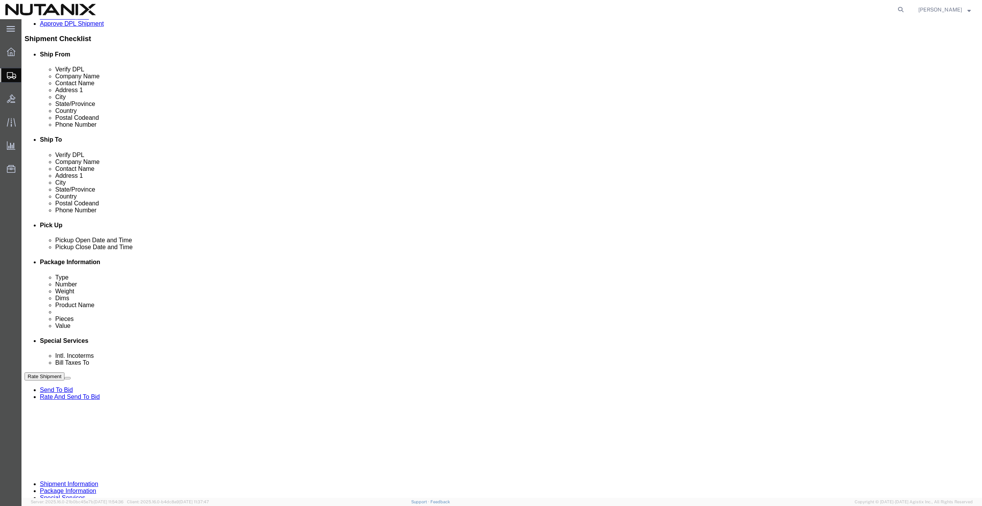
scroll to position [175, 0]
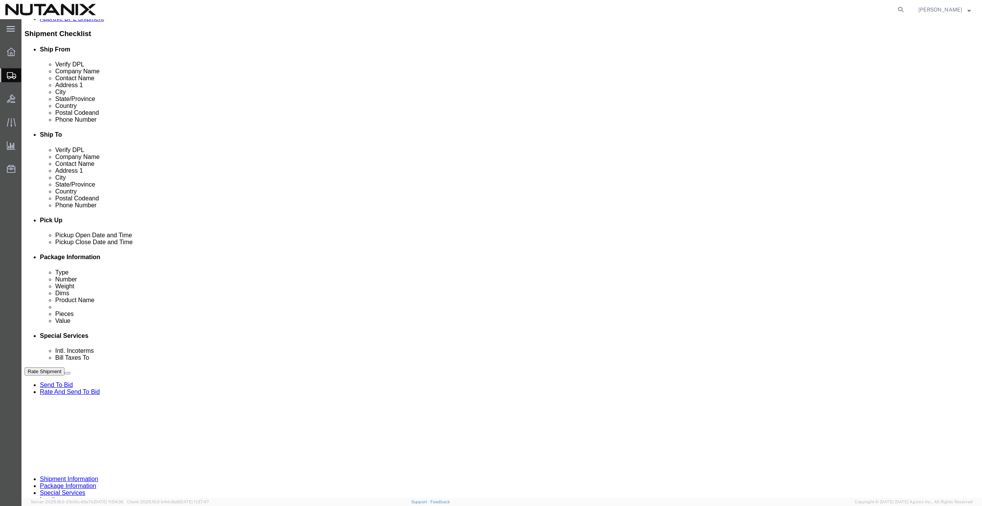
drag, startPoint x: 448, startPoint y: 419, endPoint x: 384, endPoint y: 418, distance: 64.1
click div "Select Account Type Activity ID Airline Appointment Number ASN Batch Request # …"
paste input "308"
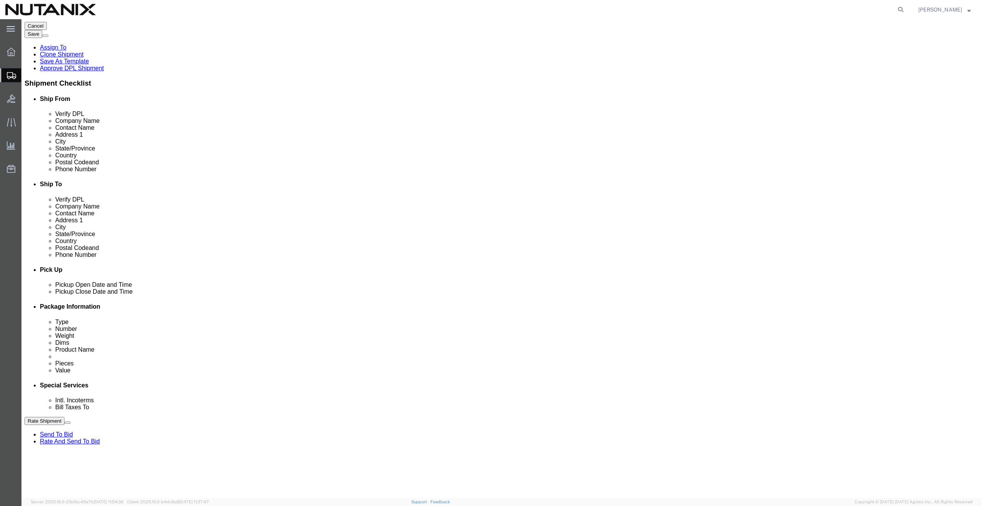
scroll to position [0, 0]
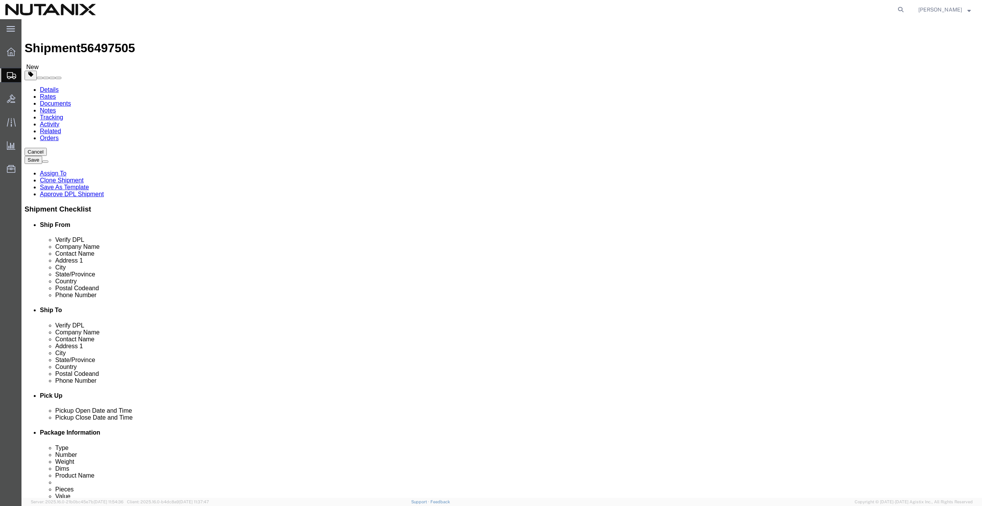
type input "TASK0427308"
click button "Rate Shipment"
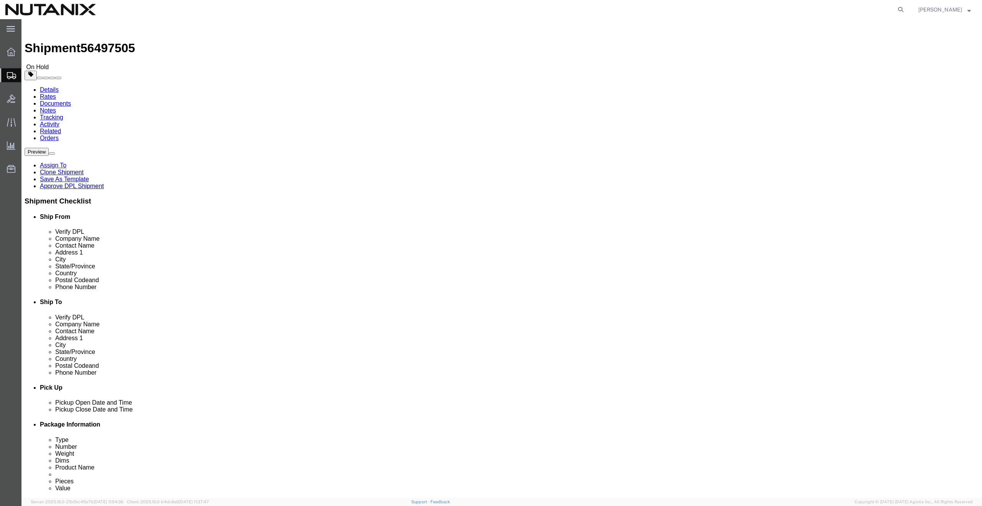
click button "Rate Shipment"
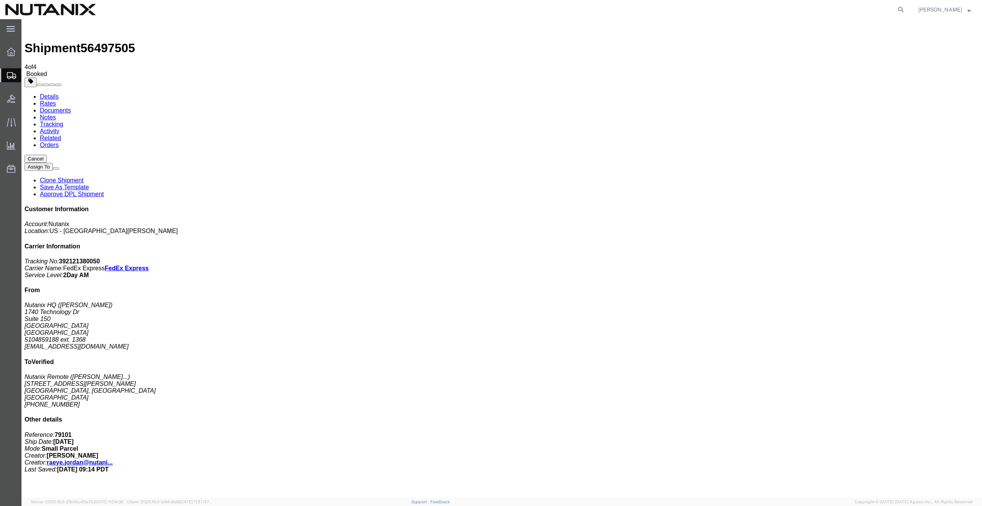
copy td "392121380050"
click at [84, 177] on link "Clone Shipment" at bounding box center [62, 180] width 44 height 7
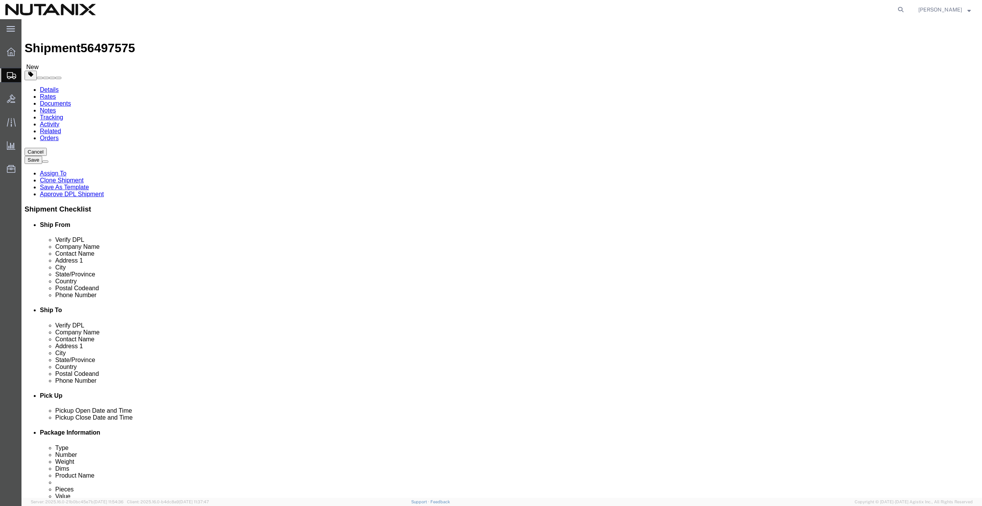
click input "Jeffery Thomas Hunter"
drag, startPoint x: 635, startPoint y: 160, endPoint x: 504, endPoint y: 154, distance: 131.3
click div "Contact Name Jeffery Thomas Hunter"
paste input "Thomas Michael Twyman"
type input "Thomas Michael Twyman"
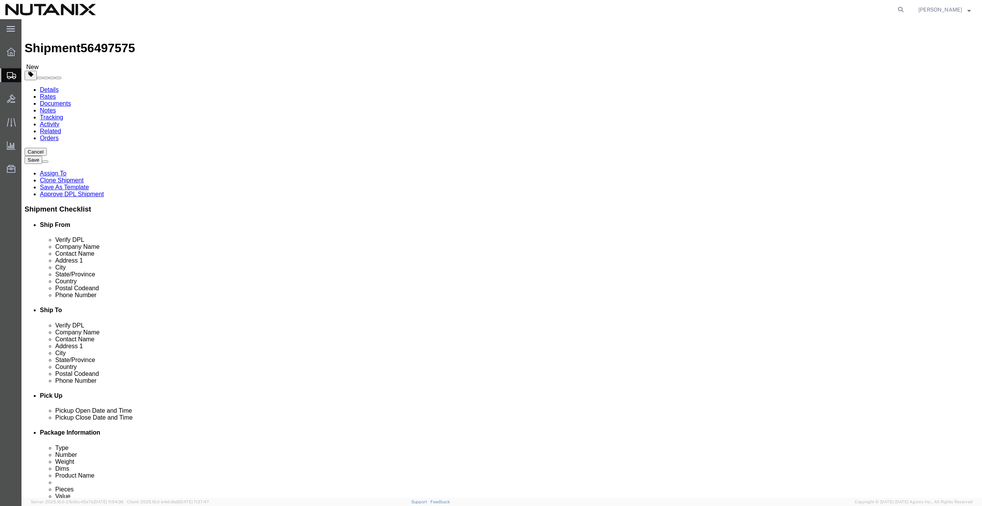
drag, startPoint x: 601, startPoint y: 173, endPoint x: 453, endPoint y: 162, distance: 148.1
click div "Location Select Select My Profile Location AE - Dubai City AU - Australia DE - …"
paste input "2513 Trefoil"
type input "2513 Trefoil Way"
drag, startPoint x: 585, startPoint y: 200, endPoint x: 484, endPoint y: 196, distance: 101.8
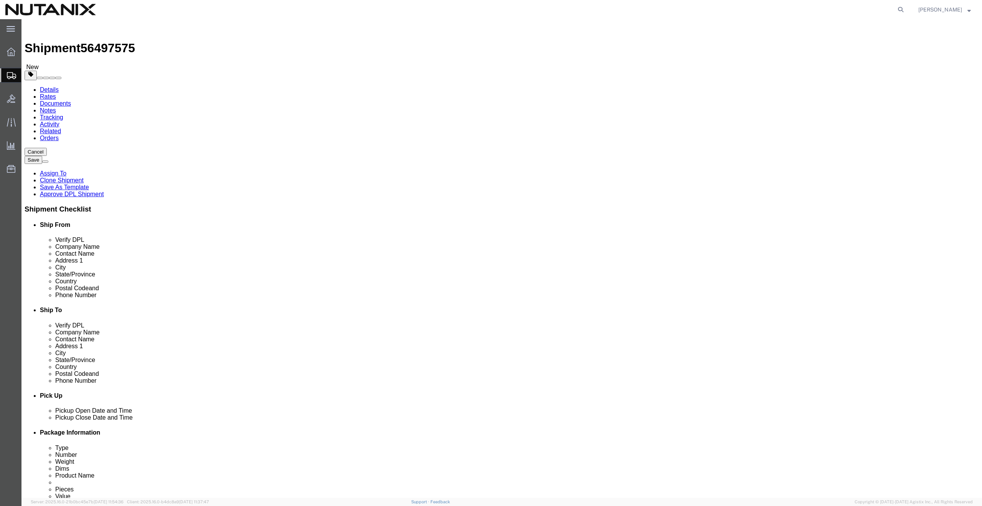
click div "City Twinsburg"
paste input "North chesterfield"
type input "North chesterfield"
drag, startPoint x: 590, startPoint y: 247, endPoint x: 489, endPoint y: 244, distance: 100.9
click div "Postal Code 44087"
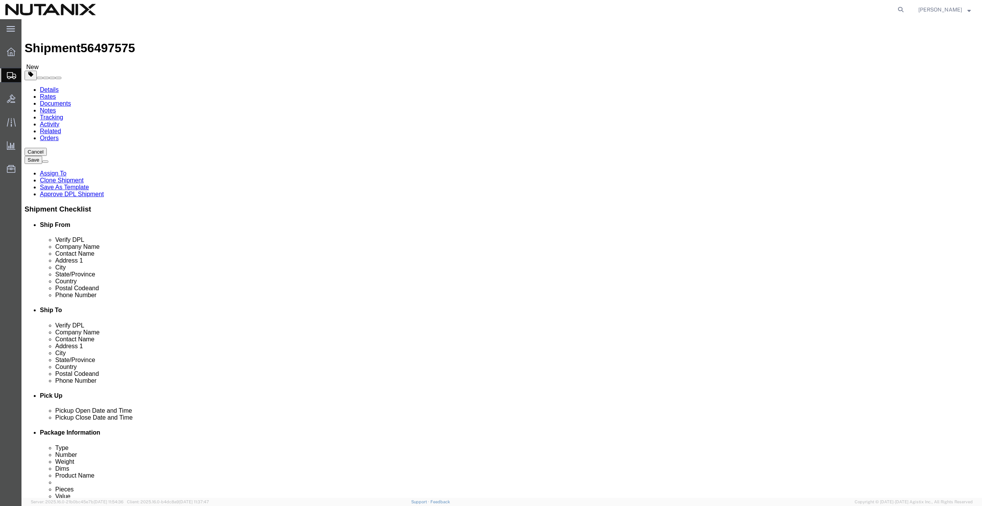
paste input "23235"
type input "23235"
type input "vir"
select select "VA"
drag, startPoint x: 599, startPoint y: 262, endPoint x: 11, endPoint y: 190, distance: 592.9
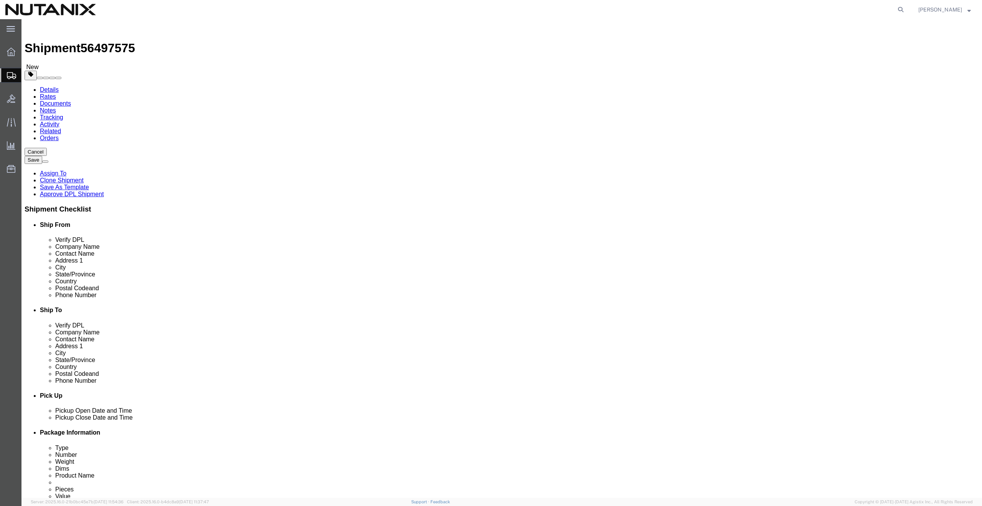
click div "Ship From Location Location Select Select My Profile Location AE - Dubai City A…"
paste input "804-921-2705"
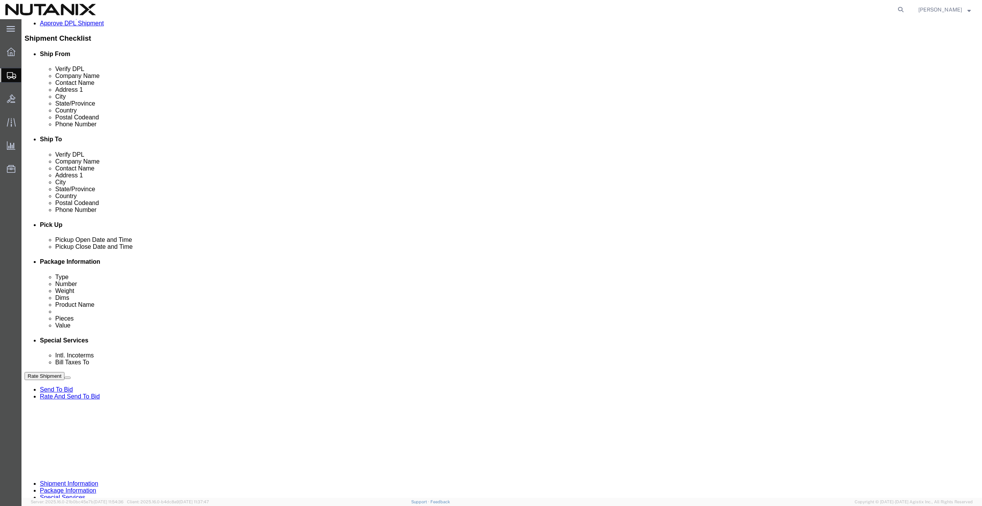
type input "804-921-2705"
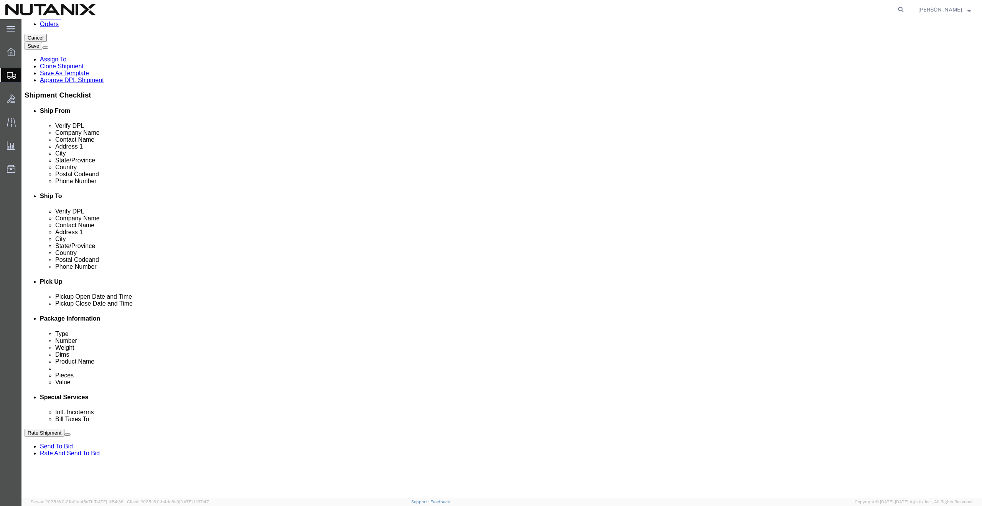
scroll to position [301, 0]
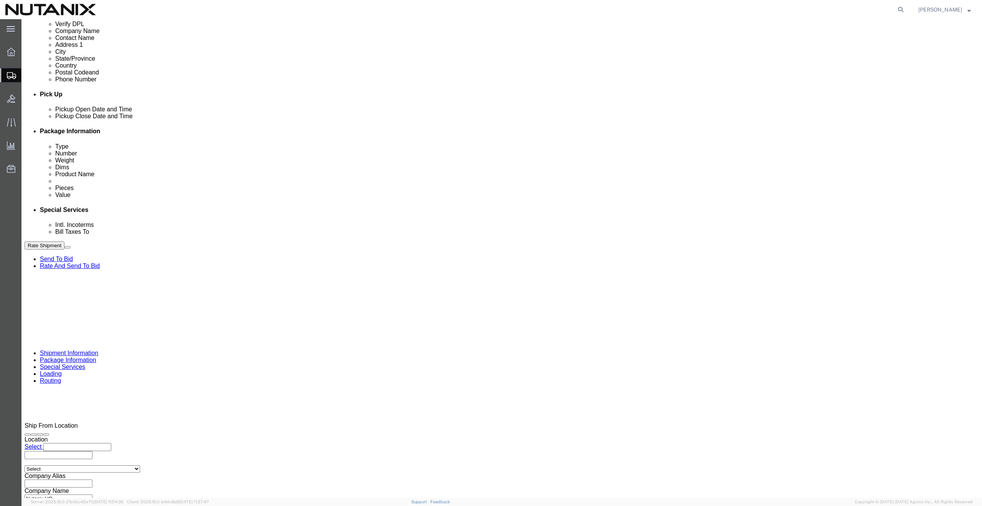
drag, startPoint x: 450, startPoint y: 293, endPoint x: 335, endPoint y: 286, distance: 114.9
click div "Select Account Type Activity ID Airline Appointment Number ASN Batch Request # …"
paste input "7"
type input "TASK0427307"
click button "Rate Shipment"
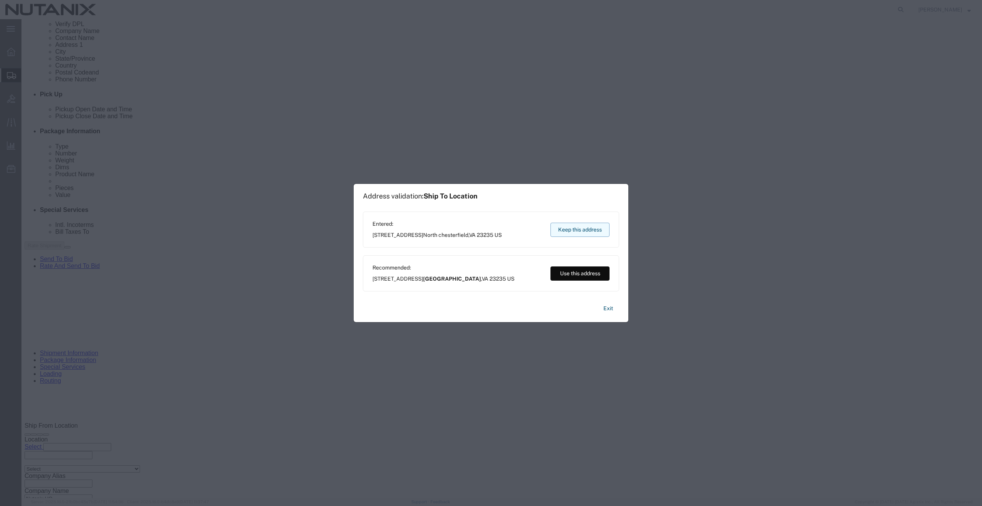
click at [571, 231] on button "Keep this address" at bounding box center [580, 230] width 59 height 14
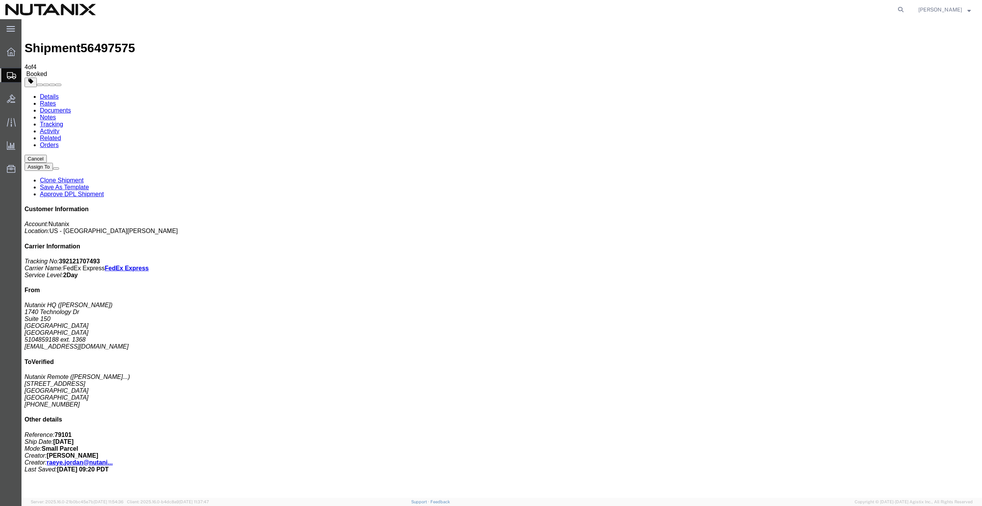
click at [59, 167] on button at bounding box center [56, 168] width 6 height 2
click at [84, 177] on link "Clone Shipment" at bounding box center [62, 180] width 44 height 7
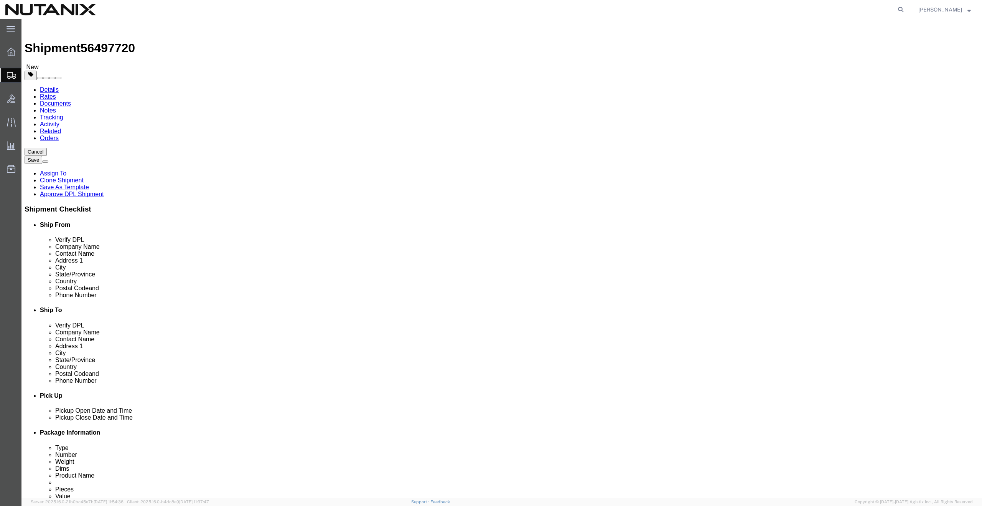
drag, startPoint x: 629, startPoint y: 155, endPoint x: 517, endPoint y: 160, distance: 112.1
click div "Contact Name Thomas Michael Twyman"
paste input "Yuvaraj Raju"
type input "Yuvaraj Raju"
drag, startPoint x: 603, startPoint y: 173, endPoint x: 462, endPoint y: 172, distance: 141.6
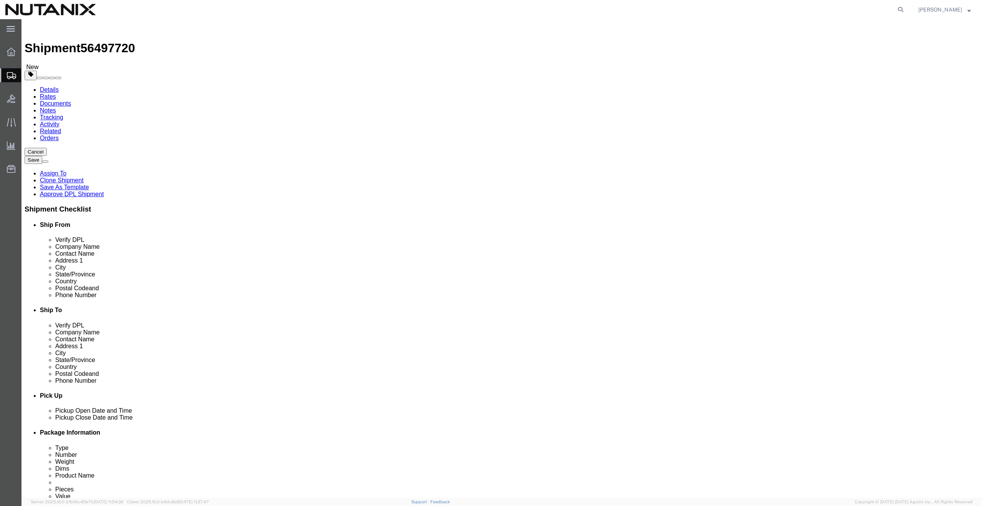
click div "Address 1 2513 Trefoil Way"
paste input "3317 Bordwell Ridge Dr"
type input "3317 Bordwell Ridge Dr"
drag, startPoint x: 599, startPoint y: 202, endPoint x: 474, endPoint y: 199, distance: 125.1
click div "City North chesterfield"
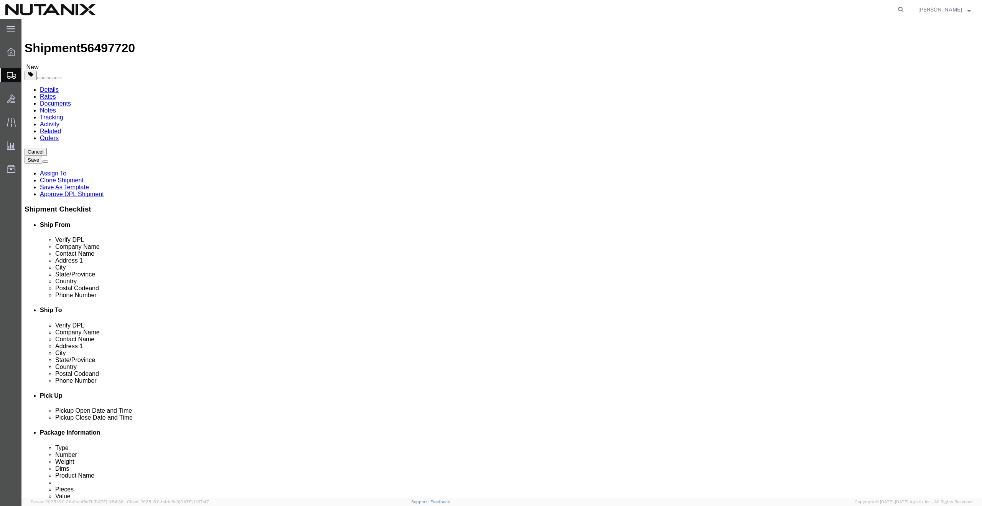
paste input "ew Hill"
type input "New Hill"
drag, startPoint x: 582, startPoint y: 246, endPoint x: 470, endPoint y: 236, distance: 112.8
click div "Location Select Select My Profile Location AE - Dubai City AU - Australia DE - …"
paste input "7562"
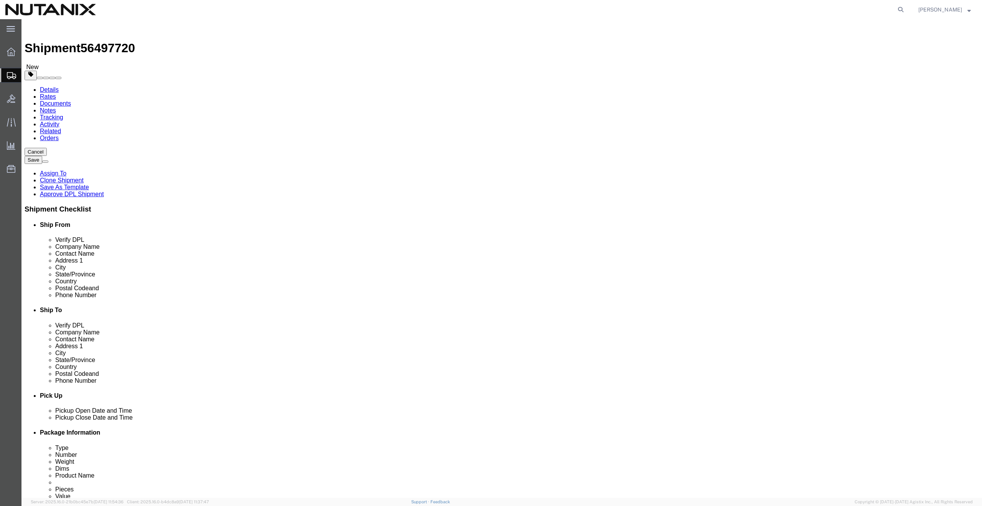
type input "27562"
type input "no"
select select "NC"
drag, startPoint x: 600, startPoint y: 261, endPoint x: 430, endPoint y: 245, distance: 171.1
click div "Location Select Select My Profile Location AE - Dubai City AU - Australia DE - …"
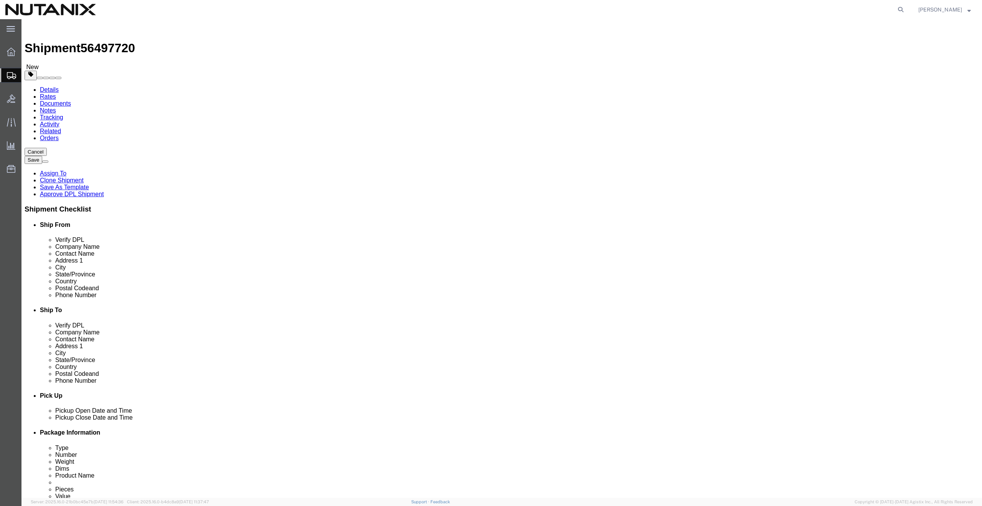
paste input "678763797"
type input "6787637975"
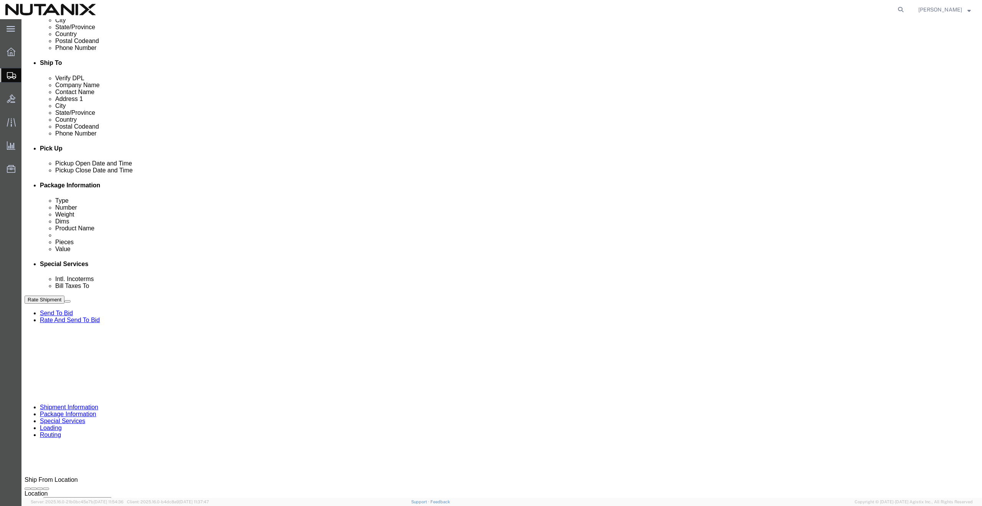
scroll to position [301, 0]
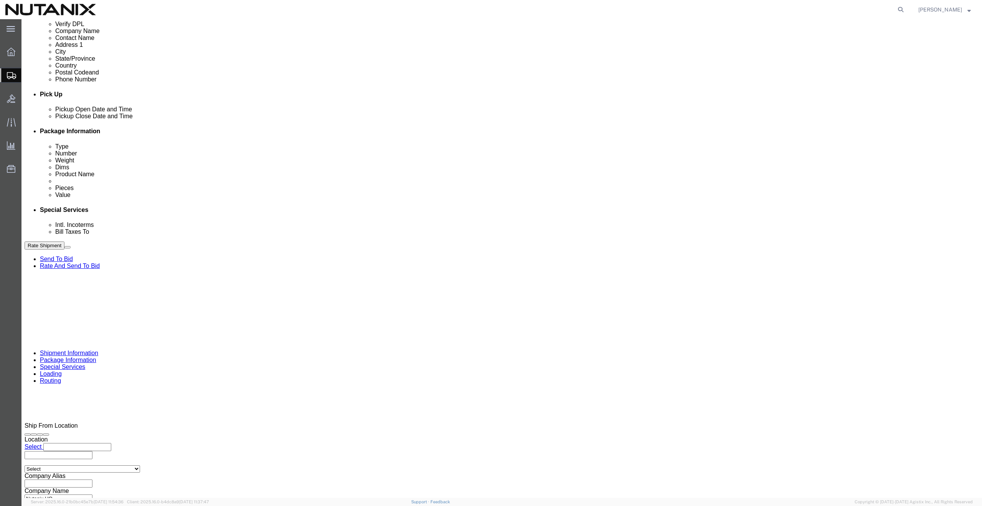
drag, startPoint x: 448, startPoint y: 292, endPoint x: 343, endPoint y: 280, distance: 106.5
click div "Select Account Type Activity ID Airline Appointment Number ASN Batch Request # …"
paste input "282"
type input "TASK0427282"
click button "Rate Shipment"
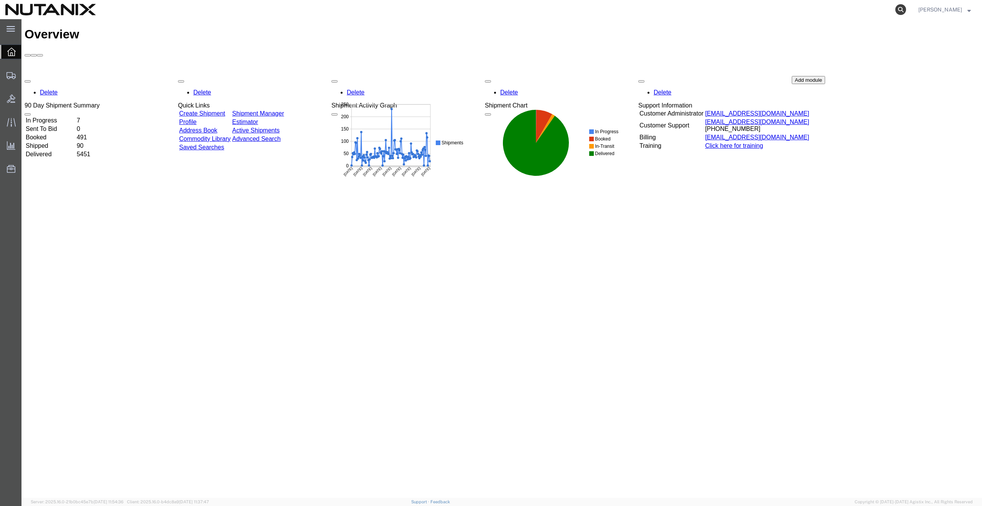
click at [906, 8] on icon at bounding box center [900, 9] width 11 height 11
click at [772, 10] on input "search" at bounding box center [778, 9] width 233 height 18
paste input "392121945754"
type input "392121945754"
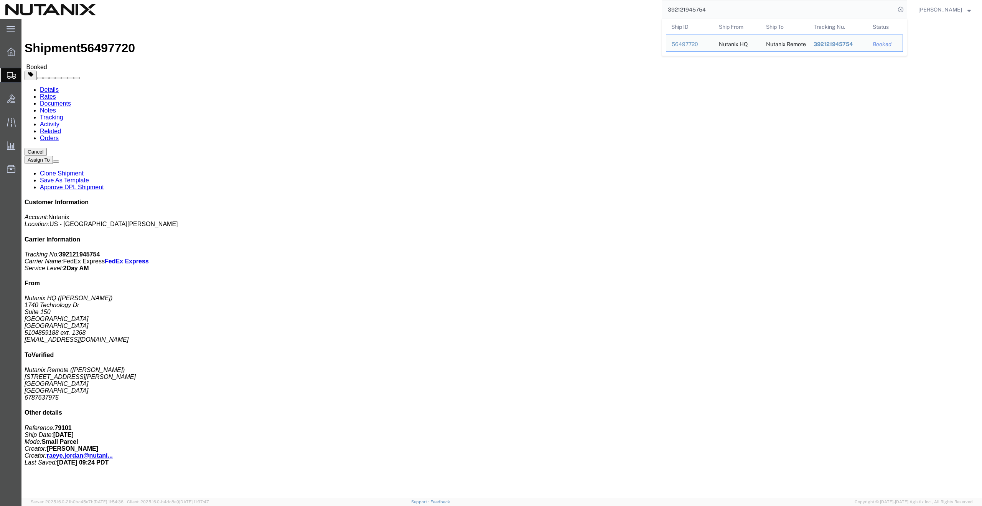
click link "Documents"
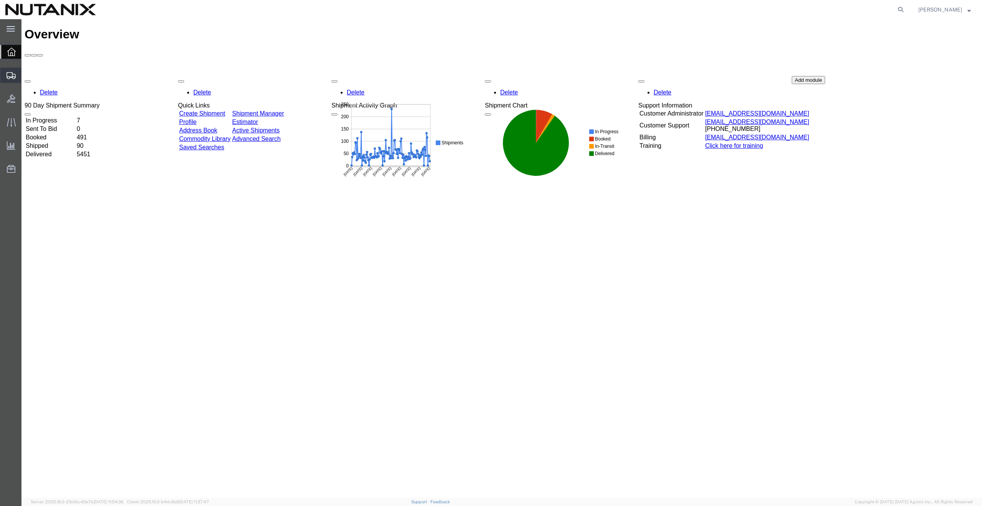
click at [0, 0] on span "Create from Template" at bounding box center [0, 0] width 0 height 0
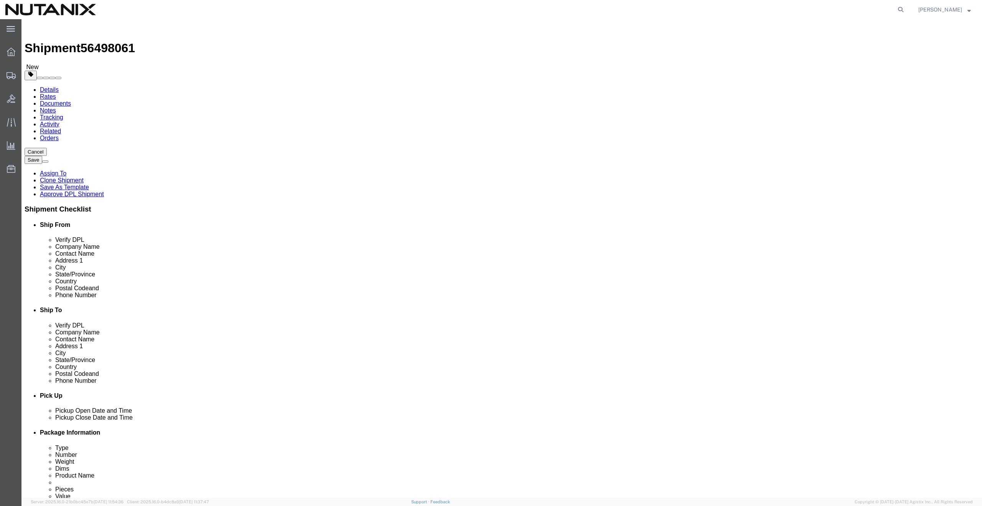
select select
click button "Cancel"
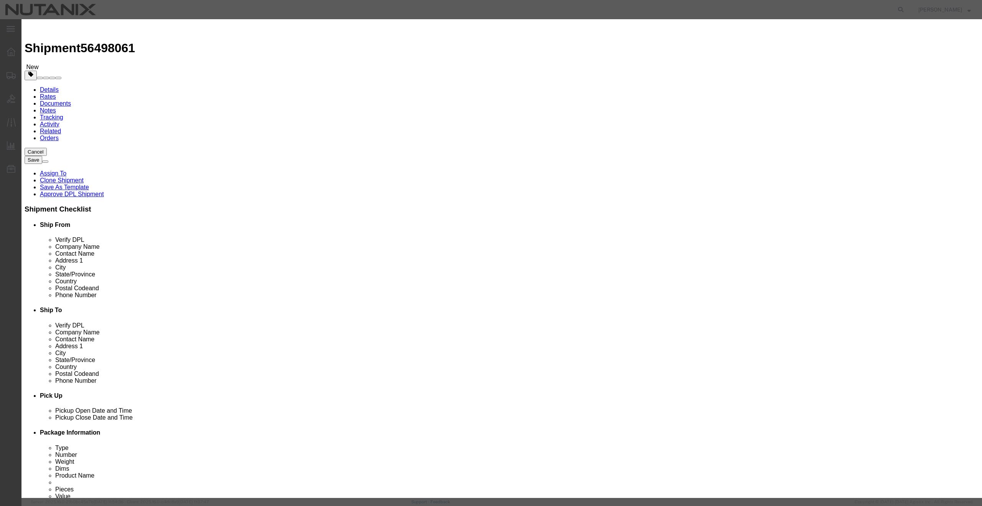
click button "Yes"
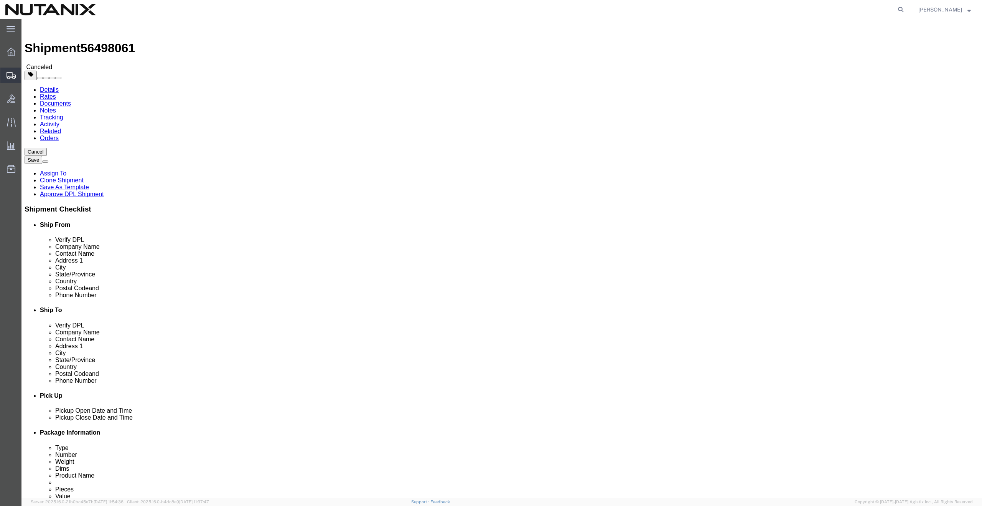
click at [0, 0] on span "Create from Template" at bounding box center [0, 0] width 0 height 0
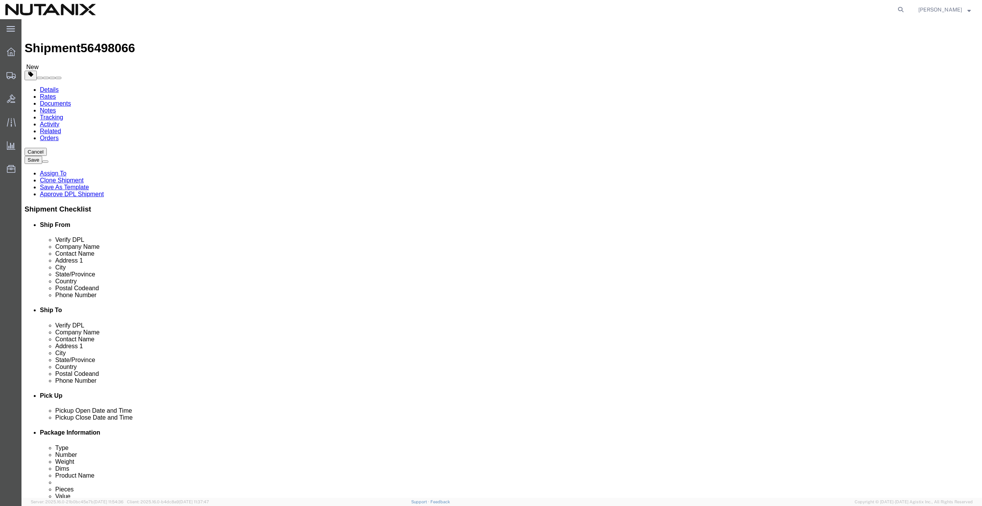
drag, startPoint x: 620, startPoint y: 163, endPoint x: 604, endPoint y: 163, distance: 16.1
click input "text"
paste input "[PERSON_NAME]"
type input "[PERSON_NAME]"
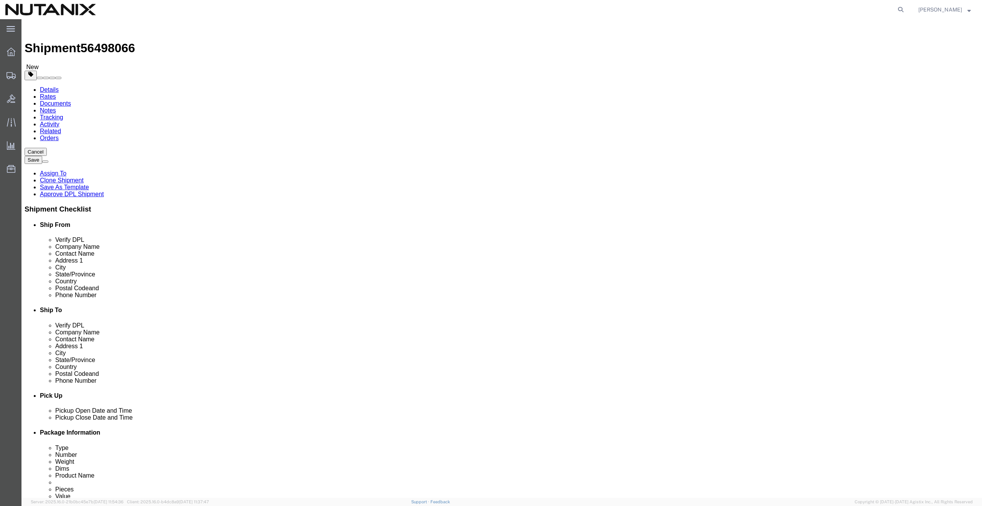
drag, startPoint x: 570, startPoint y: 174, endPoint x: 526, endPoint y: 177, distance: 44.2
click input "text"
paste input "1700 Normandy ln"
type input "1700 Normandy ln"
click input "text"
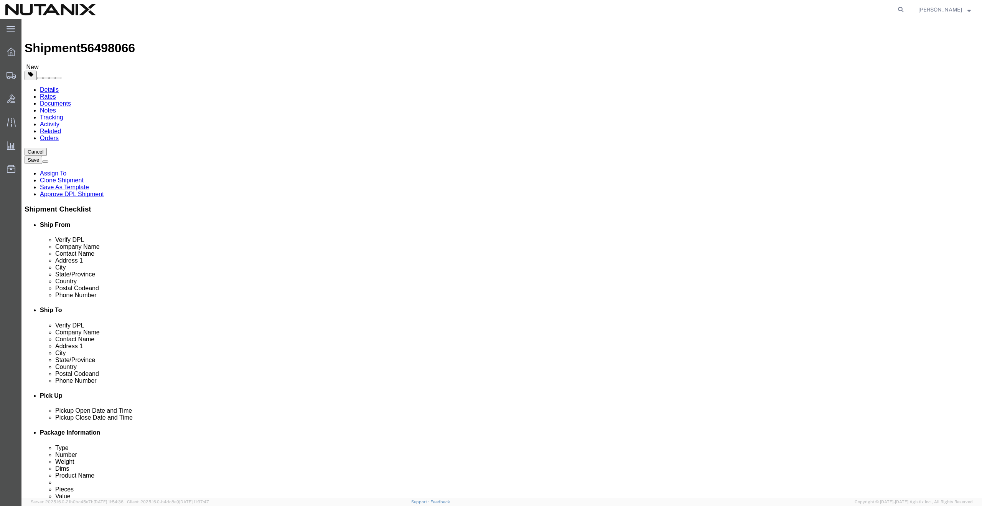
paste input "[GEOGRAPHIC_DATA]"
type input "[GEOGRAPHIC_DATA]"
click input "text"
click input "Postal Code"
paste input "95242"
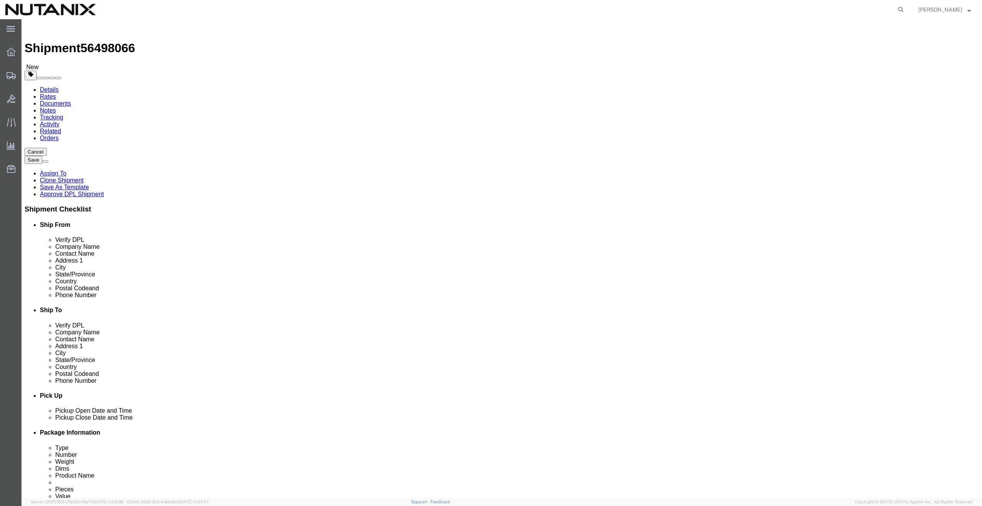
type input "95242"
drag, startPoint x: 567, startPoint y: 188, endPoint x: 518, endPoint y: 184, distance: 49.6
click div "Address 2 [GEOGRAPHIC_DATA]"
click input "text"
paste input "[GEOGRAPHIC_DATA]"
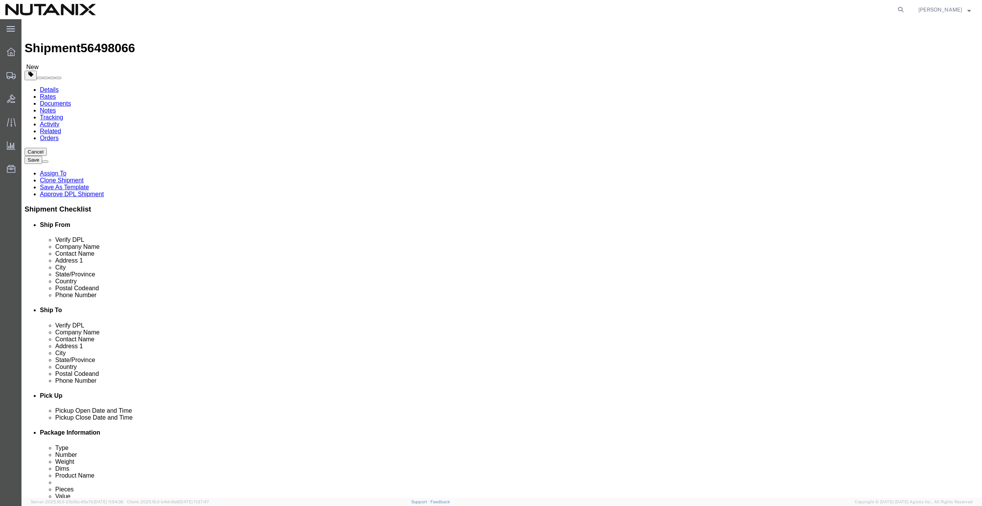
type input "[GEOGRAPHIC_DATA]"
type input "c"
type input "ca"
type input "cal"
select select "CA"
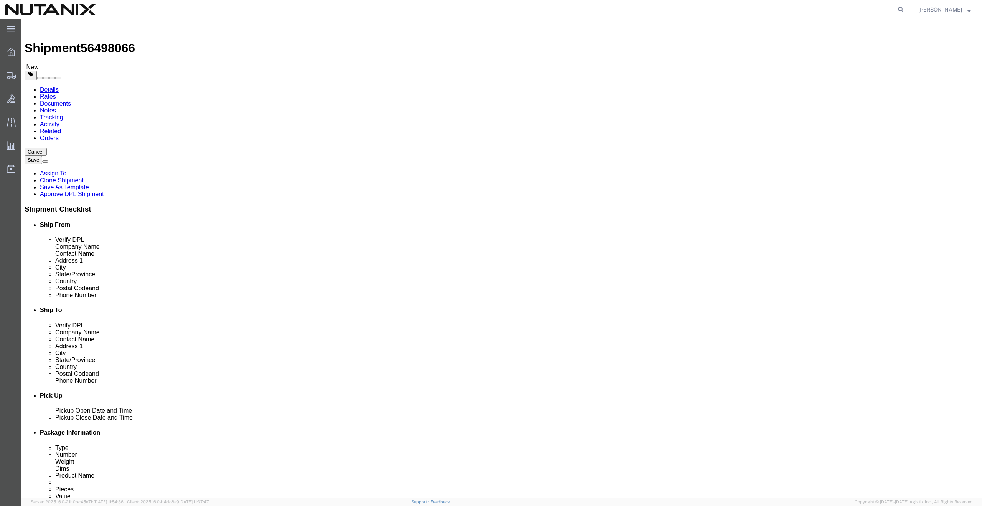
click input "text"
paste input "4086558041"
type input "4086558041"
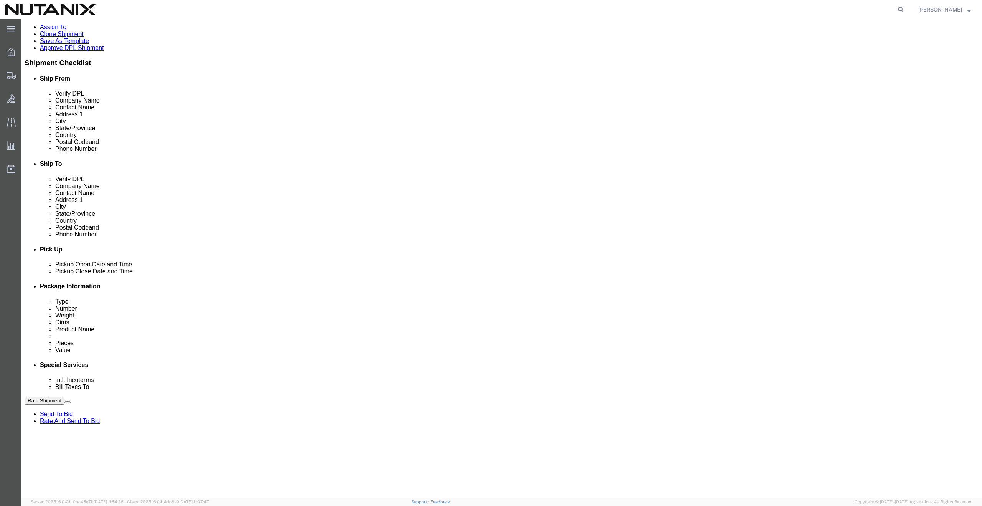
scroll to position [213, 0]
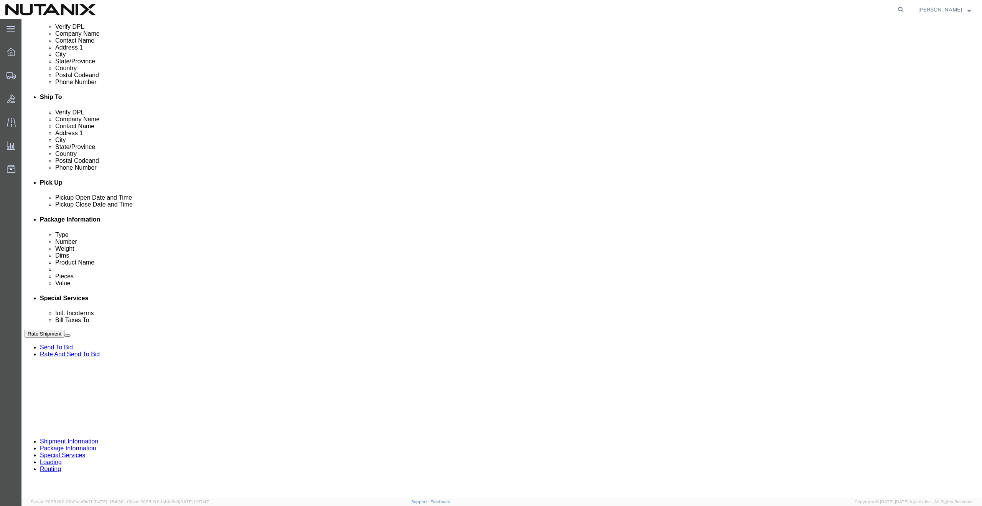
drag, startPoint x: 425, startPoint y: 380, endPoint x: 358, endPoint y: 376, distance: 68.0
click div "Select Account Type Activity ID Airline Appointment Number ASN Batch Request # …"
paste input "0427277"
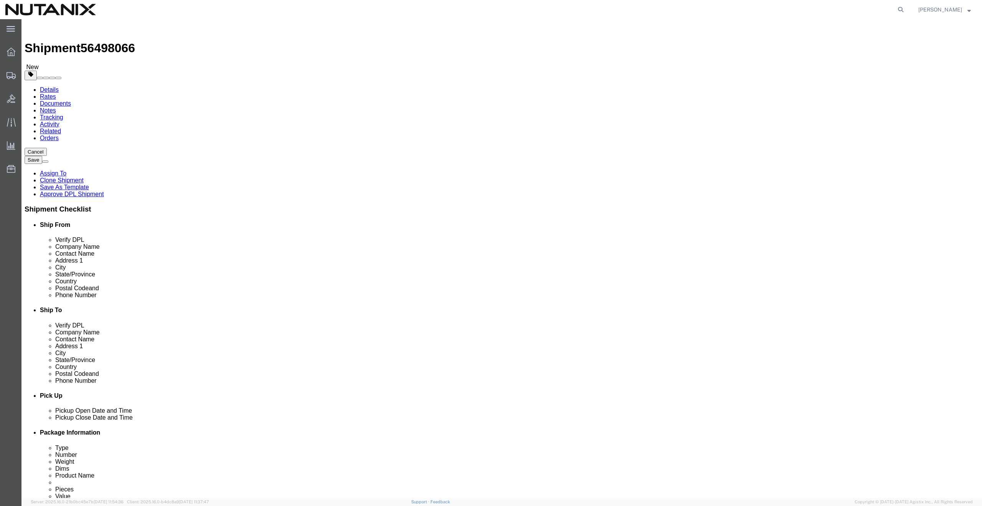
type input "TASK0427277"
click button "Rate Shipment"
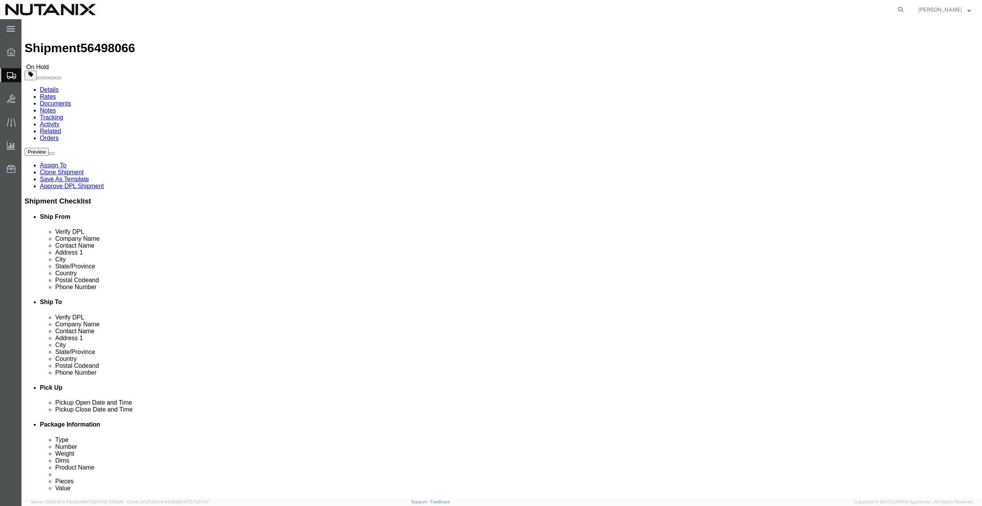
click button "Rate Shipment"
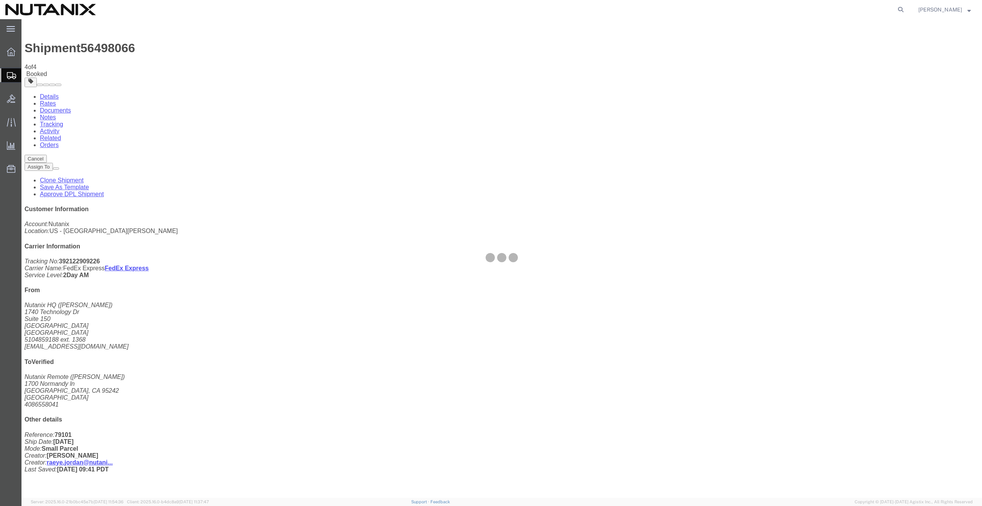
click at [101, 154] on div at bounding box center [501, 258] width 961 height 478
